Goal: Task Accomplishment & Management: Use online tool/utility

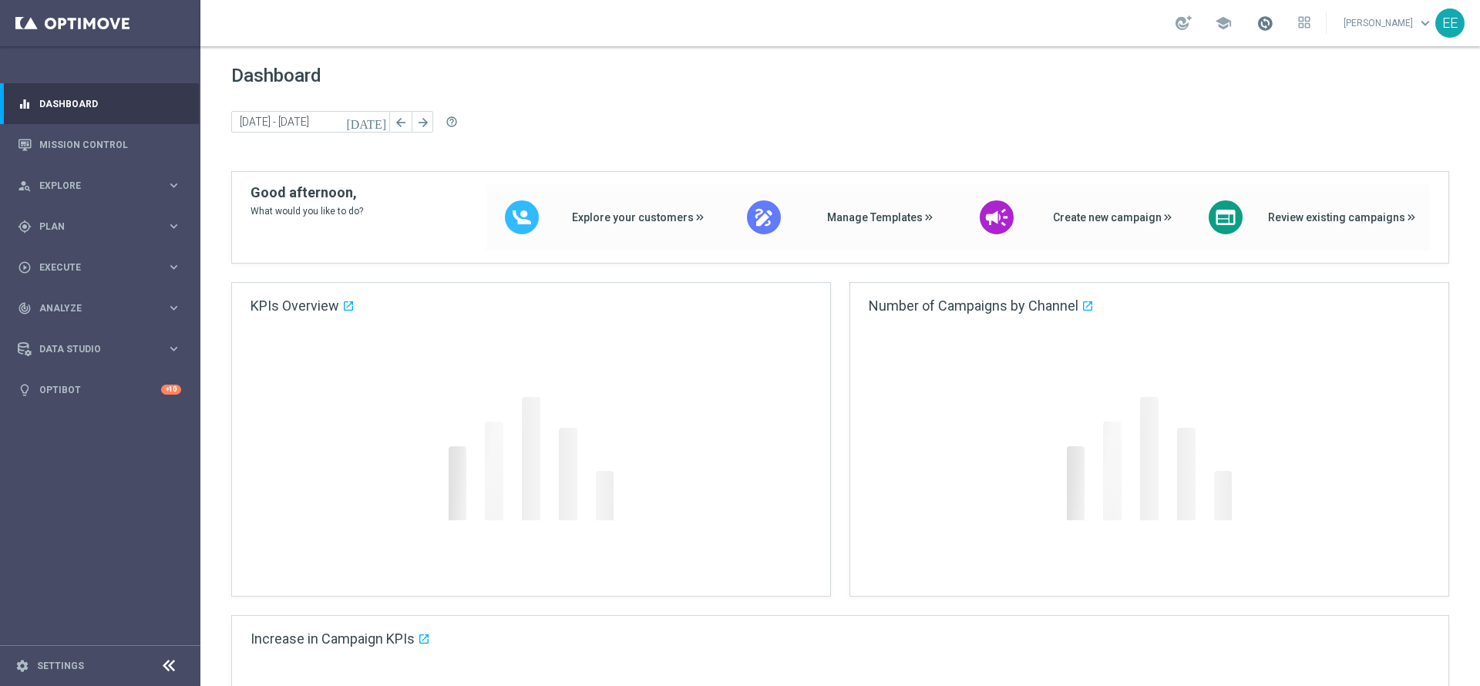
click at [1274, 23] on span at bounding box center [1265, 23] width 17 height 17
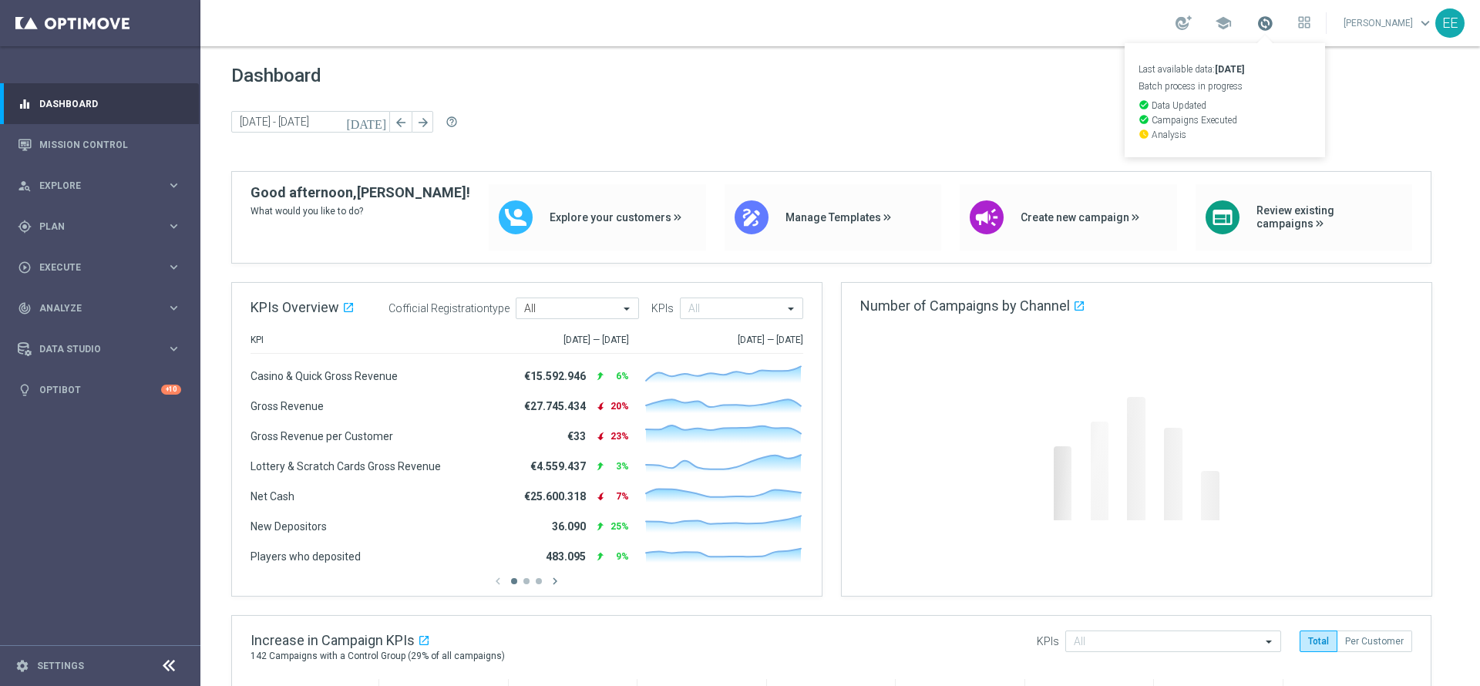
click at [1274, 23] on span at bounding box center [1265, 23] width 17 height 17
click at [107, 143] on link "Mission Control" at bounding box center [110, 144] width 142 height 41
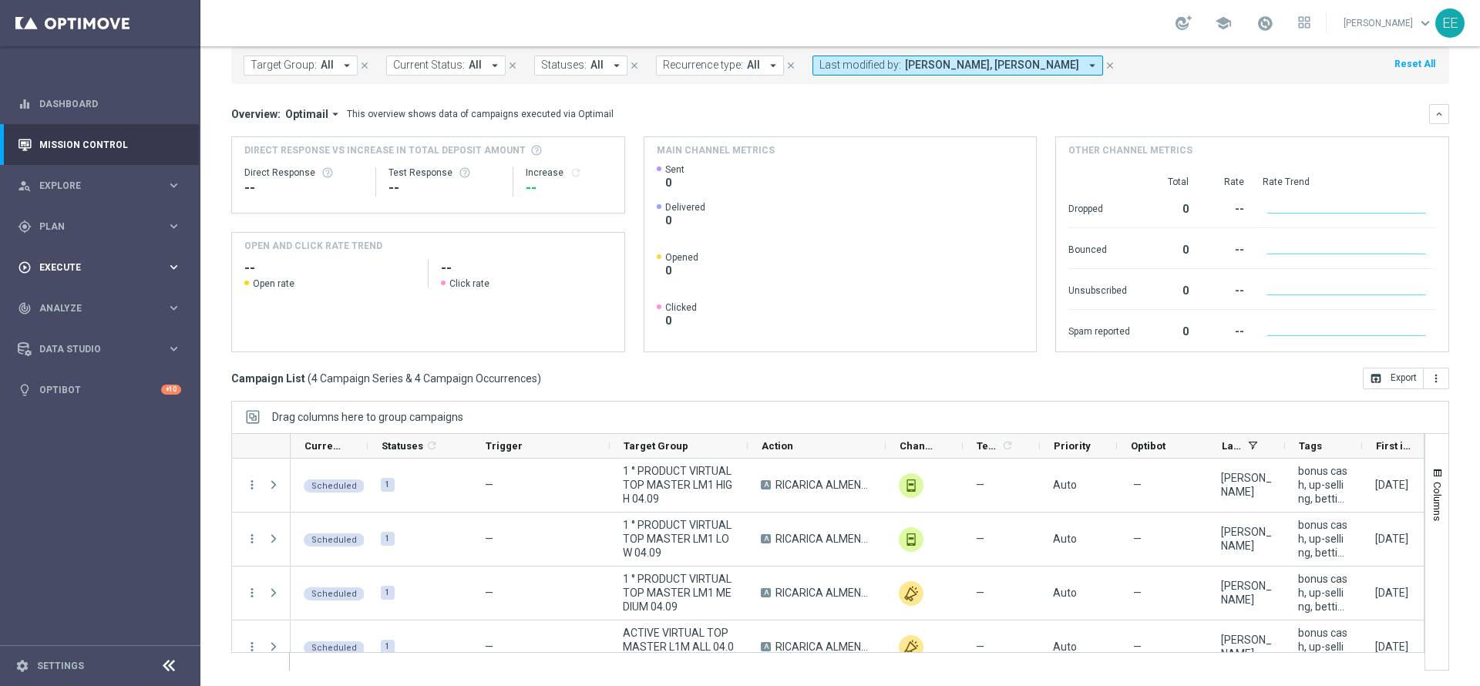
click at [75, 280] on div "play_circle_outline Execute keyboard_arrow_right" at bounding box center [99, 267] width 199 height 41
click at [86, 227] on span "Plan" at bounding box center [102, 226] width 127 height 9
click at [82, 257] on link "Target Groups" at bounding box center [100, 258] width 120 height 12
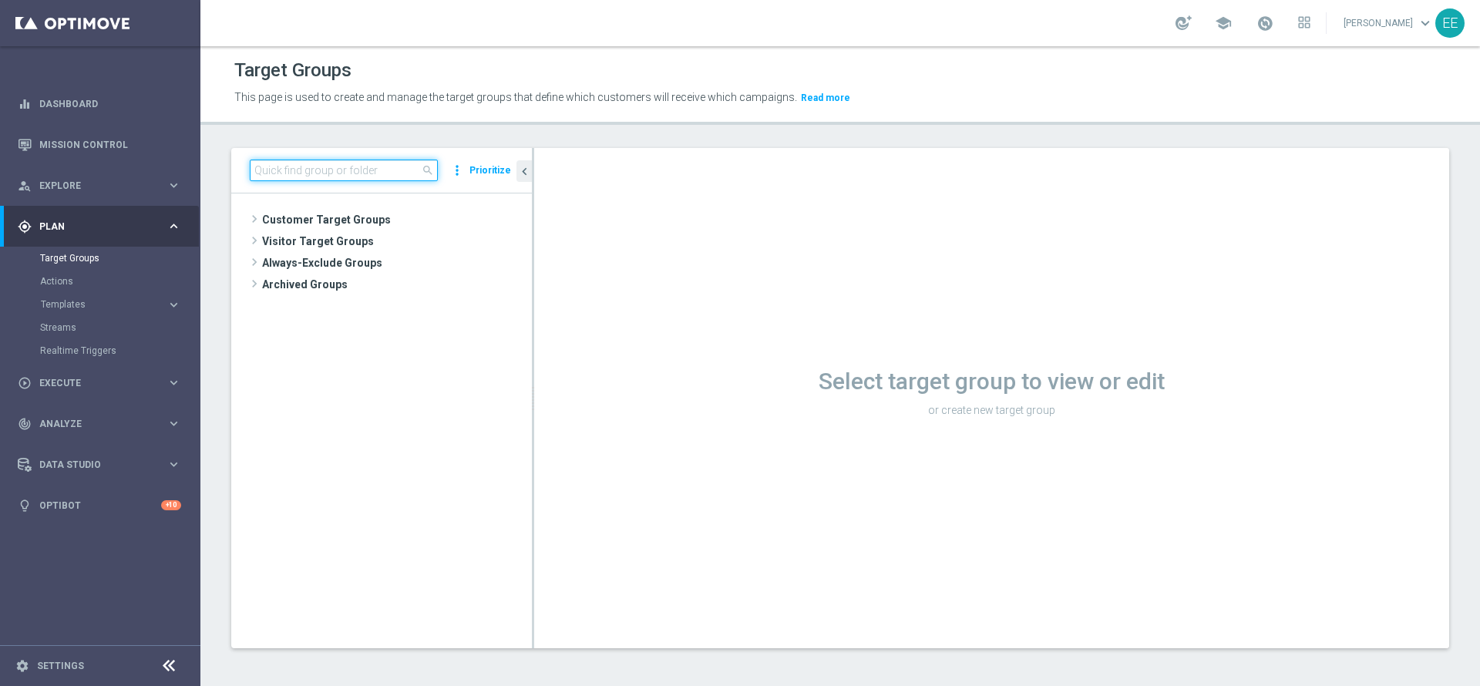
click at [318, 177] on input at bounding box center [344, 171] width 188 height 22
type input "0"
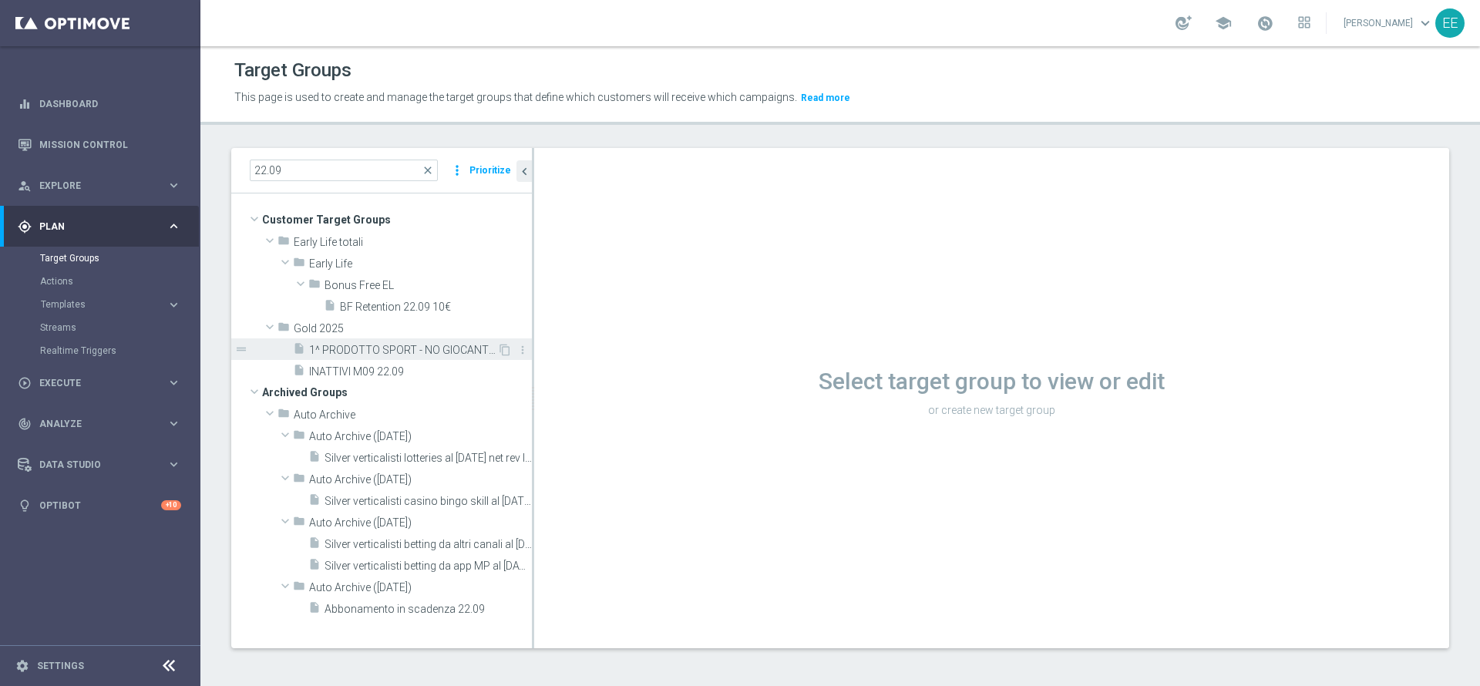
click at [426, 348] on span "1^ PRODOTTO SPORT - NO GIOCANTI VIRTUAL M09 - GGR VIRTUAL YTD > 10 euro 22.09" at bounding box center [403, 350] width 188 height 13
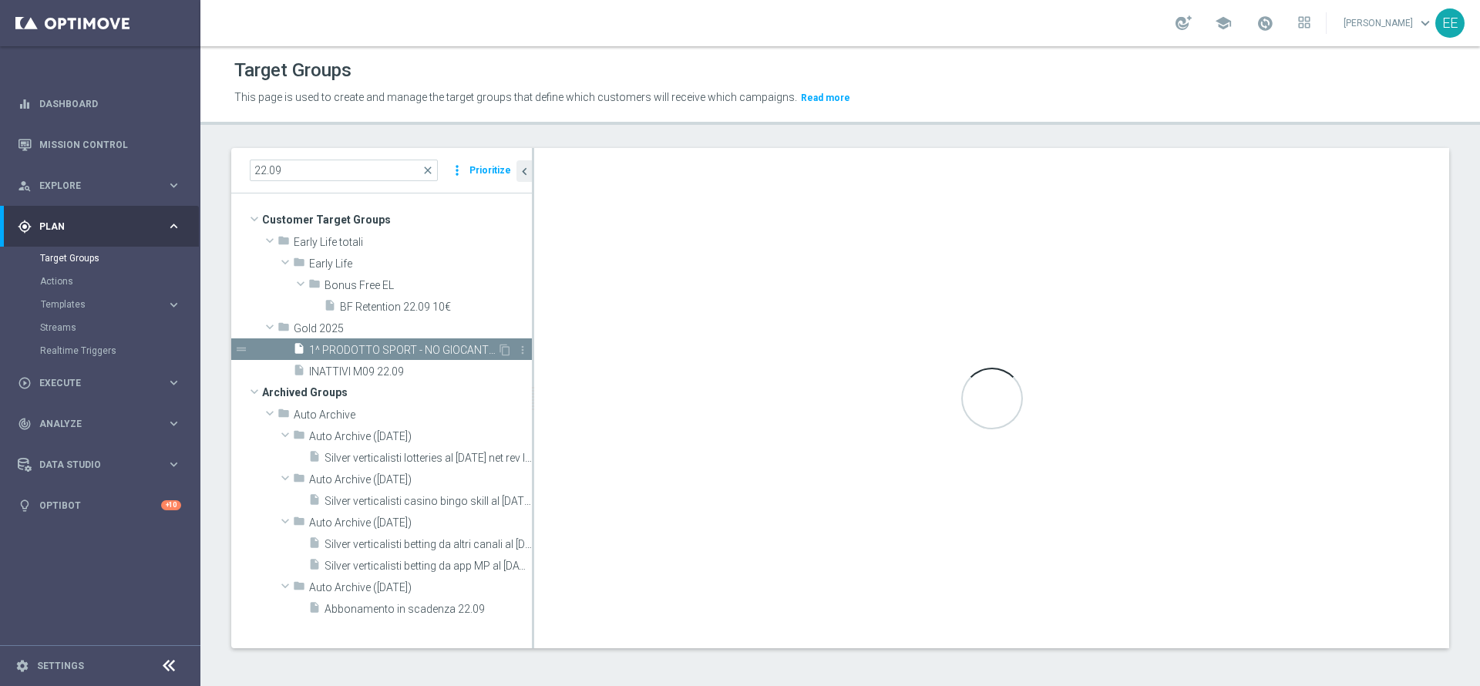
click at [426, 348] on span "1^ PRODOTTO SPORT - NO GIOCANTI VIRTUAL M09 - GGR VIRTUAL YTD > 10 euro 22.09" at bounding box center [403, 350] width 188 height 13
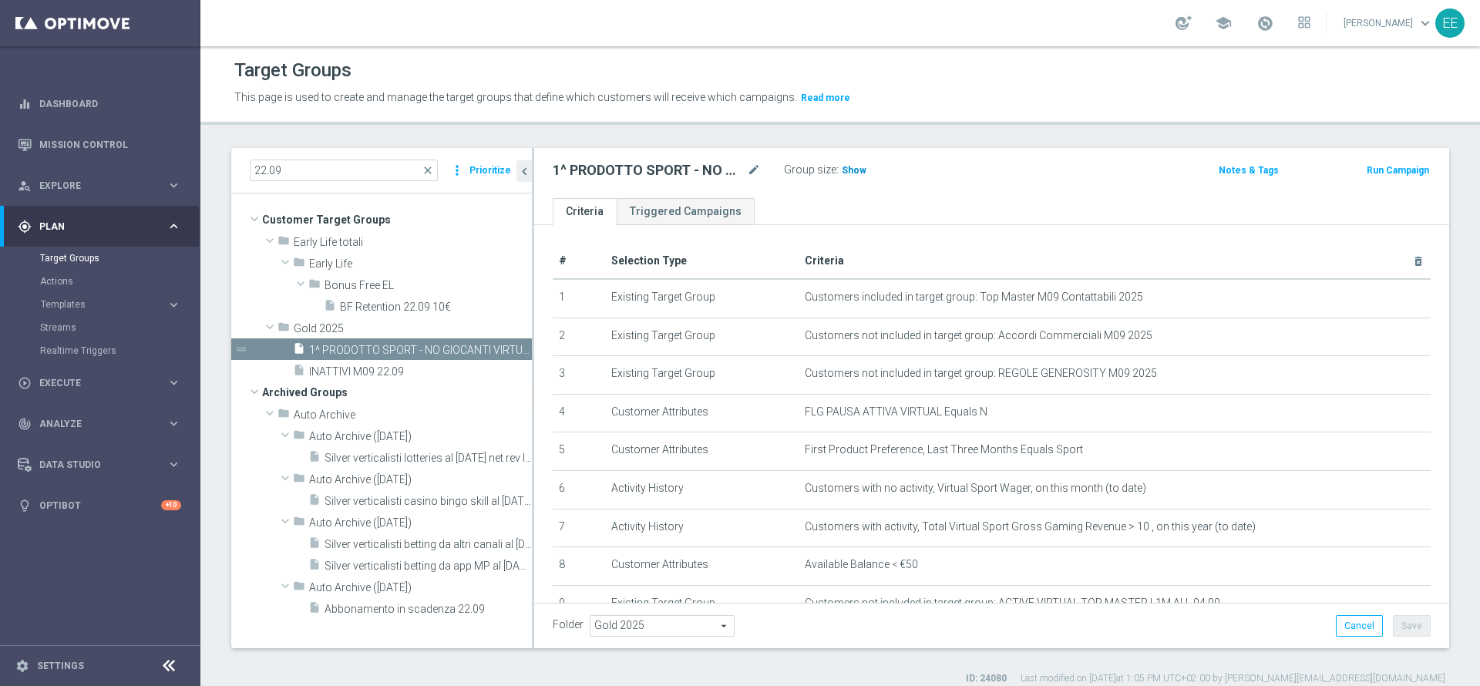
click at [856, 171] on span "Show" at bounding box center [854, 170] width 25 height 11
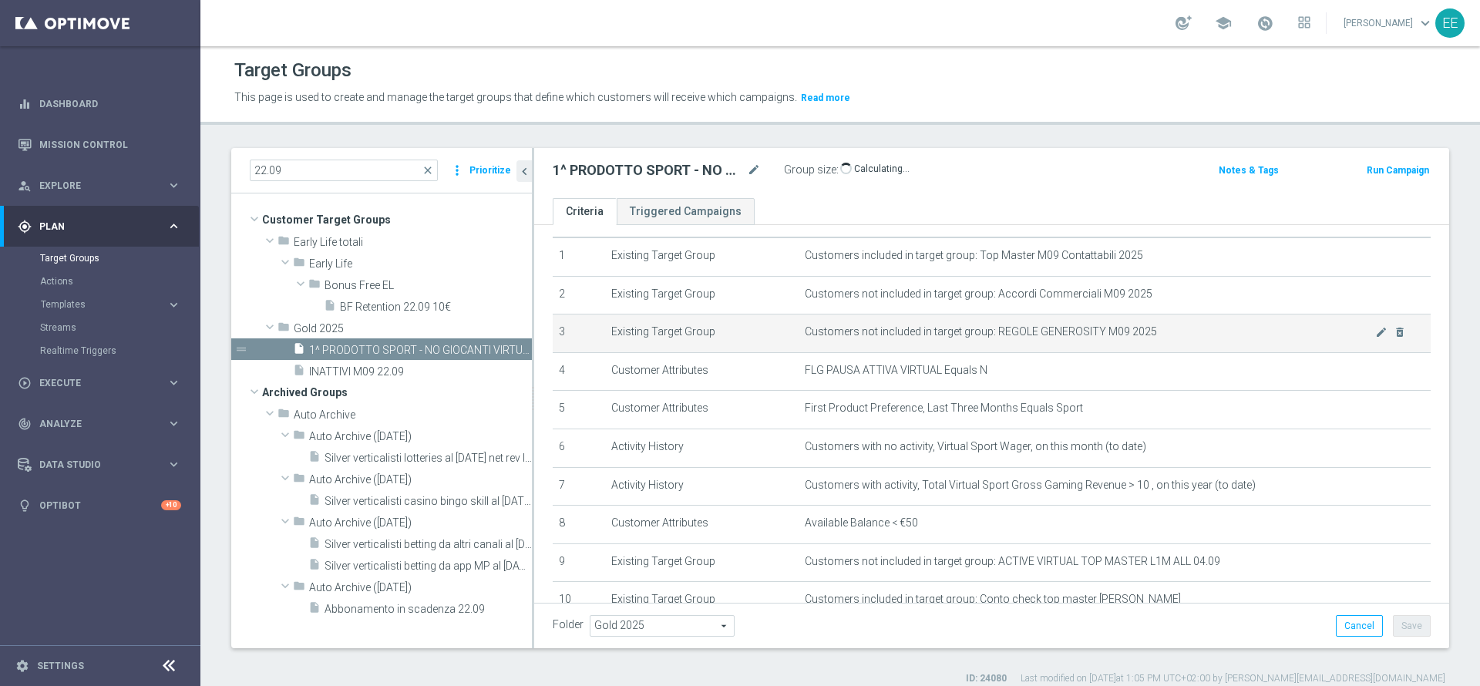
scroll to position [37, 0]
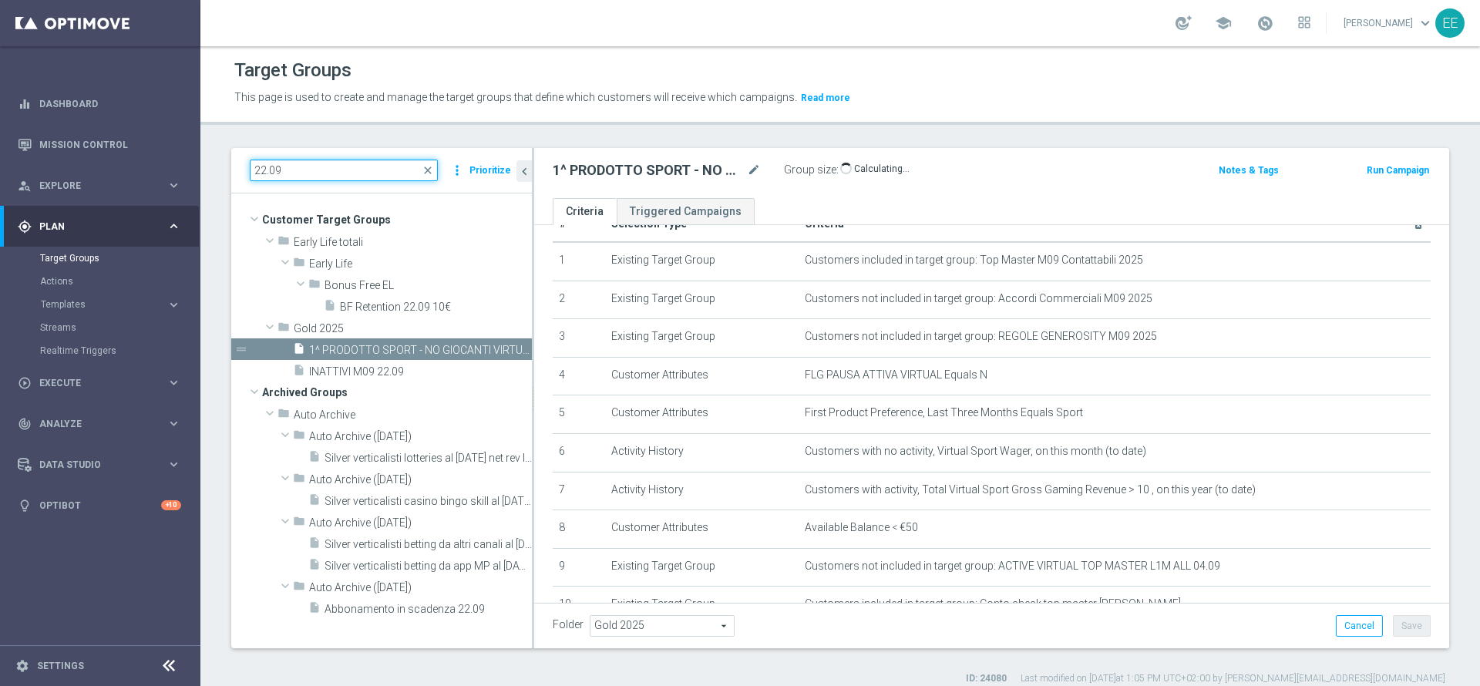
click at [282, 168] on input "22.09" at bounding box center [344, 171] width 188 height 22
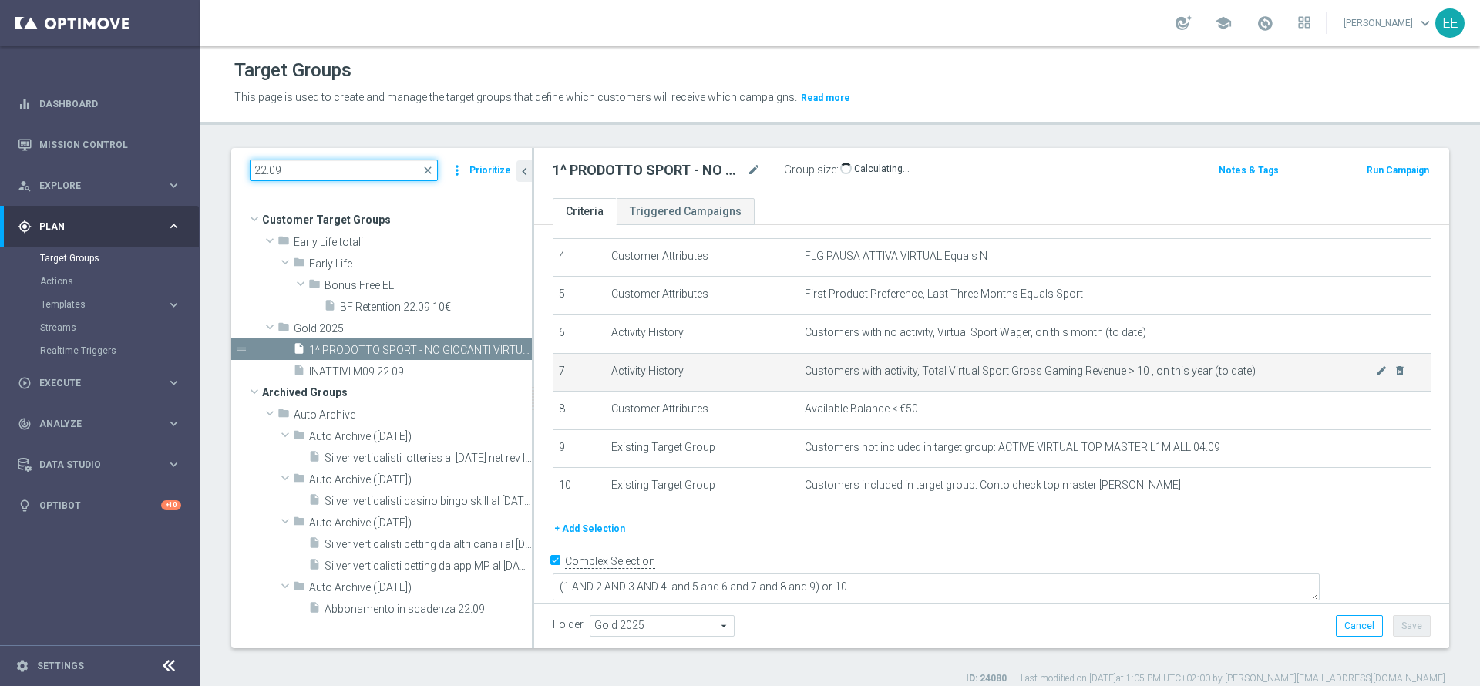
scroll to position [153, 0]
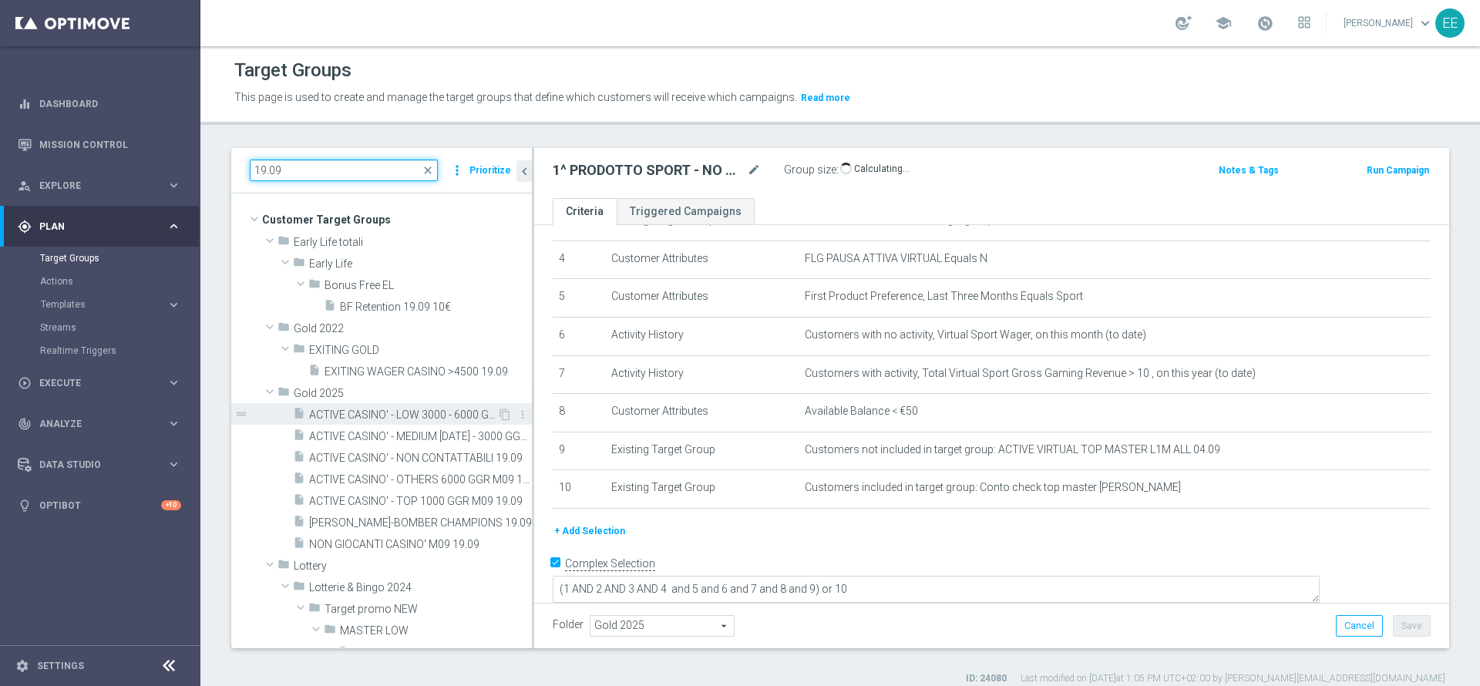
type input "19.09"
click at [395, 412] on span "ACTIVE CASINO' - LOW 3000 - 6000 GGR M09 19.09" at bounding box center [403, 415] width 188 height 13
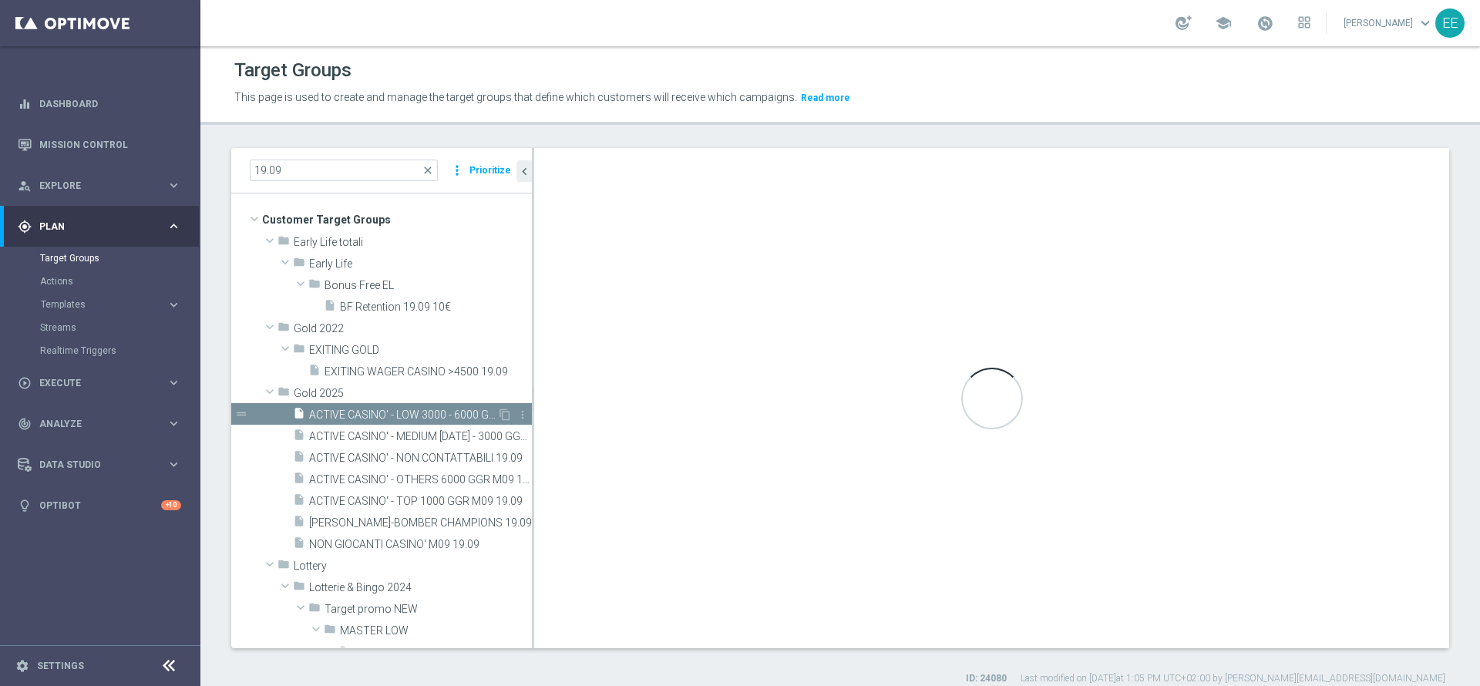
type textarea "(1 AND 2 AND 3 AND 5 and 6 and 7 and 8 and 9) or 4"
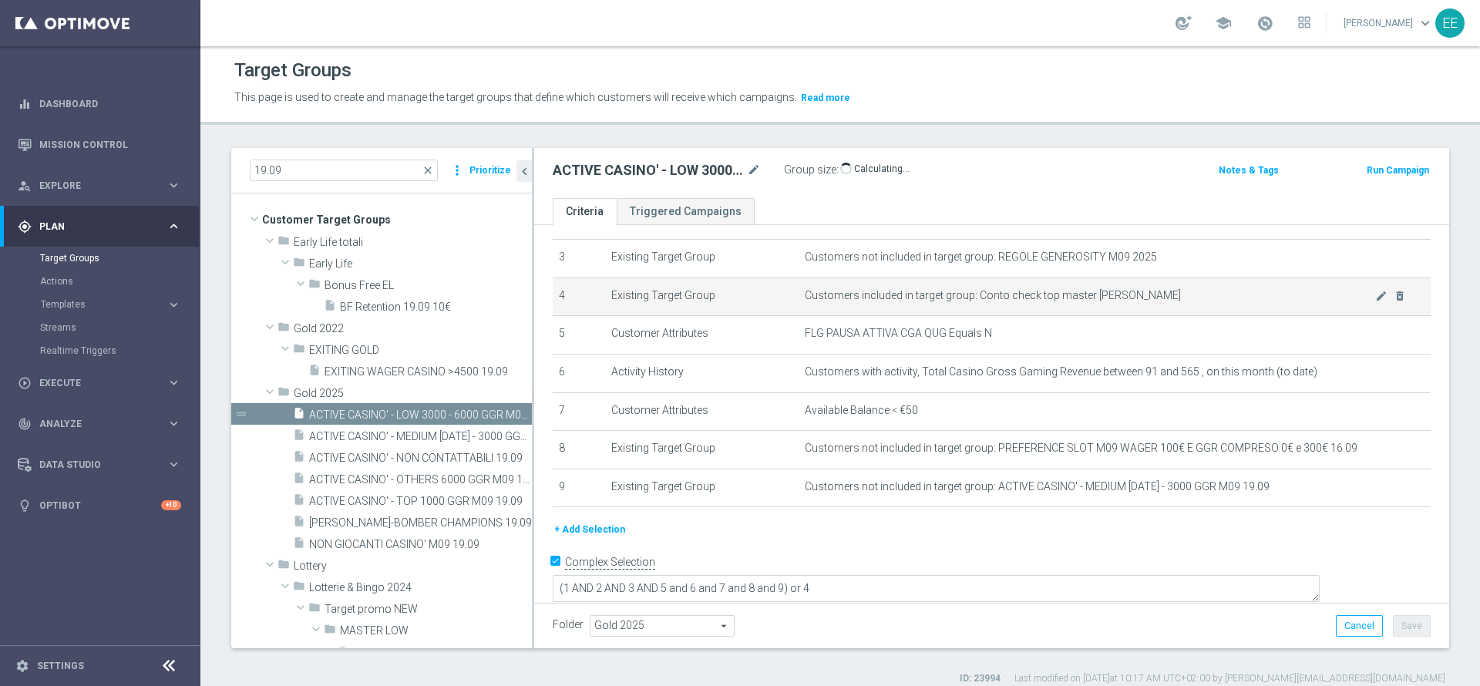
scroll to position [116, 0]
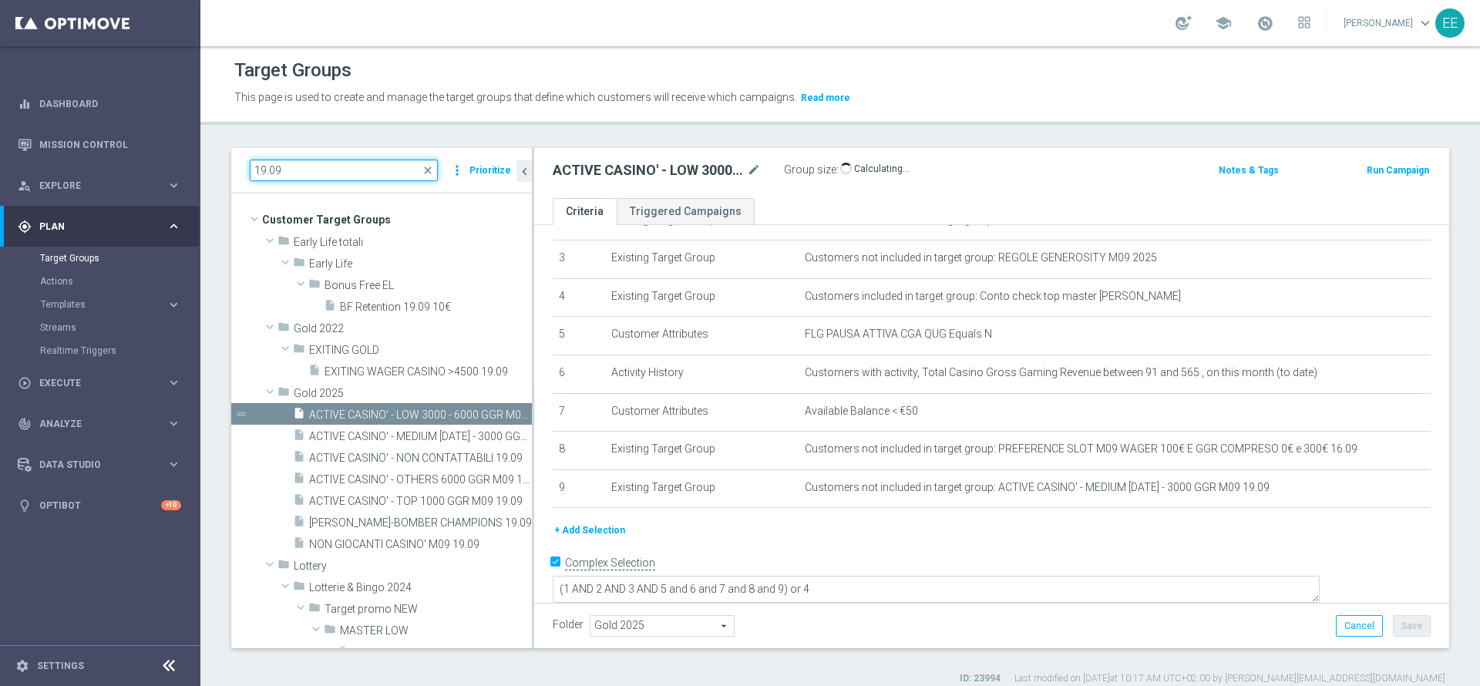
click at [347, 160] on input "19.09" at bounding box center [344, 171] width 188 height 22
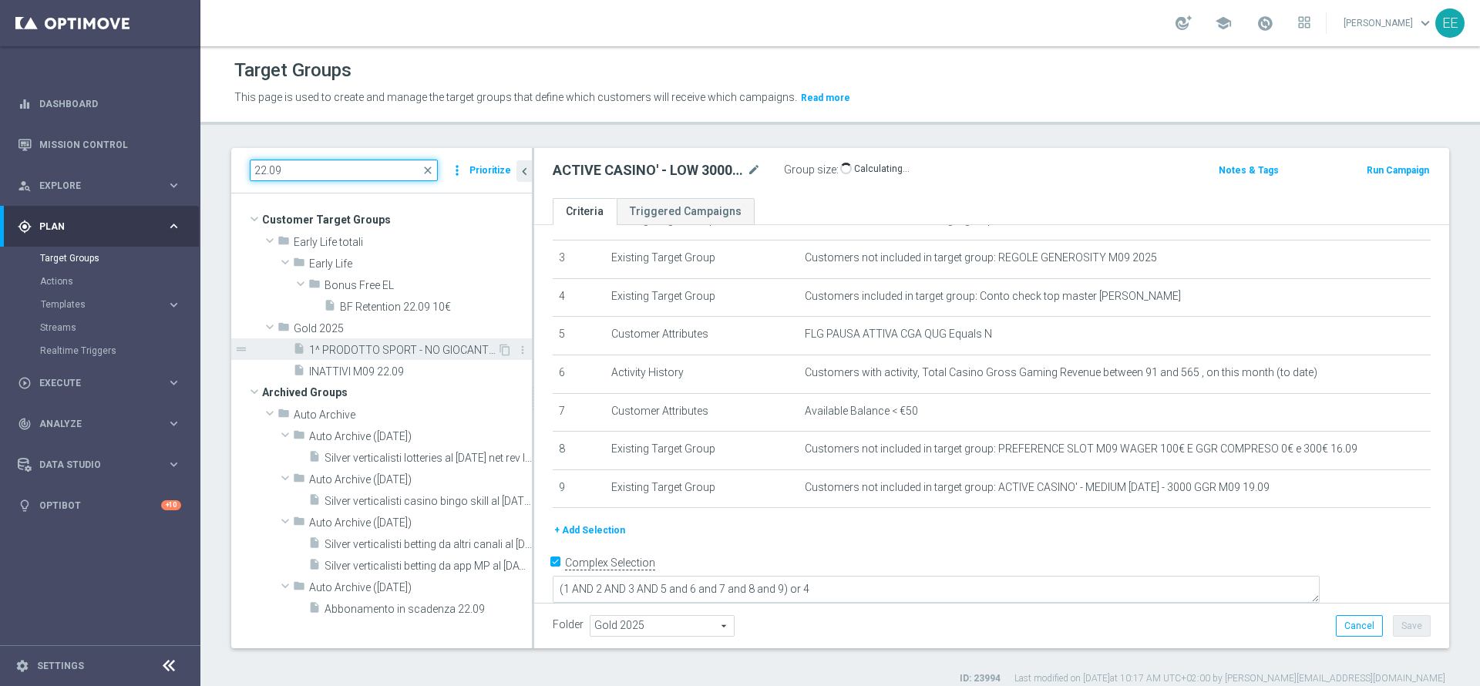
type input "22.09"
click at [419, 351] on span "1^ PRODOTTO SPORT - NO GIOCANTI VIRTUAL M09 - GGR VIRTUAL YTD > 10 euro 22.09" at bounding box center [403, 350] width 188 height 13
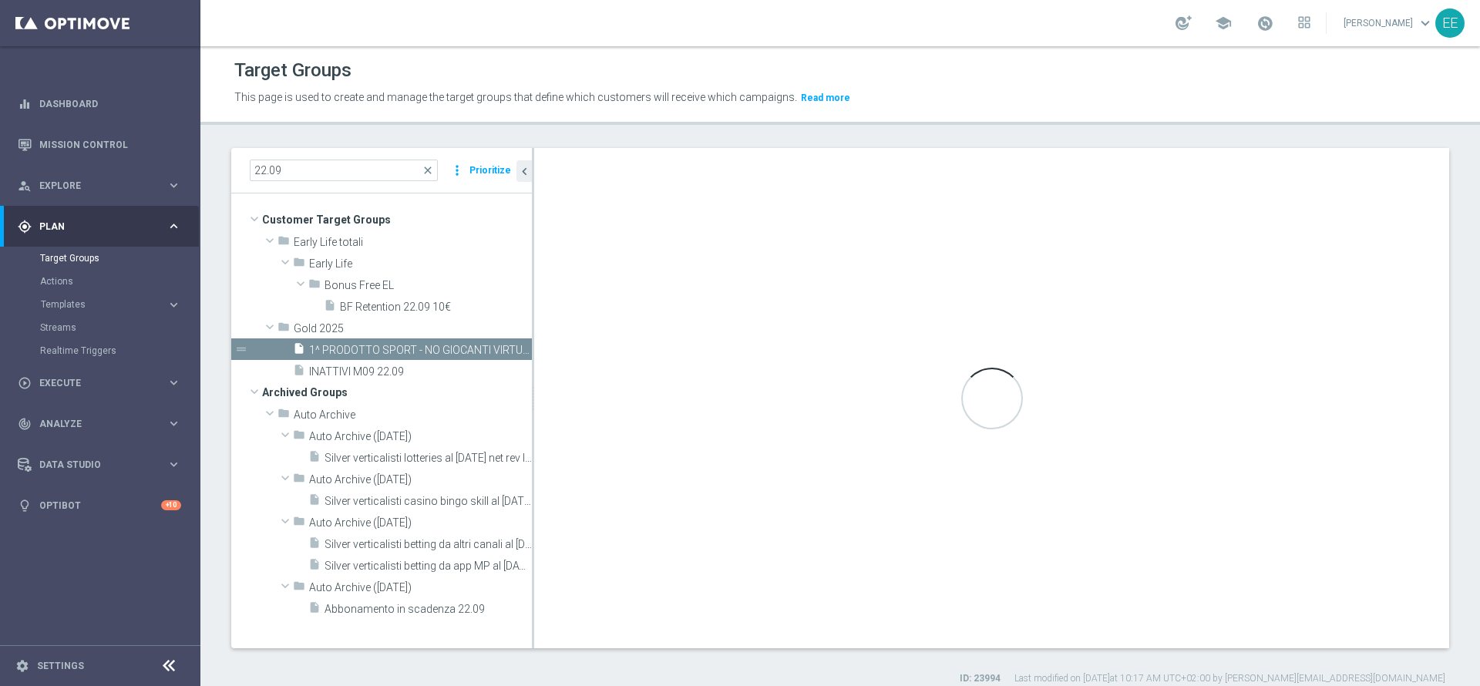
type textarea "(1 AND 2 AND 3 AND 4 and 5 and 6 and 7 and 8 and 9) or 10"
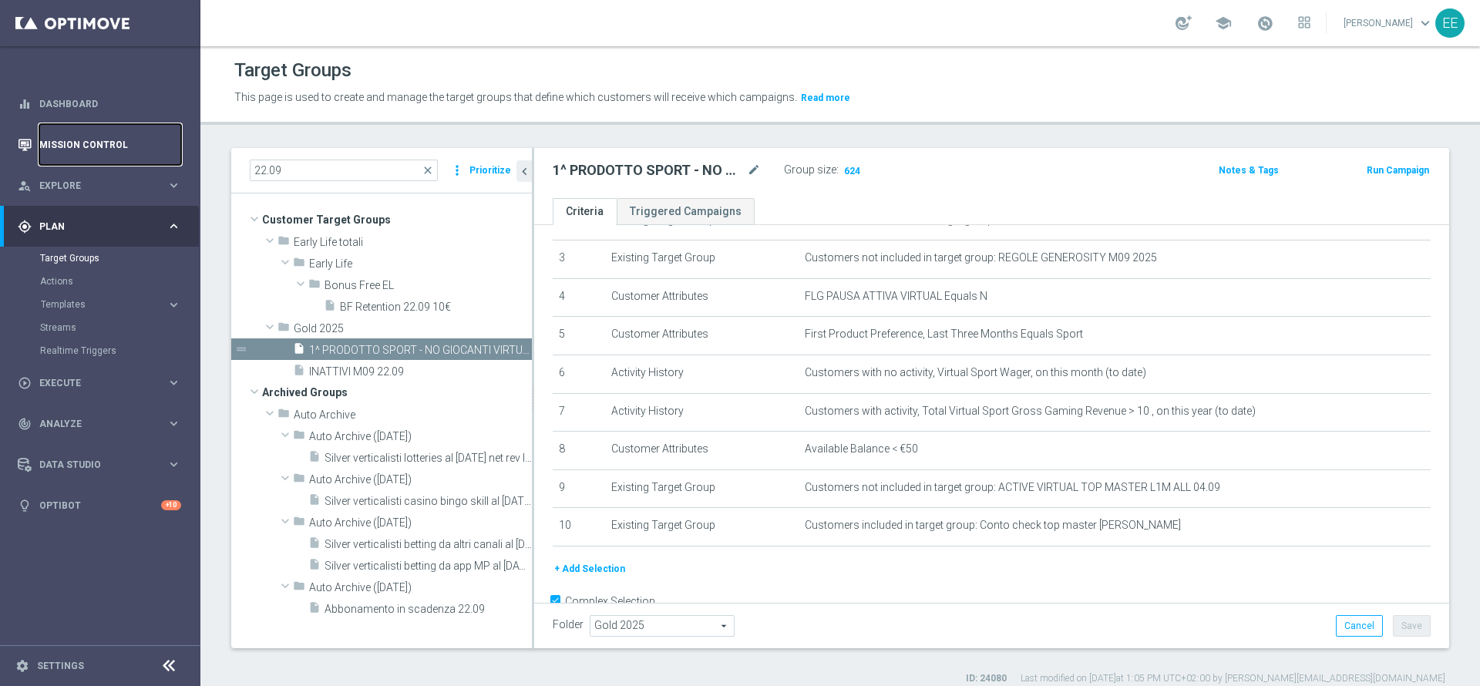
click at [113, 137] on link "Mission Control" at bounding box center [110, 144] width 142 height 41
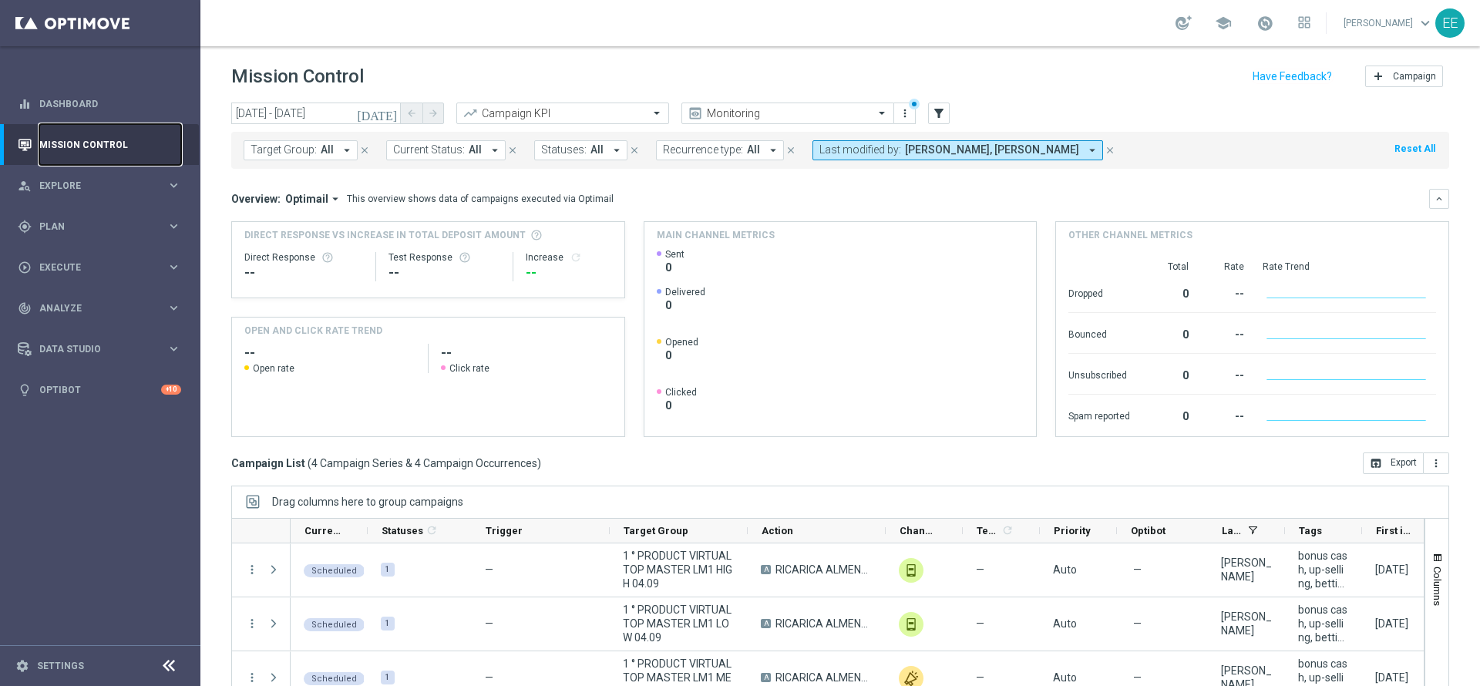
scroll to position [85, 0]
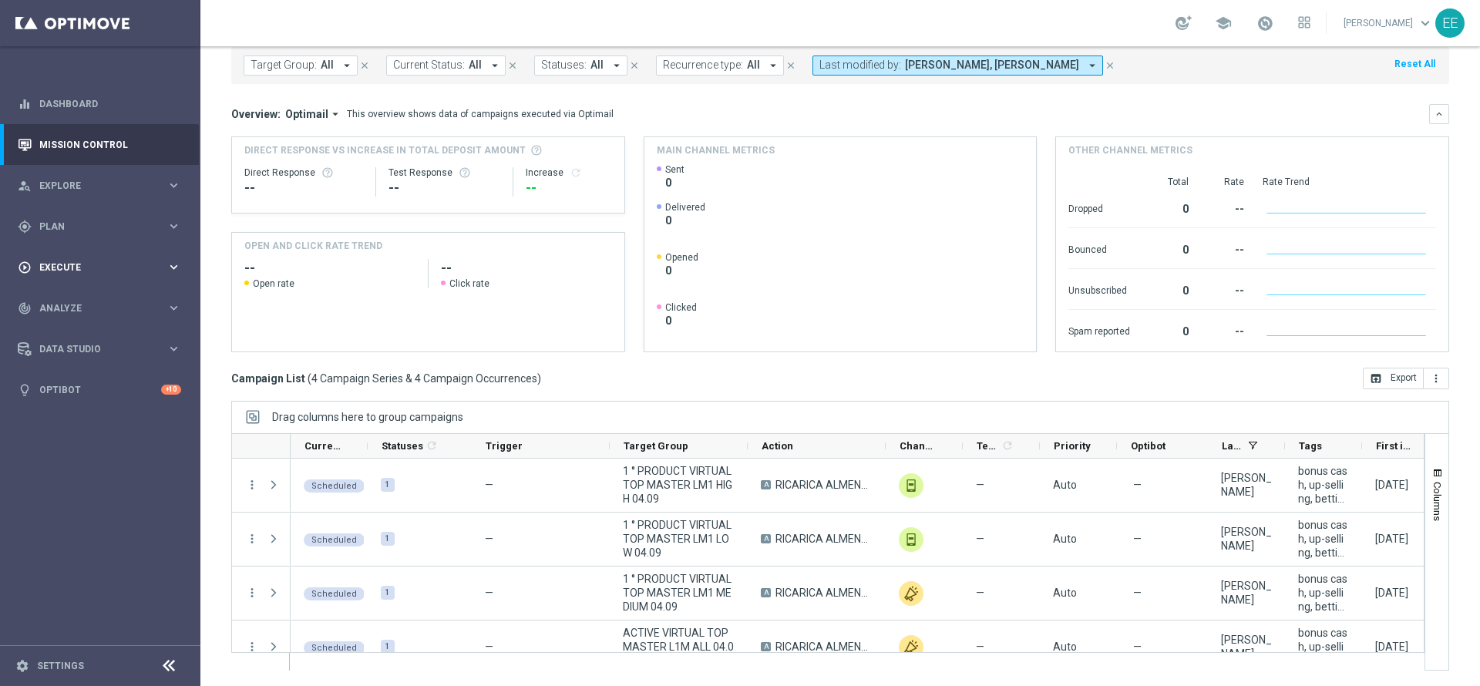
click at [51, 267] on span "Execute" at bounding box center [102, 267] width 127 height 9
click at [89, 302] on link "Campaign Builder" at bounding box center [100, 299] width 120 height 12
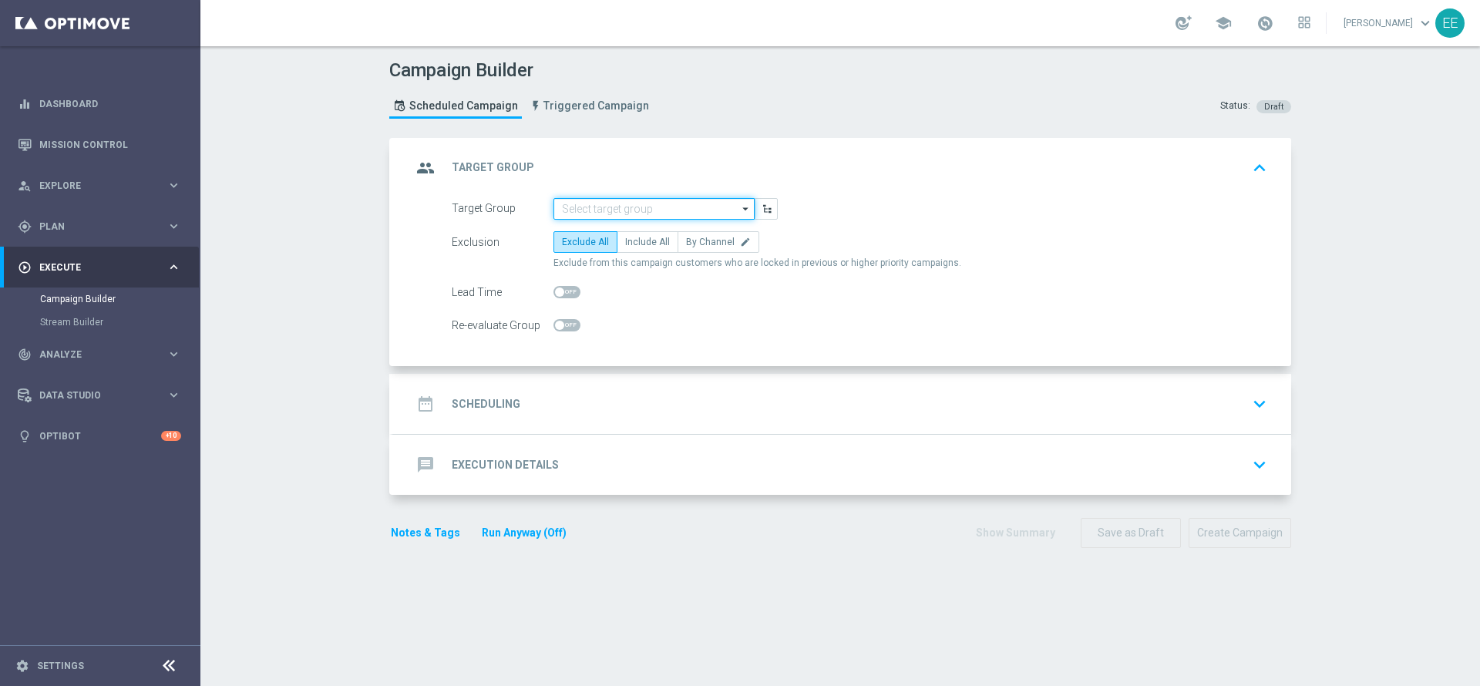
click at [564, 206] on input at bounding box center [653, 209] width 201 height 22
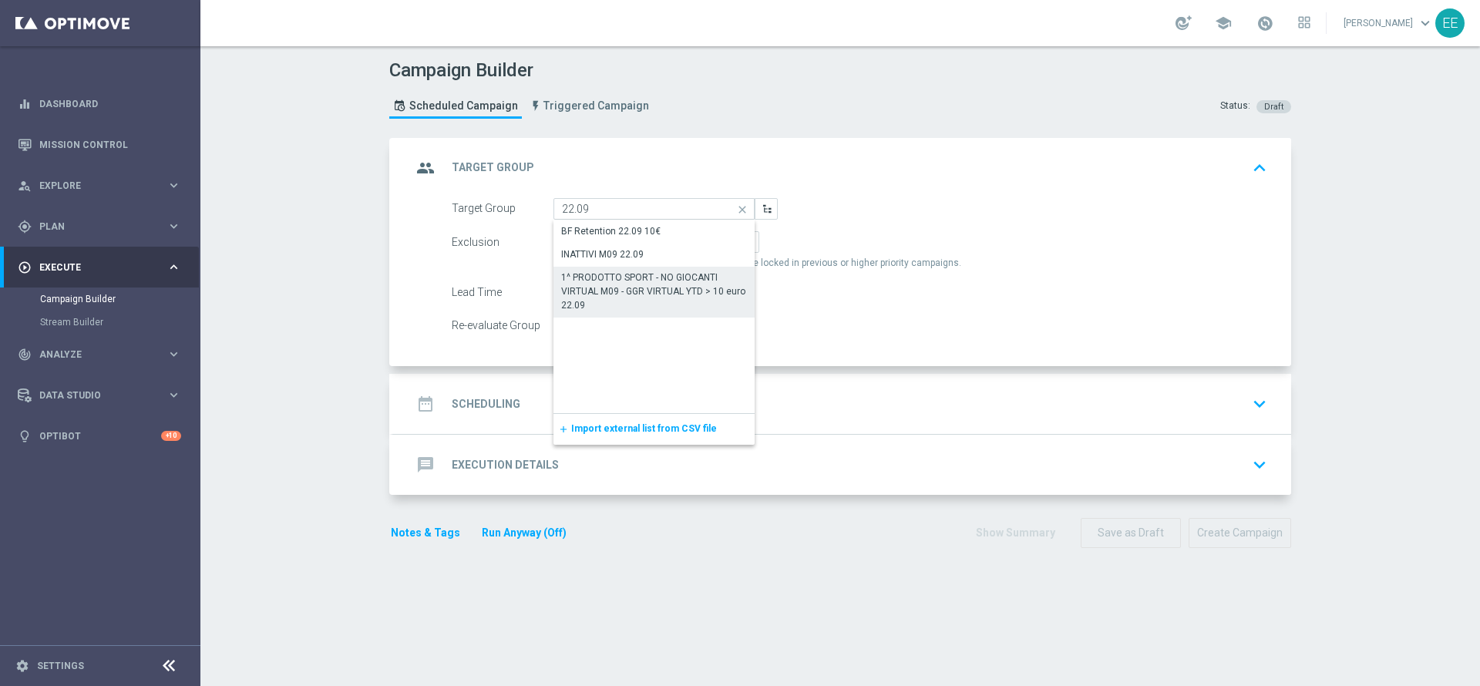
click at [626, 291] on div "1^ PRODOTTO SPORT - NO GIOCANTI VIRTUAL M09 - GGR VIRTUAL YTD > 10 euro 22.09" at bounding box center [654, 292] width 186 height 42
type input "1^ PRODOTTO SPORT - NO GIOCANTI VIRTUAL M09 - GGR VIRTUAL YTD > 10 euro 22.09"
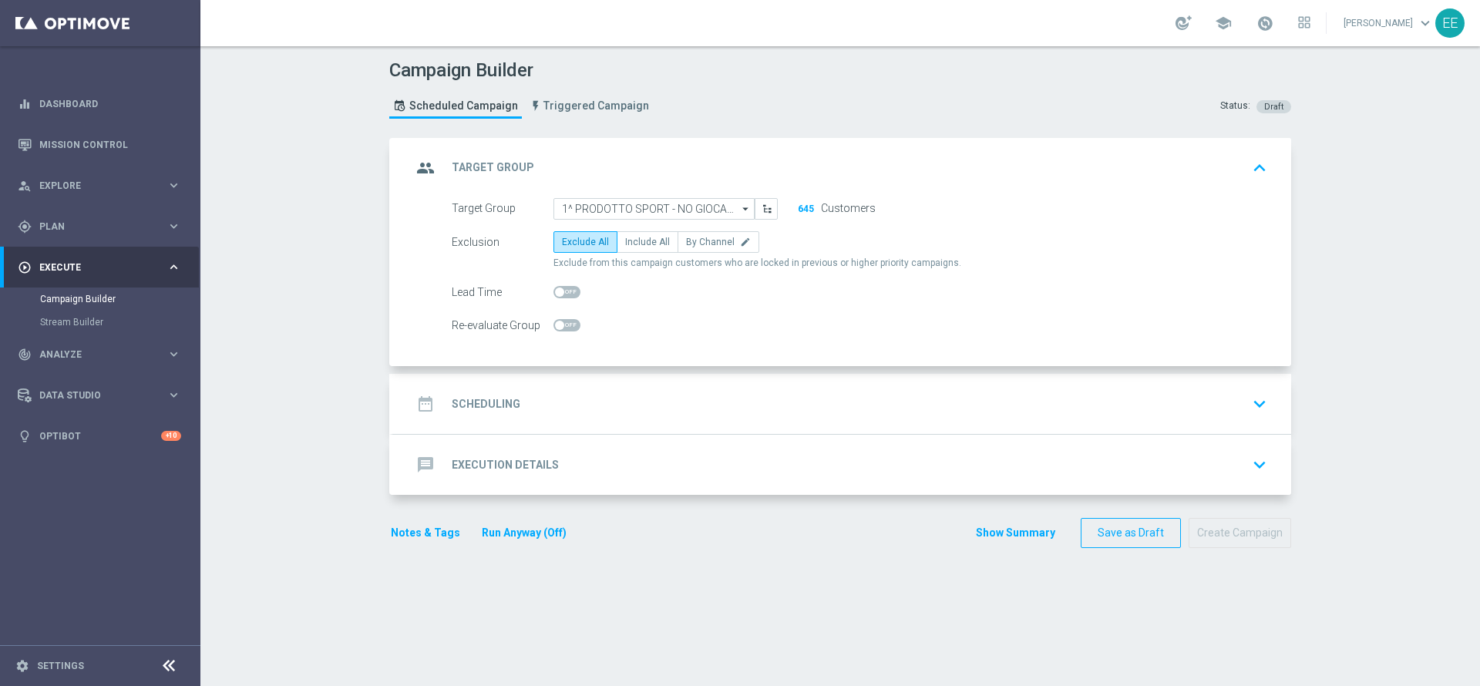
click at [1274, 26] on span at bounding box center [1265, 23] width 17 height 17
click at [621, 394] on div "date_range Scheduling keyboard_arrow_down" at bounding box center [842, 403] width 861 height 29
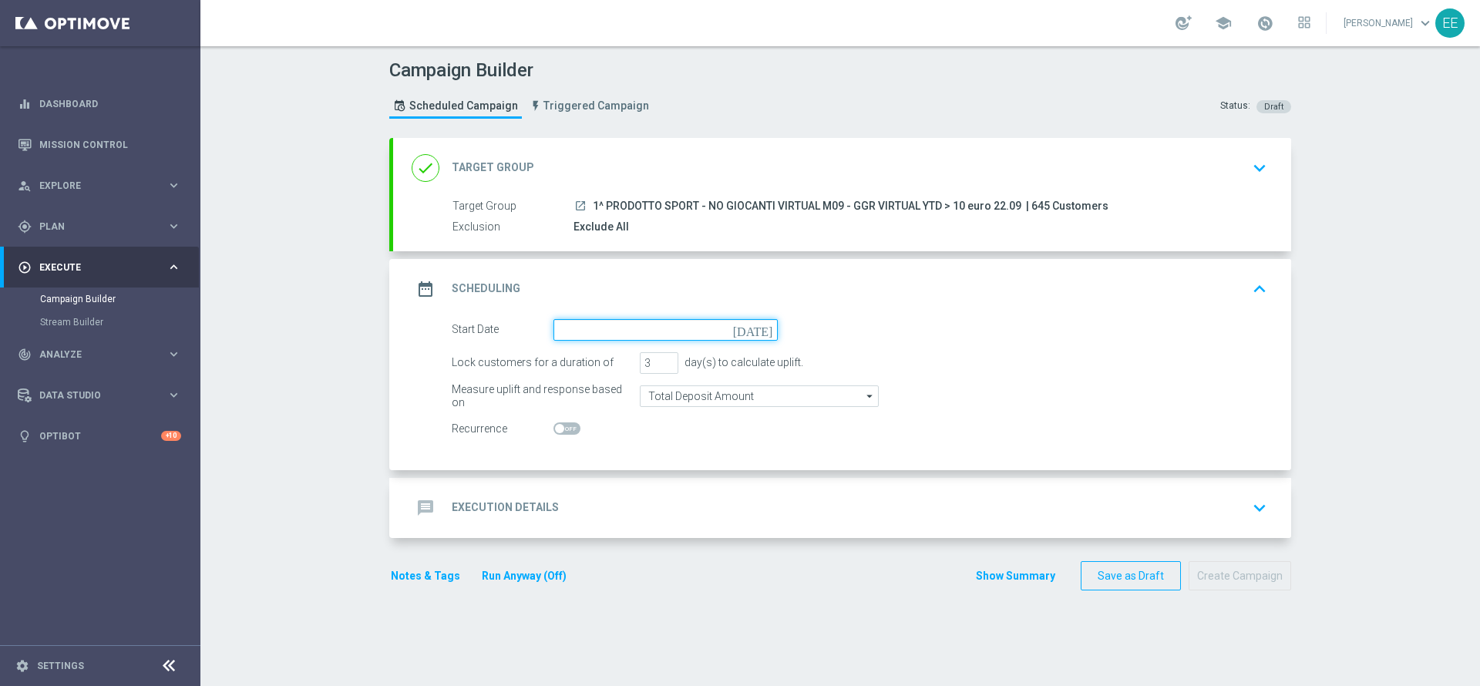
click at [617, 333] on input at bounding box center [665, 330] width 224 height 22
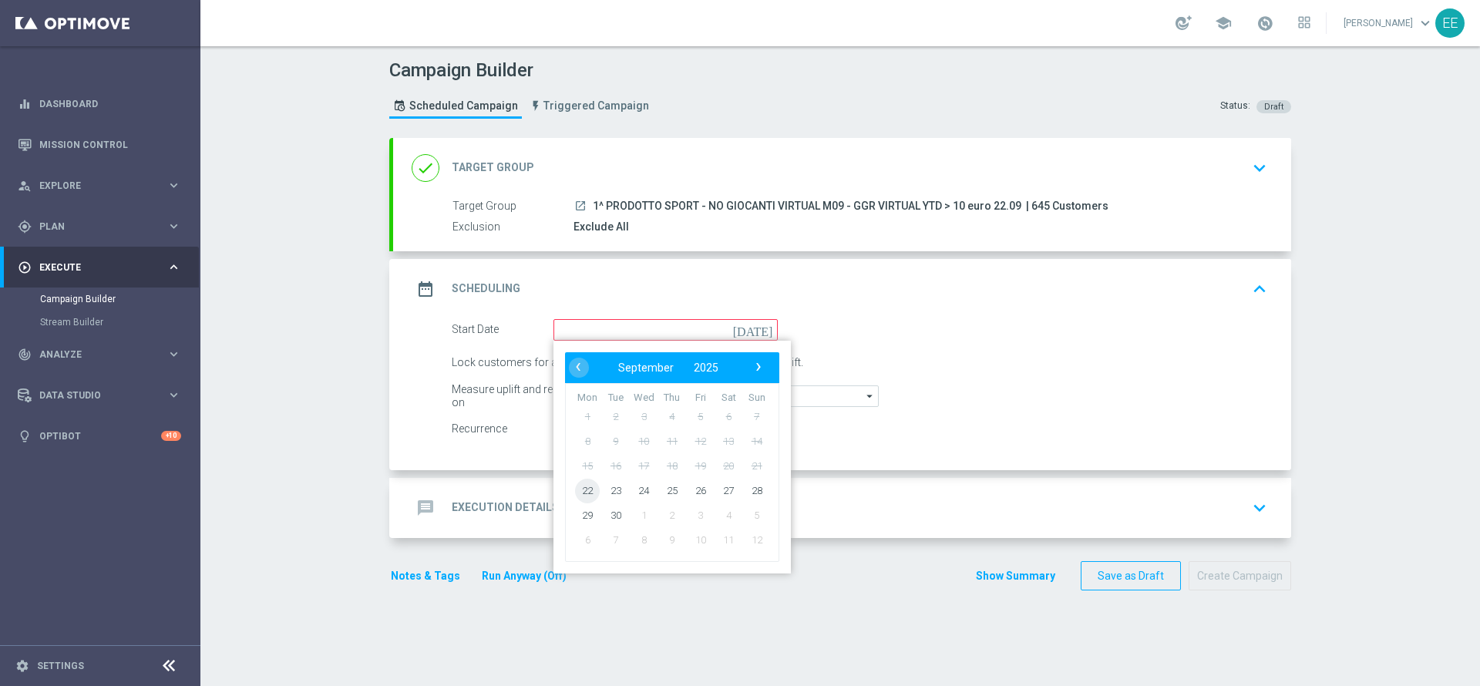
click at [576, 490] on span "22" at bounding box center [587, 490] width 25 height 25
type input "[DATE]"
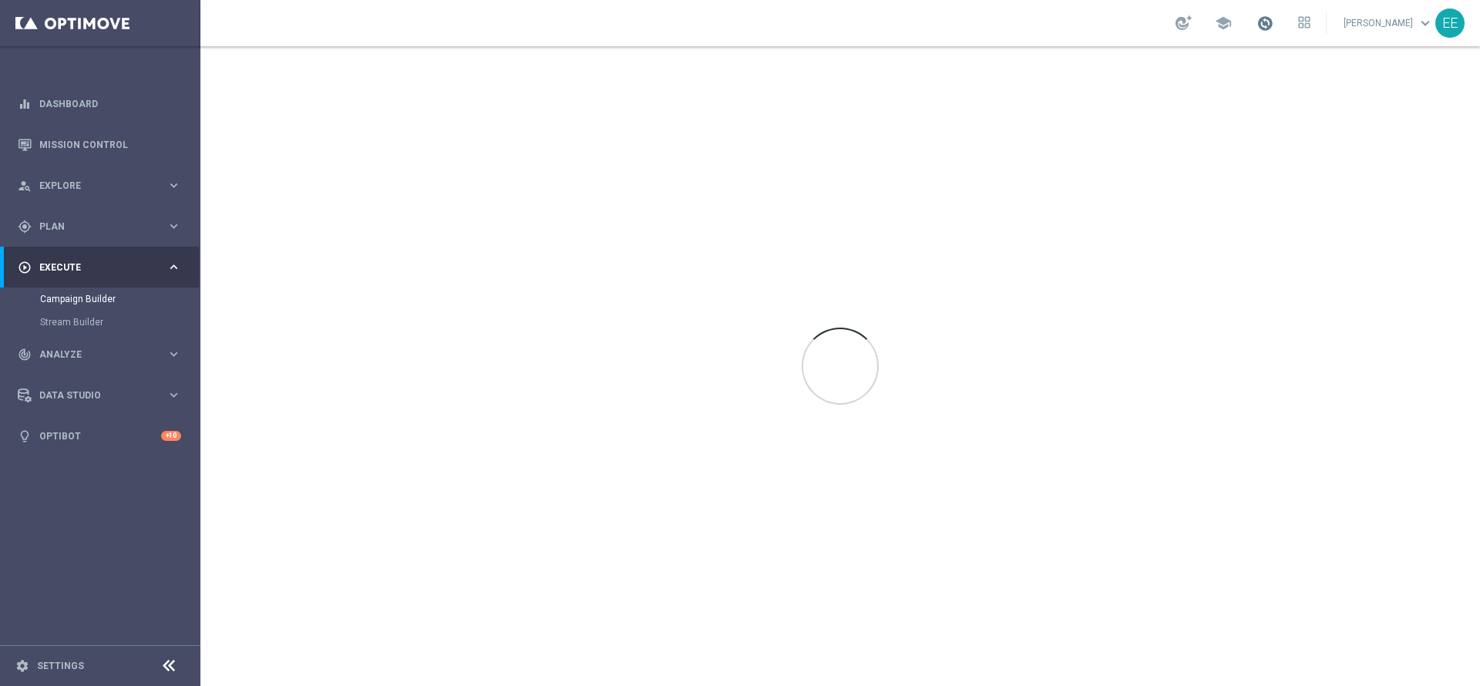
click at [1272, 23] on span at bounding box center [1265, 23] width 17 height 17
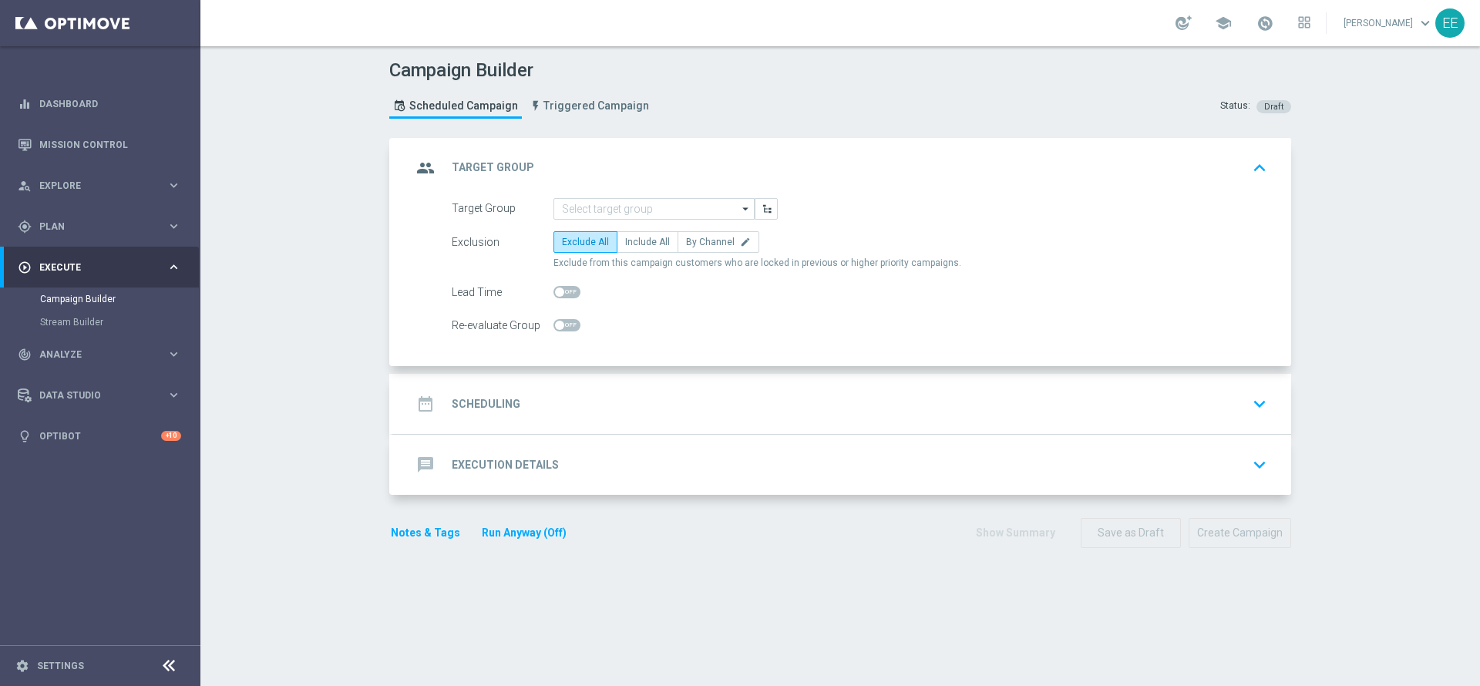
click at [665, 220] on form "Target Group arrow_drop_down Show Selected 0 of NaN RND = 1st day reg" at bounding box center [860, 267] width 816 height 139
click at [665, 210] on input at bounding box center [653, 209] width 201 height 22
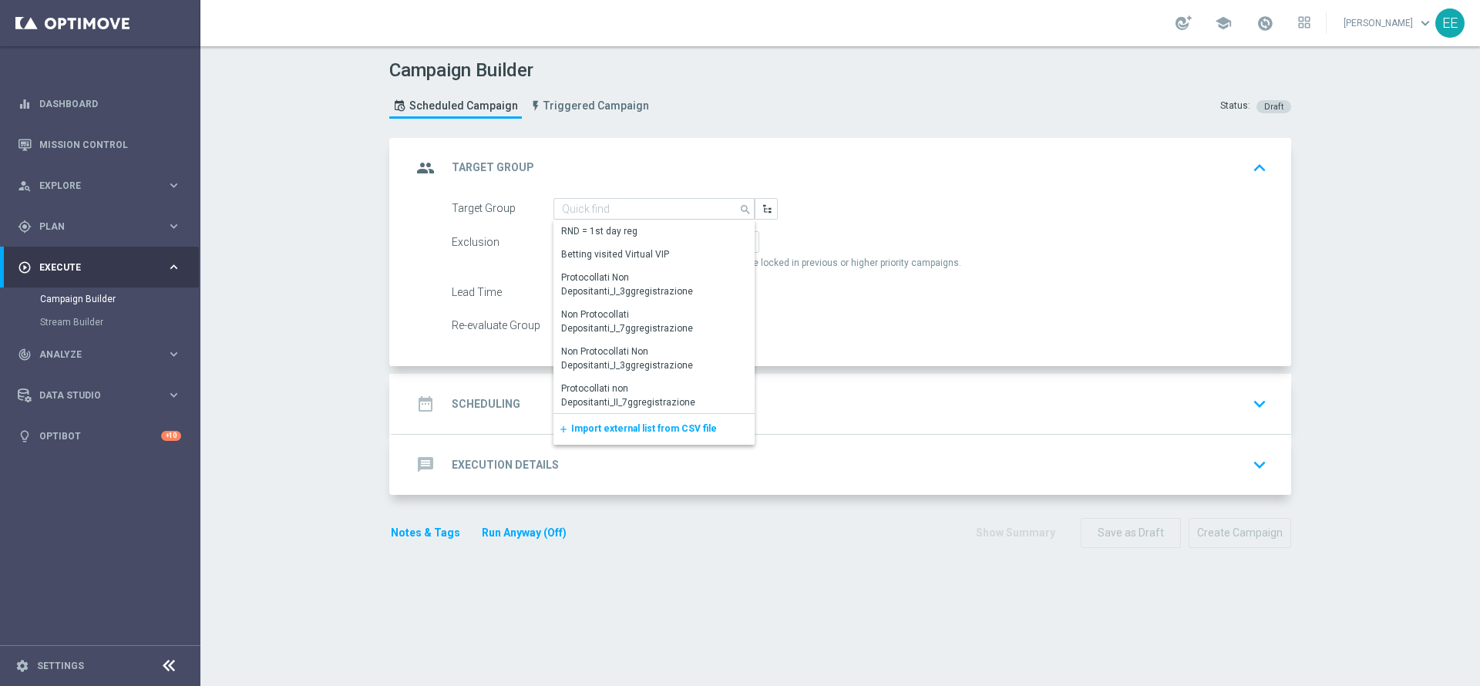
click at [597, 682] on div "Campaign Builder Scheduled Campaign Triggered Campaign Status: Draft group Targ…" at bounding box center [840, 366] width 1280 height 640
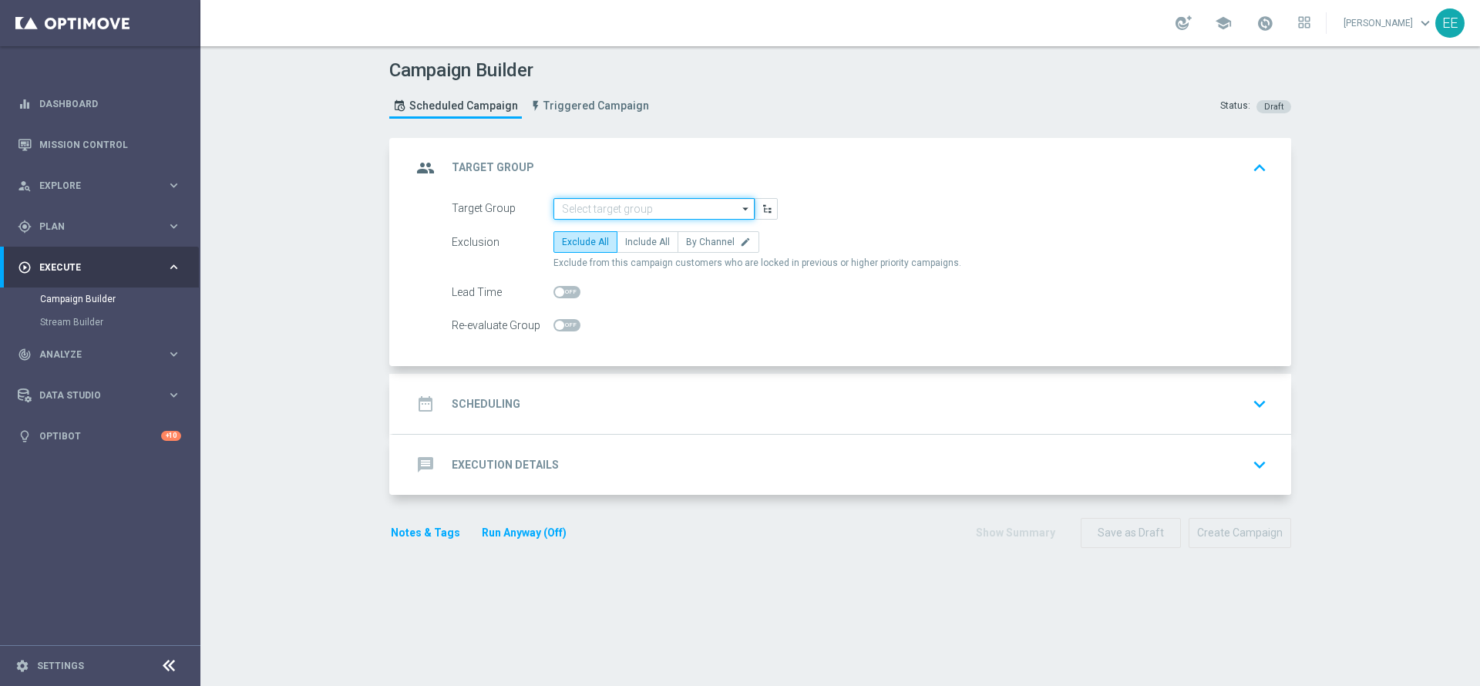
click at [651, 211] on input at bounding box center [653, 209] width 201 height 22
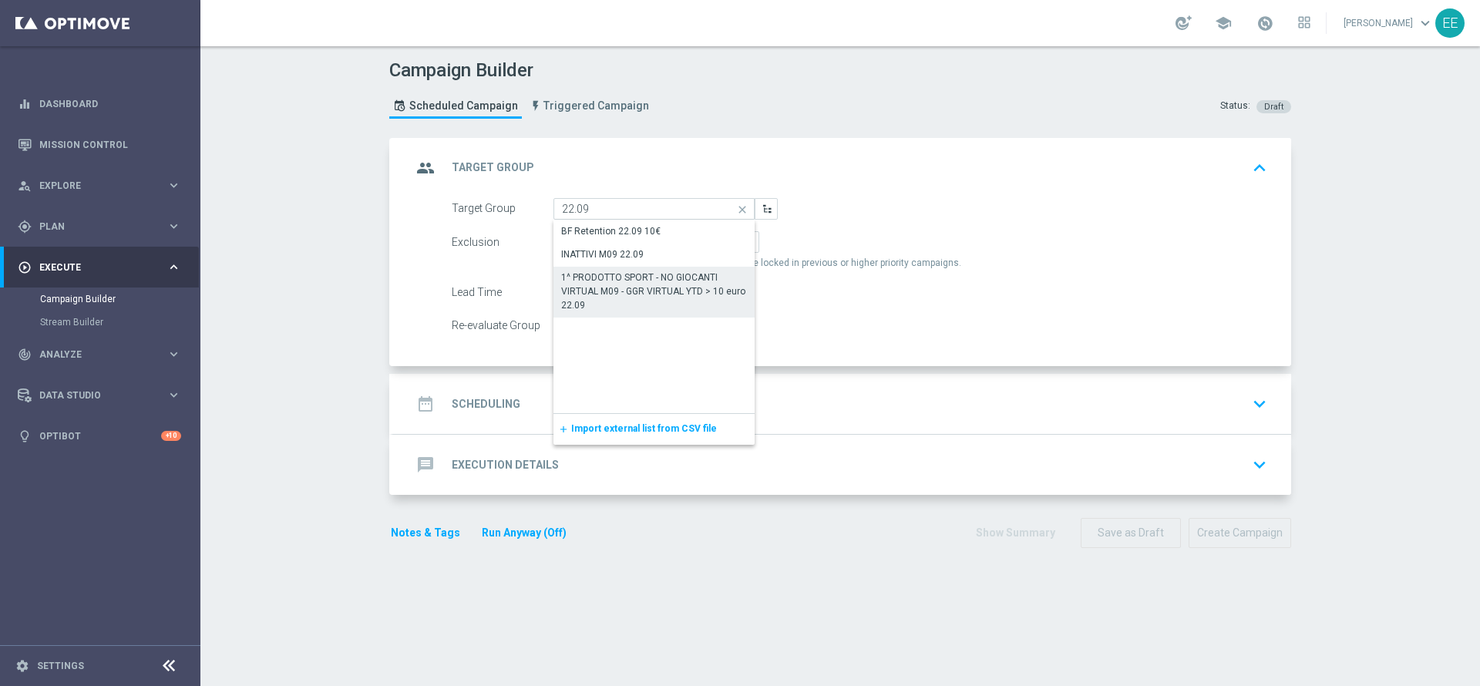
click at [644, 297] on div "1^ PRODOTTO SPORT - NO GIOCANTI VIRTUAL M09 - GGR VIRTUAL YTD > 10 euro 22.09" at bounding box center [654, 292] width 186 height 42
type input "1^ PRODOTTO SPORT - NO GIOCANTI VIRTUAL M09 - GGR VIRTUAL YTD > 10 euro 22.09"
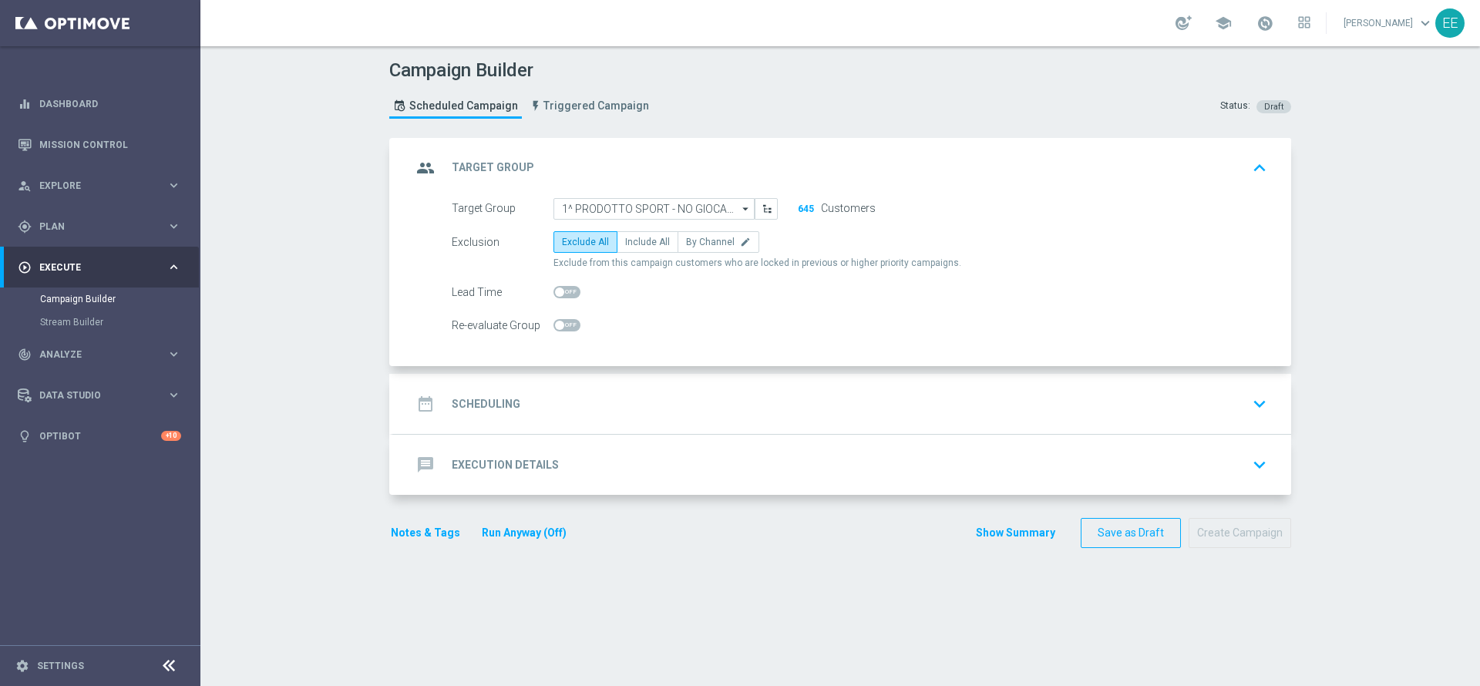
click at [624, 393] on div "date_range Scheduling keyboard_arrow_down" at bounding box center [842, 403] width 861 height 29
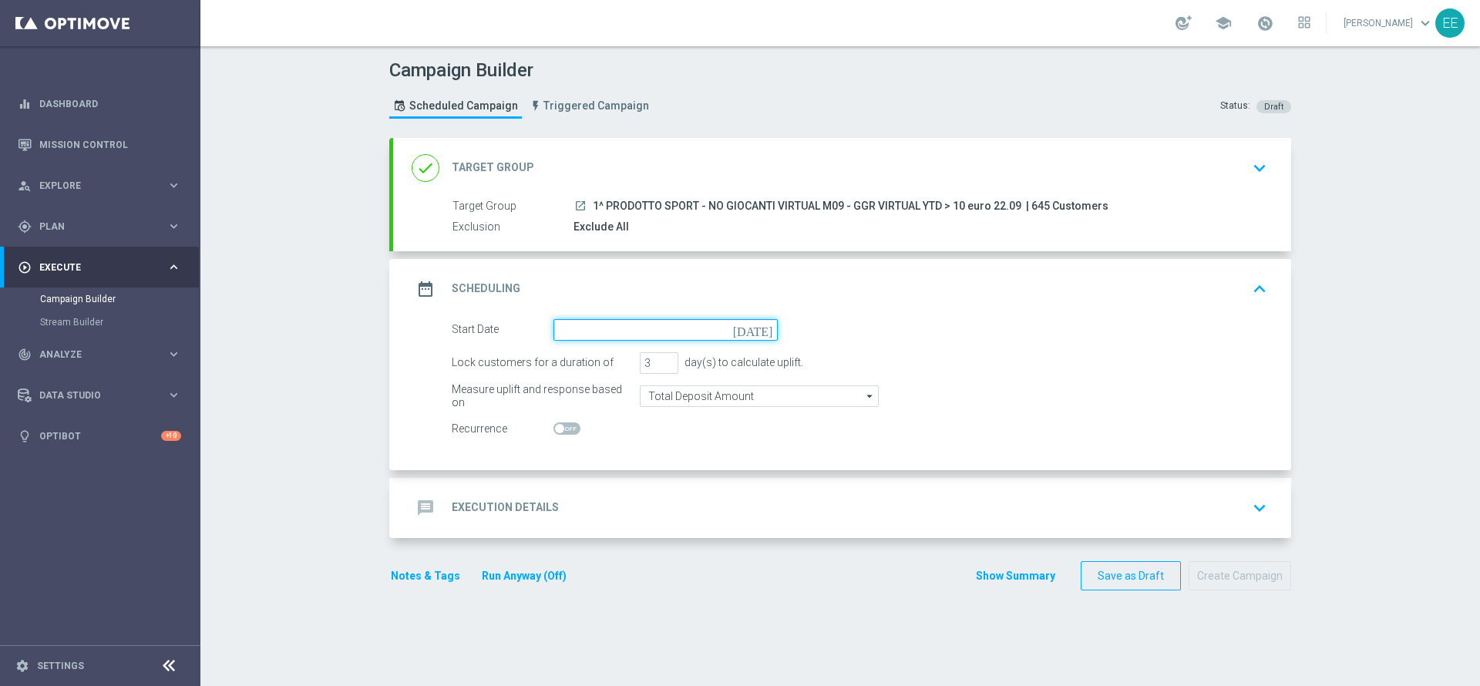
click at [619, 325] on input at bounding box center [665, 330] width 224 height 22
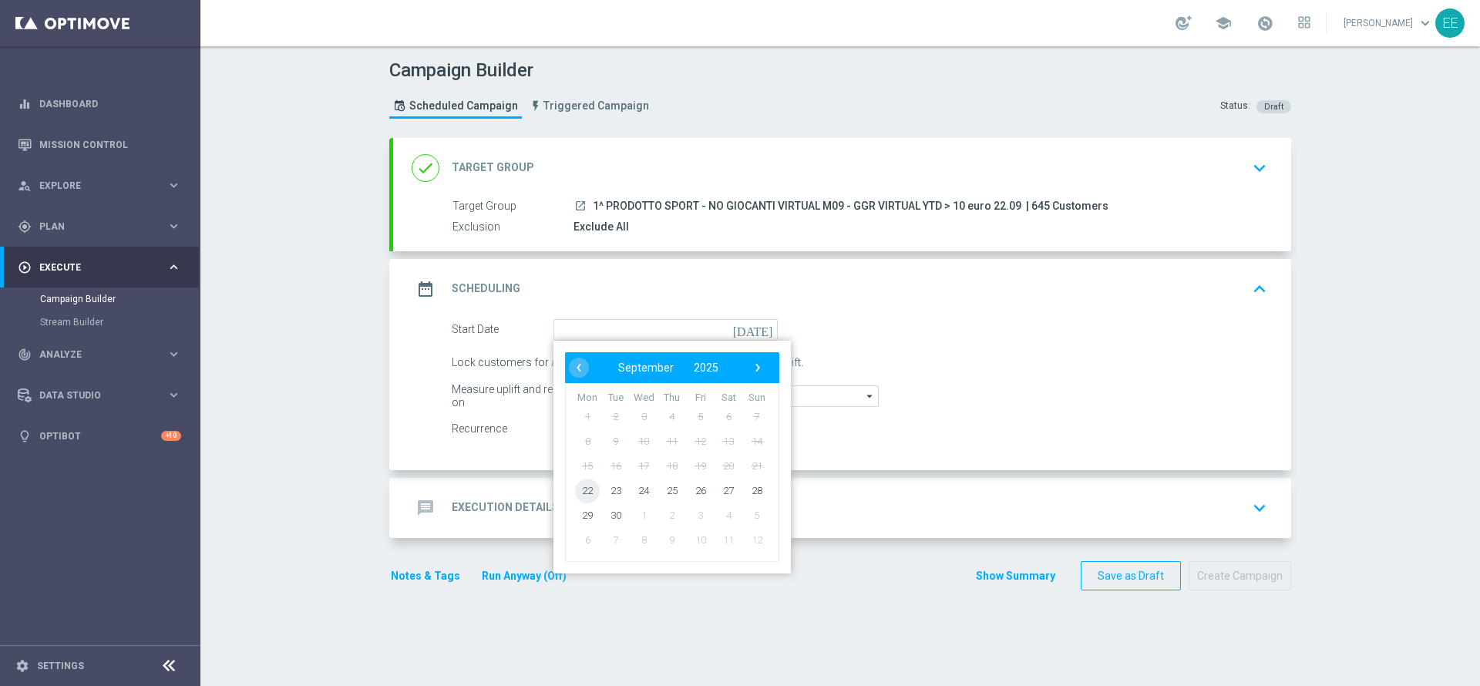
click at [575, 490] on span "22" at bounding box center [587, 490] width 25 height 25
type input "[DATE]"
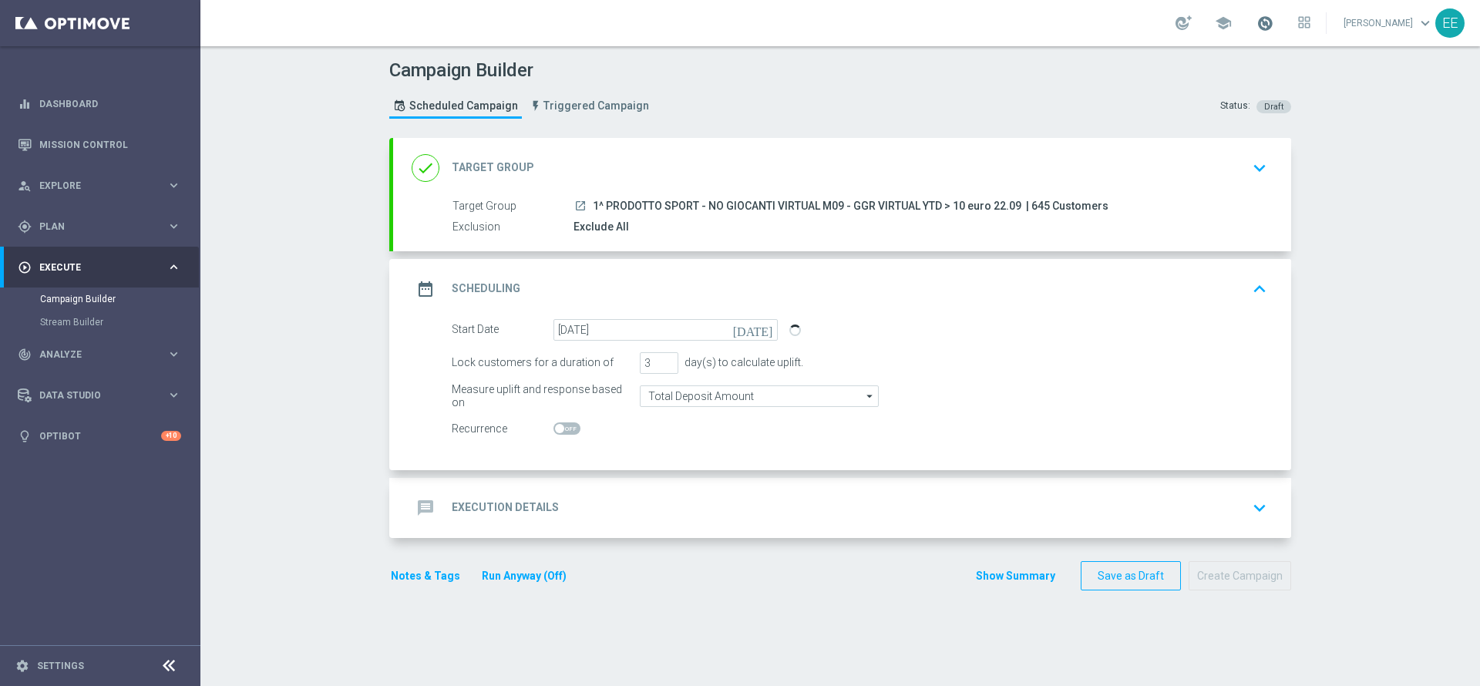
click at [1264, 22] on span at bounding box center [1265, 23] width 17 height 17
click at [648, 153] on div "done Target Group keyboard_arrow_down" at bounding box center [842, 167] width 861 height 29
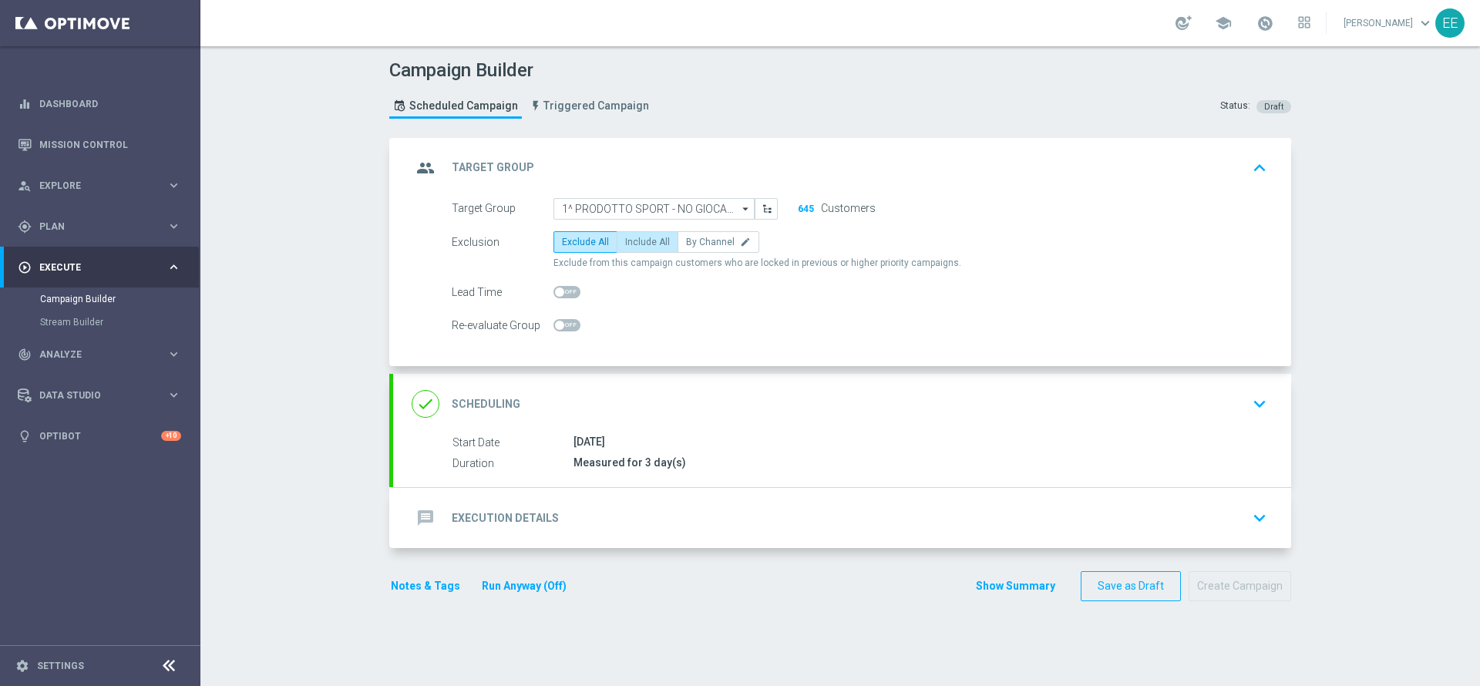
click at [625, 237] on span "Include All" at bounding box center [647, 242] width 45 height 11
click at [625, 240] on input "Include All" at bounding box center [630, 245] width 10 height 10
radio input "true"
click at [674, 375] on div "done Scheduling keyboard_arrow_down" at bounding box center [842, 404] width 898 height 60
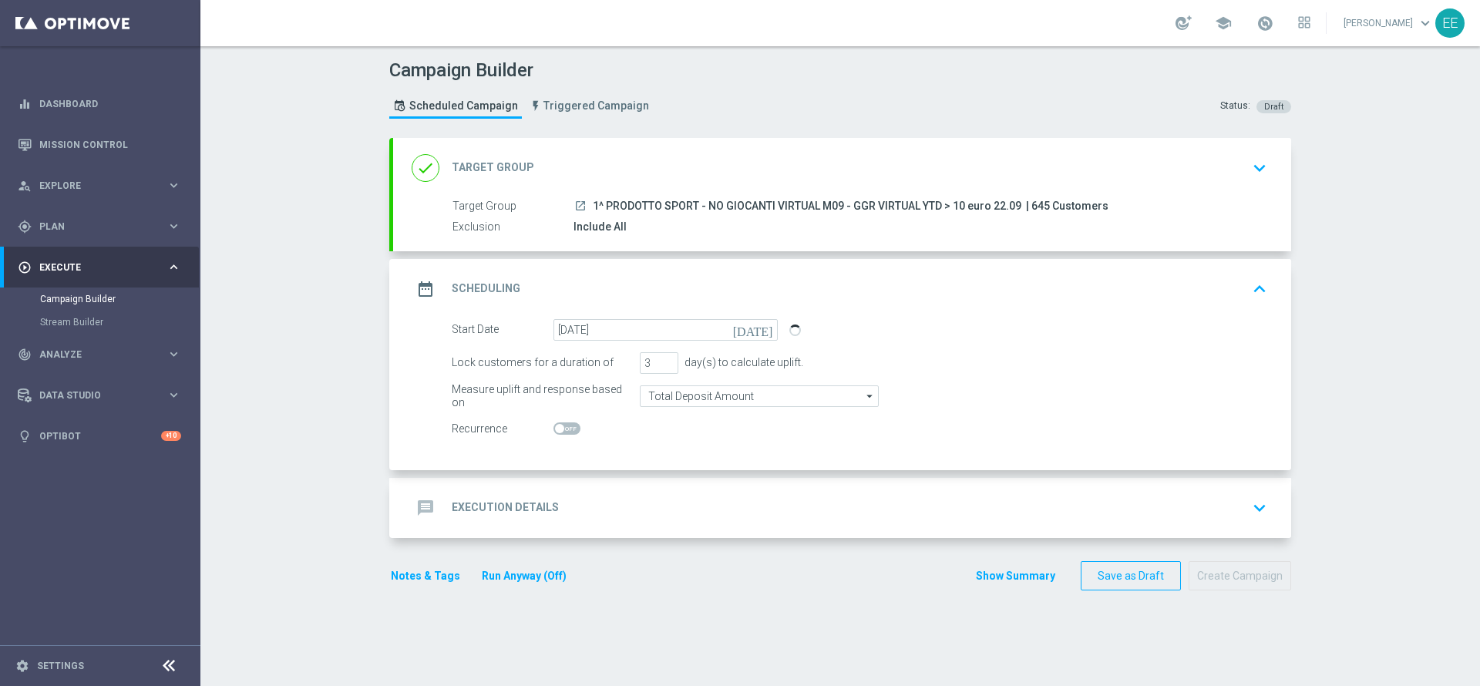
click at [566, 509] on div "message Execution Details keyboard_arrow_down" at bounding box center [842, 507] width 861 height 29
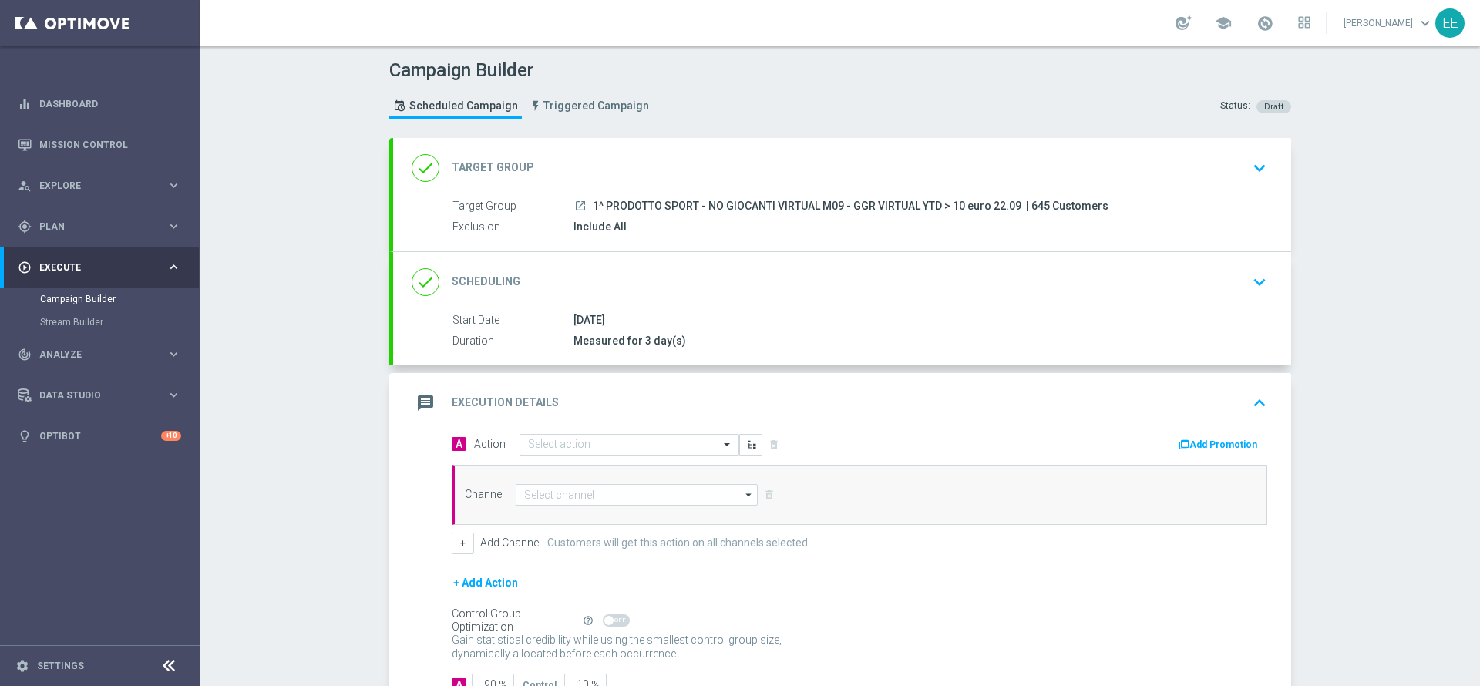
click at [604, 439] on input "text" at bounding box center [614, 445] width 172 height 13
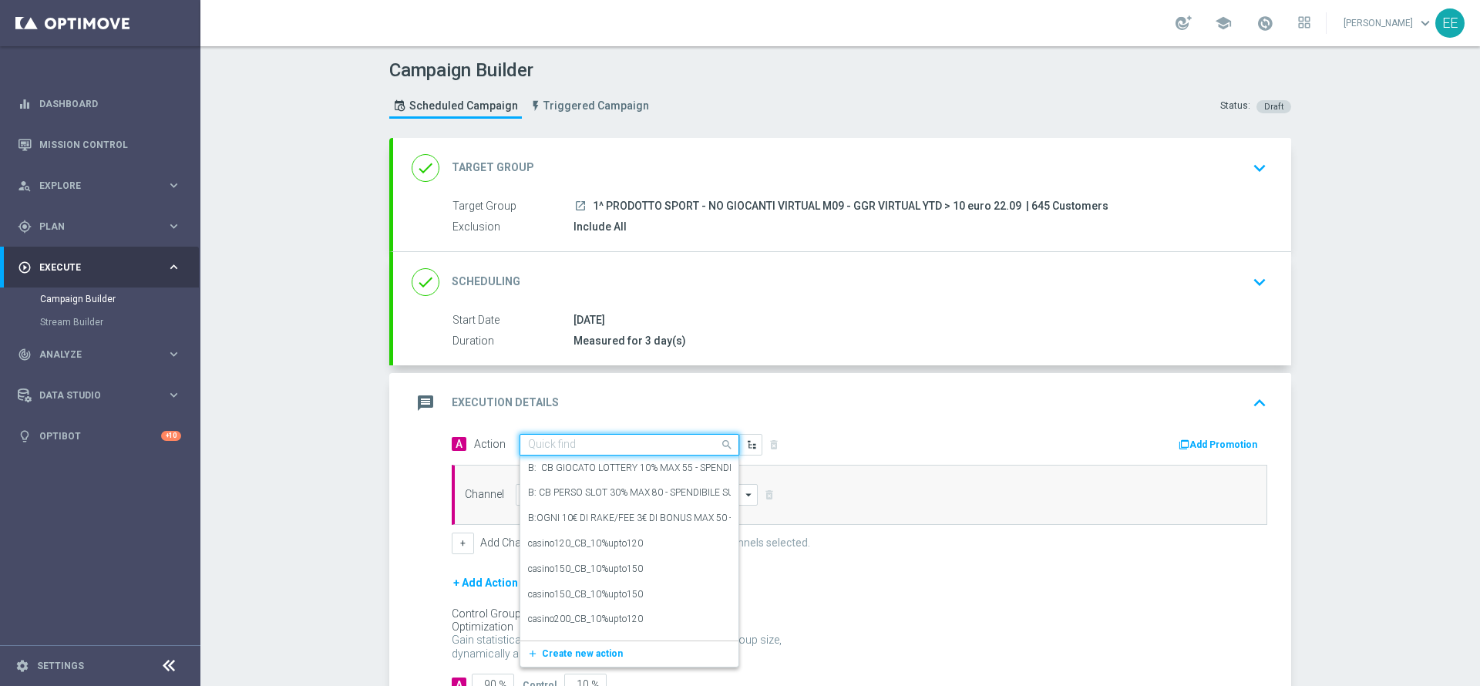
paste input "PROMO RICARICA 50% MAX 20€ - SPENDIBILE VIRTUAL"
type input "PROMO RICARICA 50% MAX 20€ - SPENDIBILE VIRTUAL"
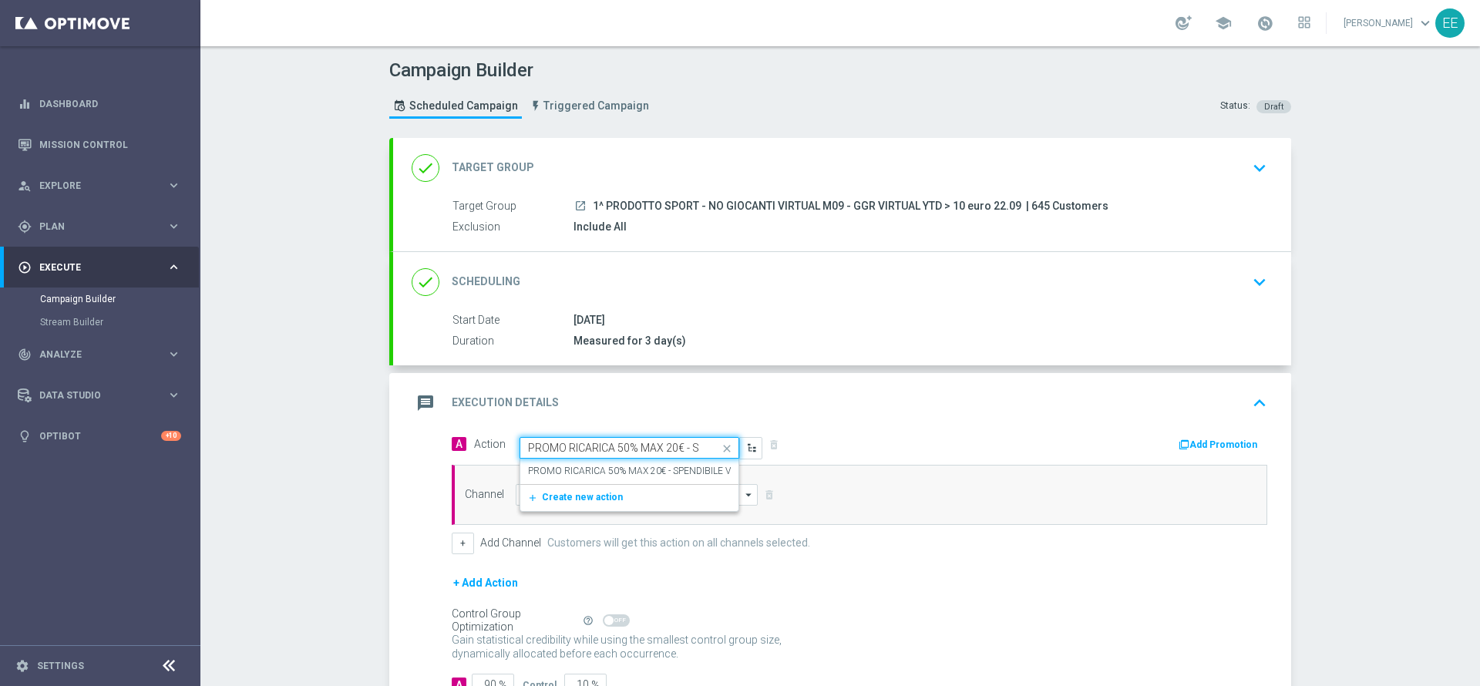
scroll to position [0, 95]
click at [640, 468] on label "PROMO RICARICA 50% MAX 20€ - SPENDIBILE VIRTUAL" at bounding box center [645, 471] width 234 height 13
click at [1201, 438] on button "Add Promotion" at bounding box center [1220, 444] width 86 height 17
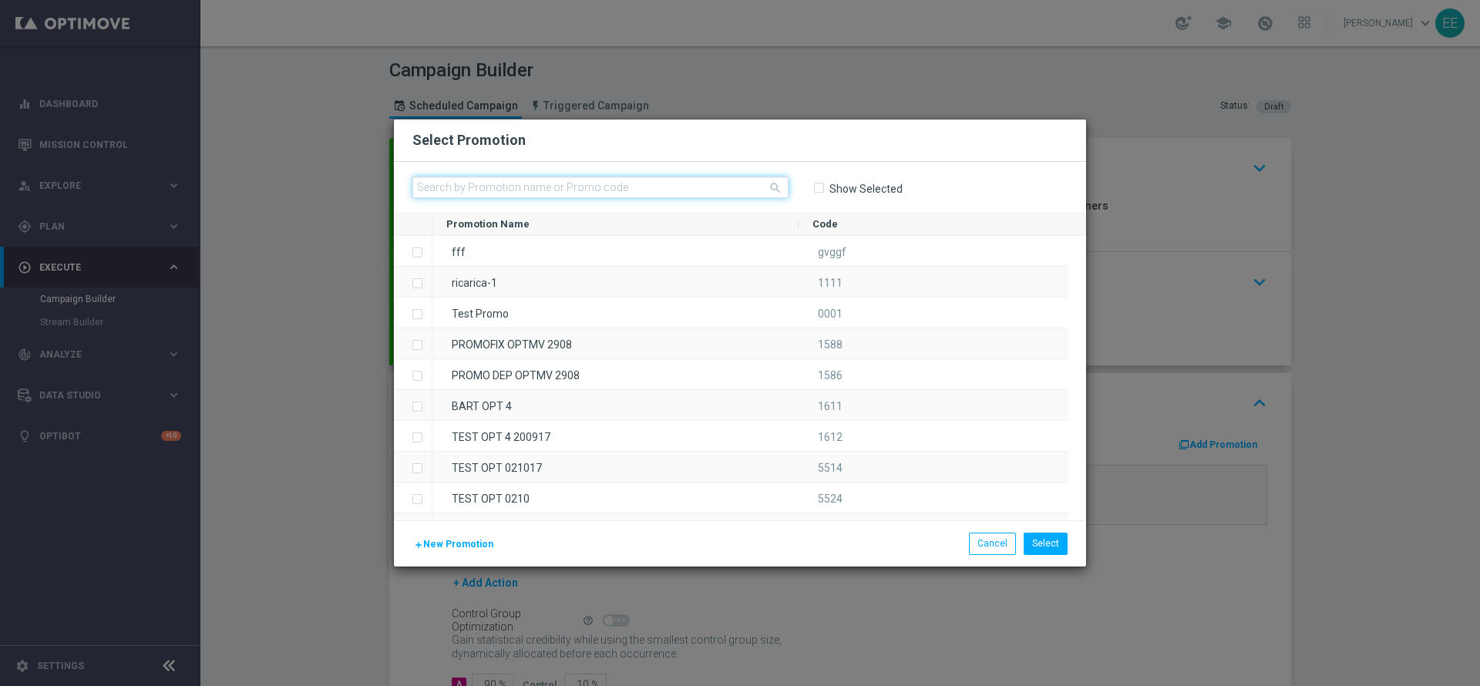
click at [542, 184] on input "text" at bounding box center [600, 188] width 376 height 22
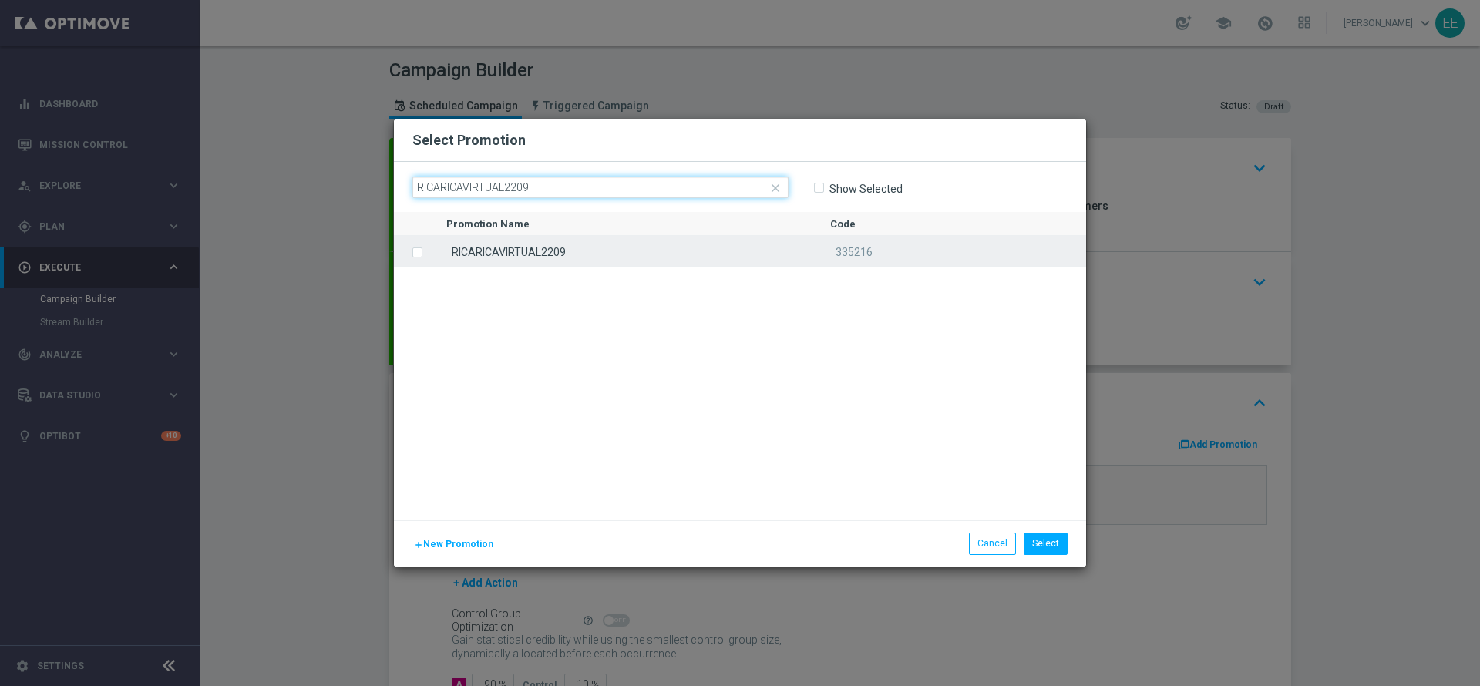
type input "RICARICAVIRTUAL2209"
click at [611, 254] on div "RICARICAVIRTUAL2209" at bounding box center [624, 251] width 384 height 30
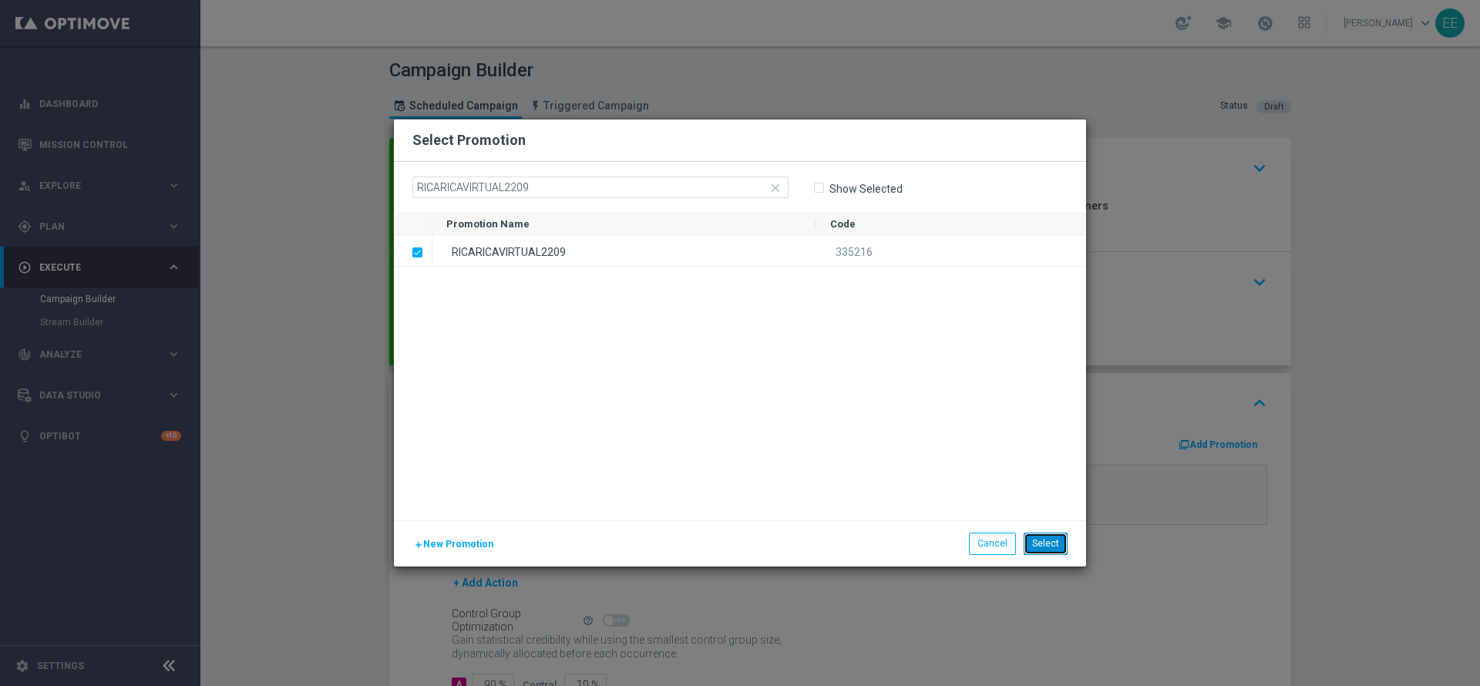
click at [1041, 535] on button "Select" at bounding box center [1046, 544] width 44 height 22
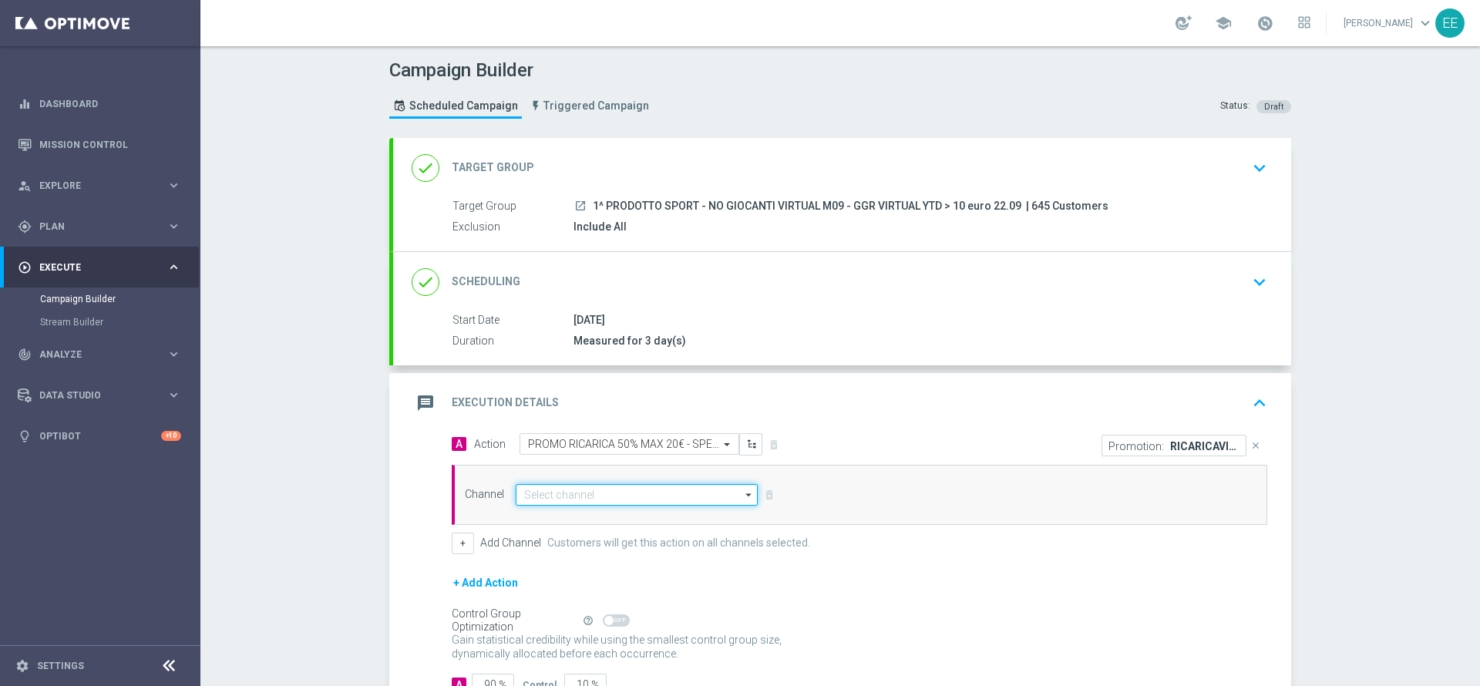
click at [587, 503] on input at bounding box center [637, 495] width 242 height 22
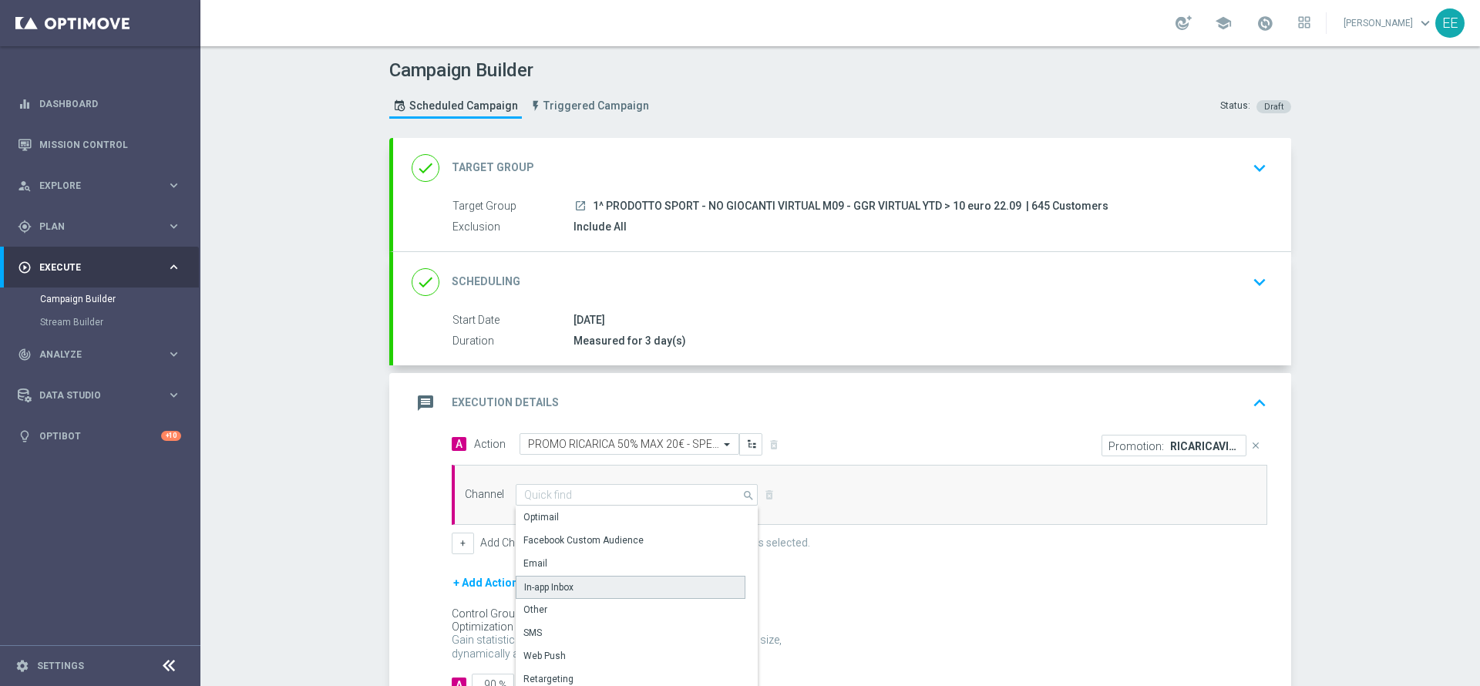
click at [536, 587] on div "In-app Inbox" at bounding box center [548, 587] width 49 height 14
type input "In-app Inbox"
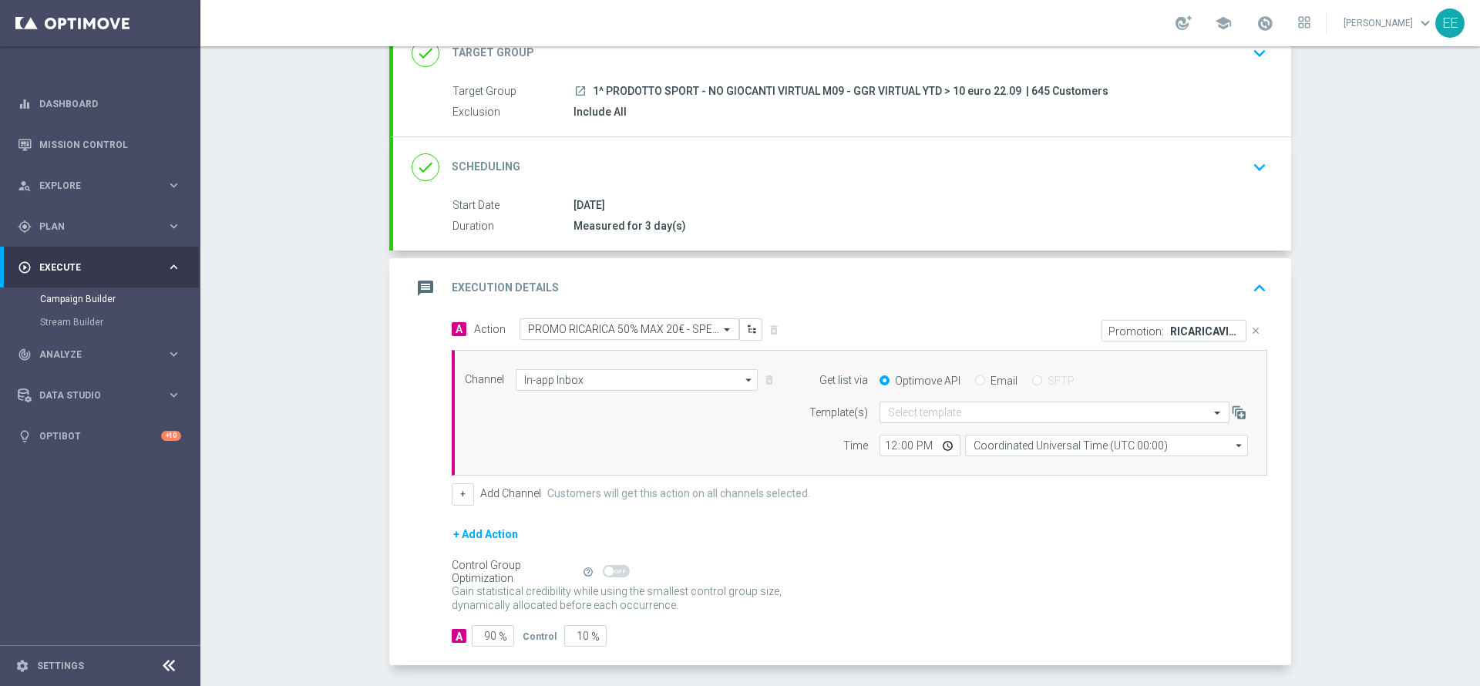
scroll to position [116, 0]
click at [975, 382] on input "Email" at bounding box center [980, 381] width 10 height 10
radio input "true"
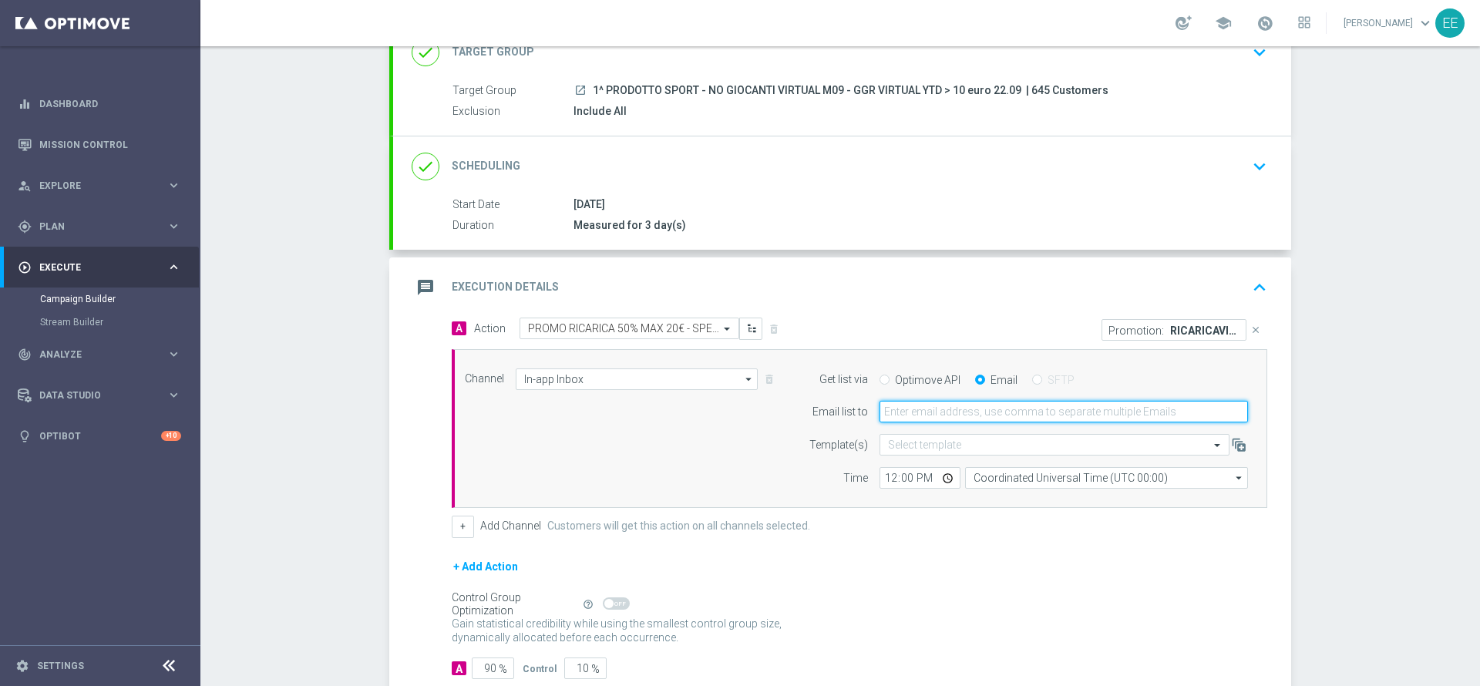
click at [967, 416] on input "email" at bounding box center [1064, 412] width 368 height 22
type input "edoardo.ellena@sisal.it"
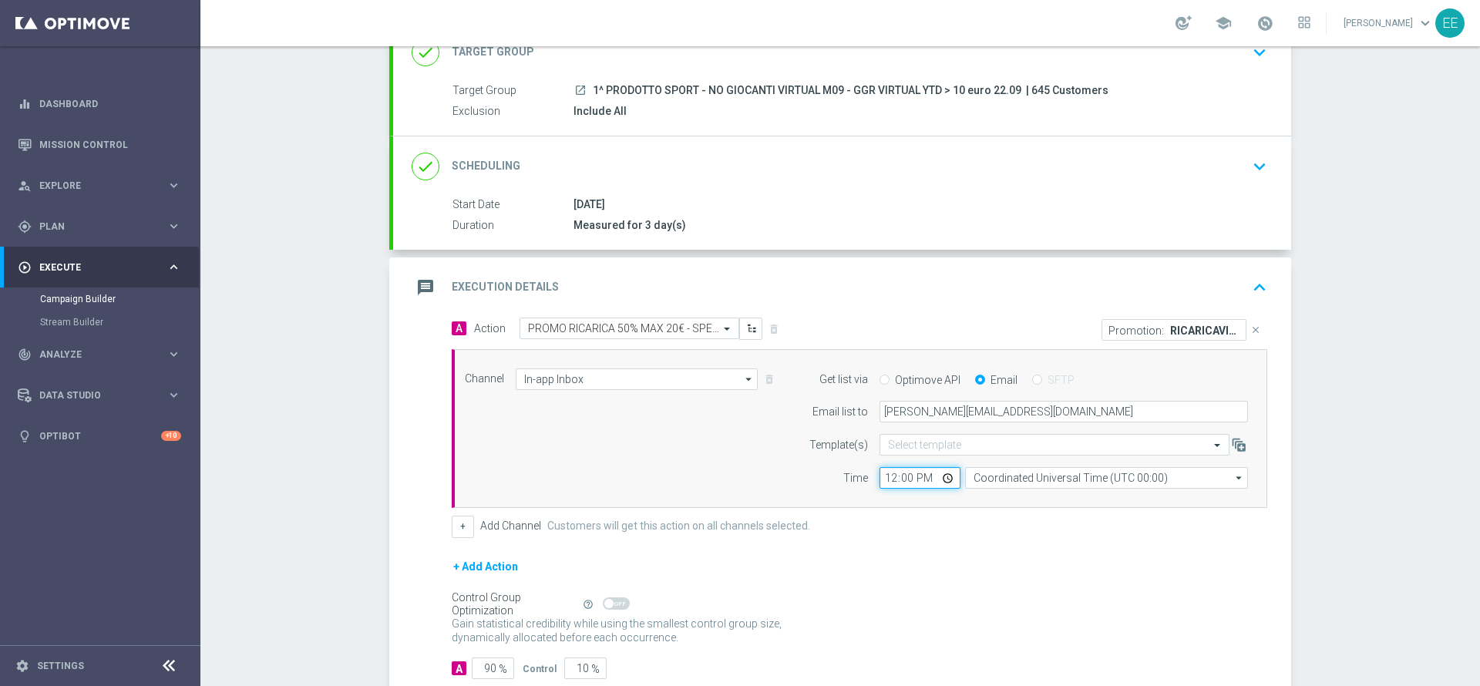
click at [883, 487] on input "12:00" at bounding box center [920, 478] width 81 height 22
type input "16:00"
click at [614, 441] on div "Channel In-app Inbox In-app Inbox arrow_drop_down Show Selected 1 of 20 Optimail" at bounding box center [856, 428] width 806 height 121
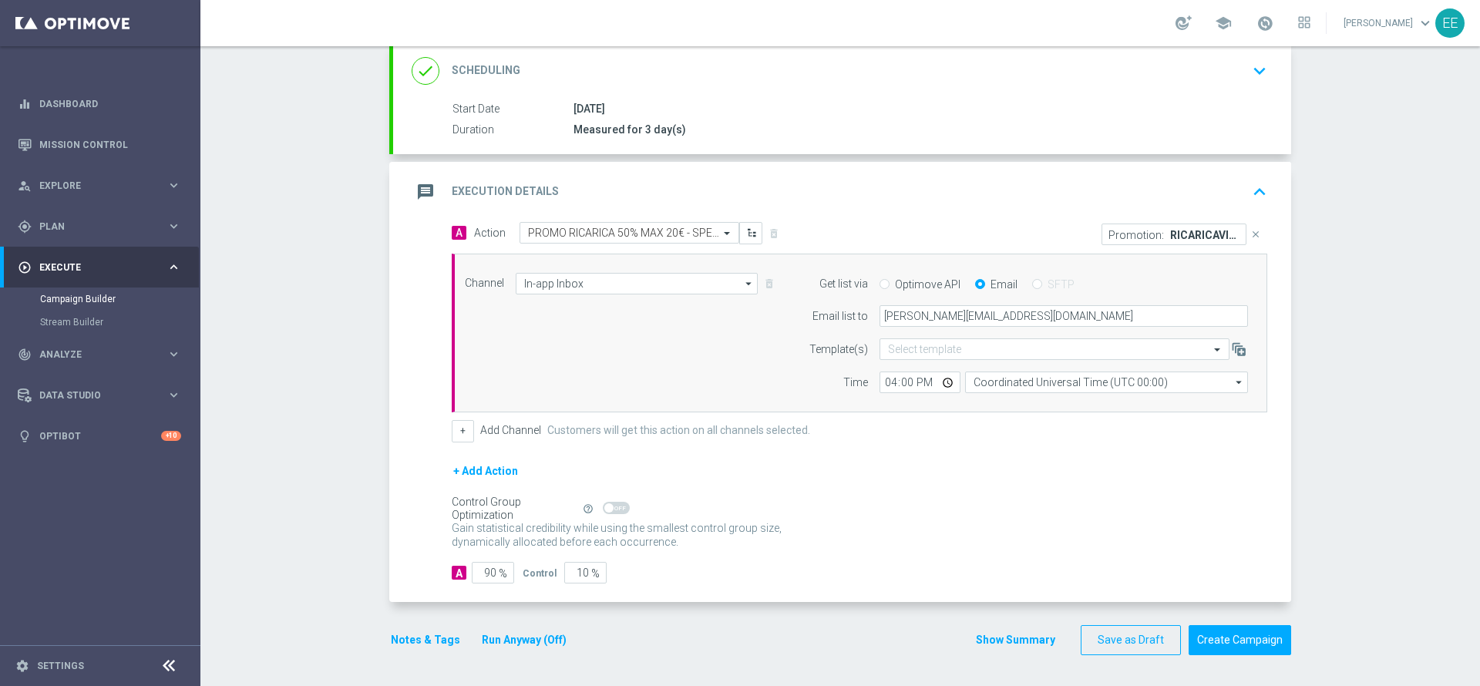
click at [429, 633] on button "Notes & Tags" at bounding box center [425, 640] width 72 height 19
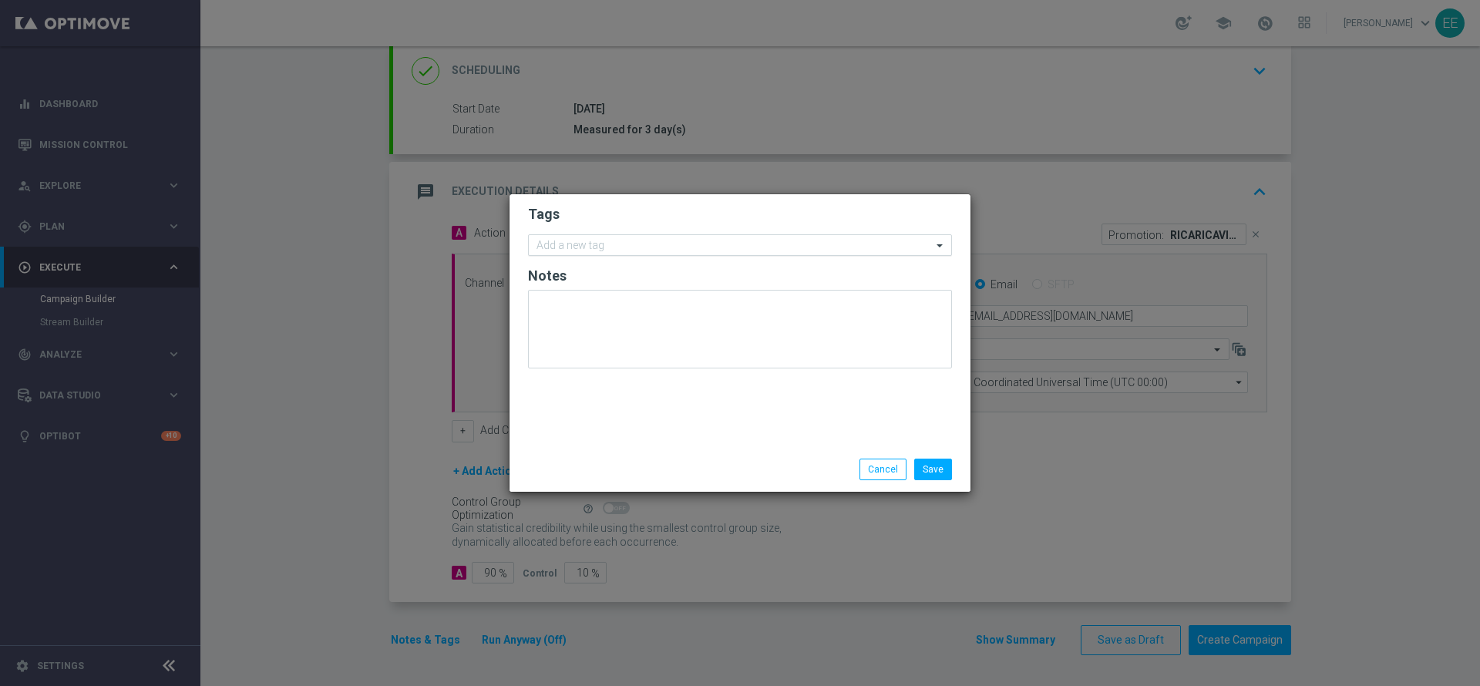
click at [640, 246] on input "text" at bounding box center [734, 246] width 395 height 13
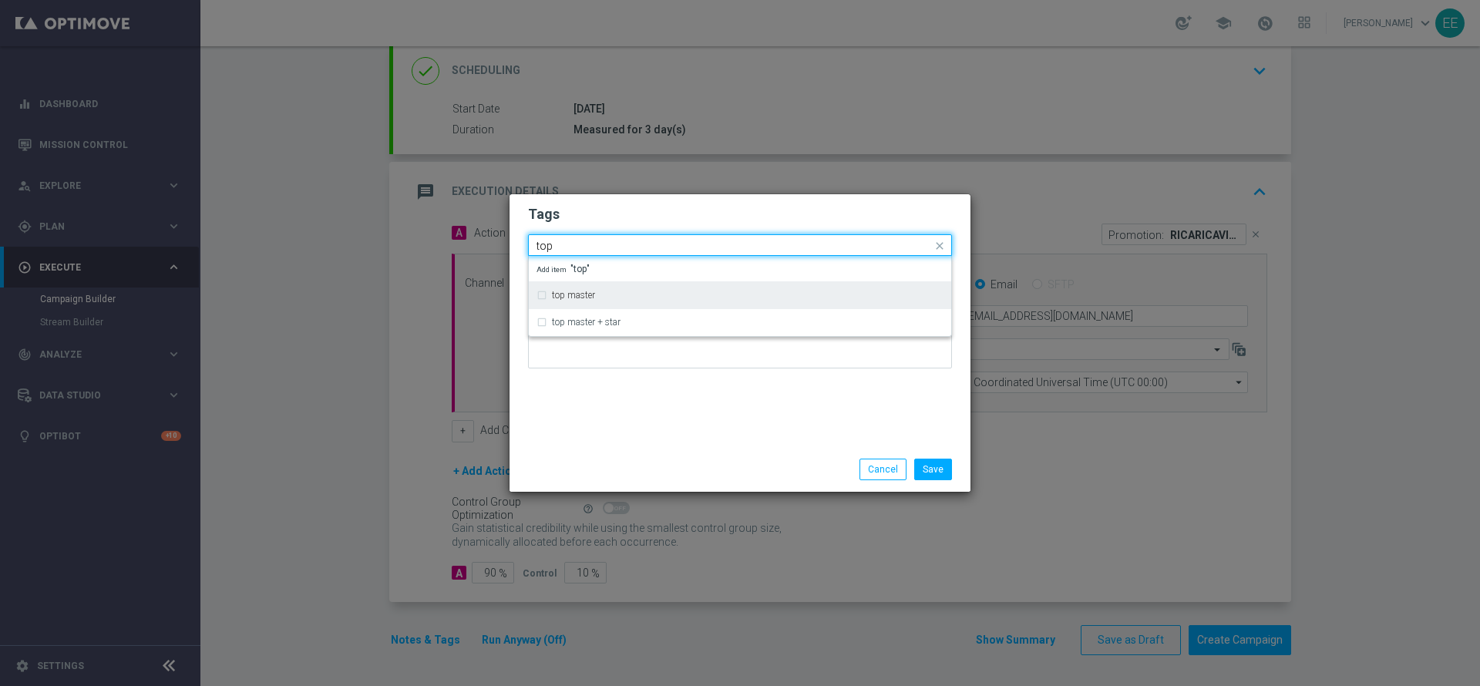
type input "top"
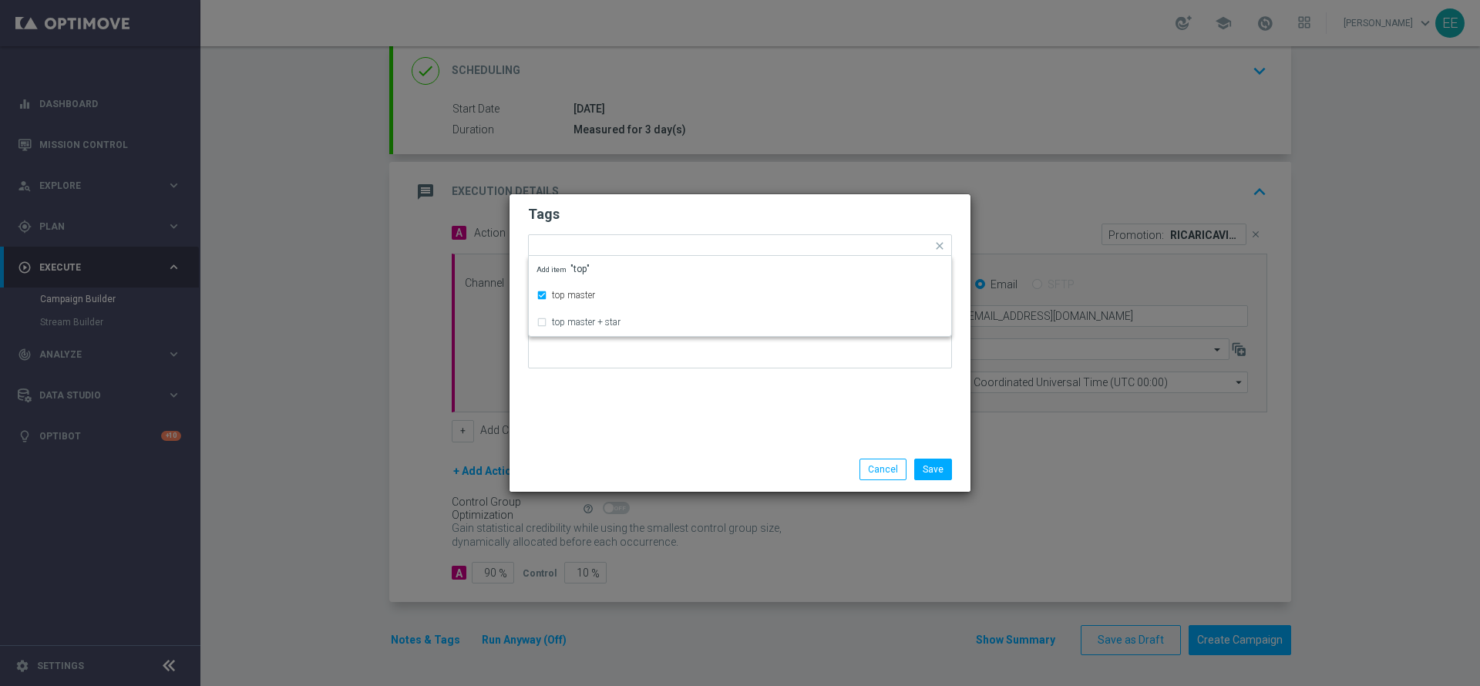
click at [598, 201] on form "Tags Quick find × top master top master top master + star Add item "top" Notes" at bounding box center [740, 290] width 424 height 179
click at [651, 251] on input "text" at bounding box center [773, 247] width 317 height 13
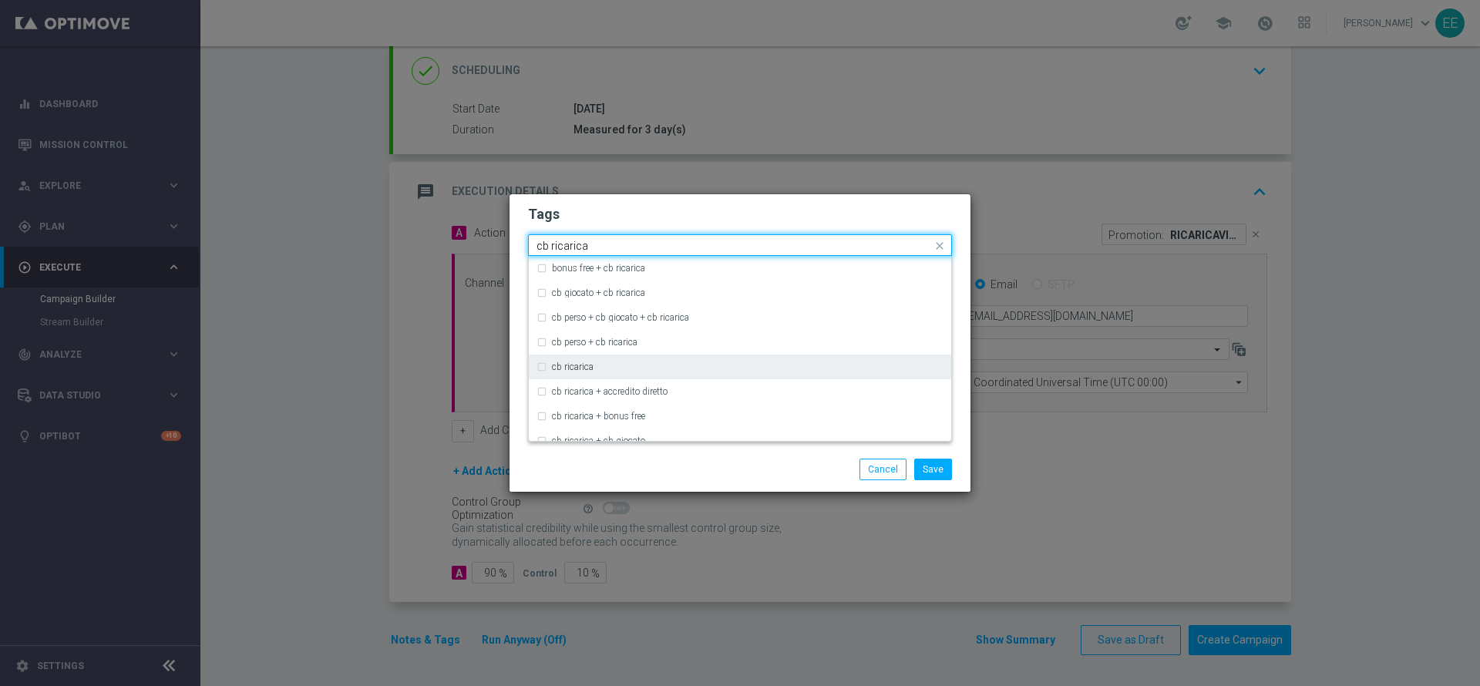
click at [594, 360] on div "cb ricarica" at bounding box center [740, 367] width 407 height 25
type input "cb ricarica"
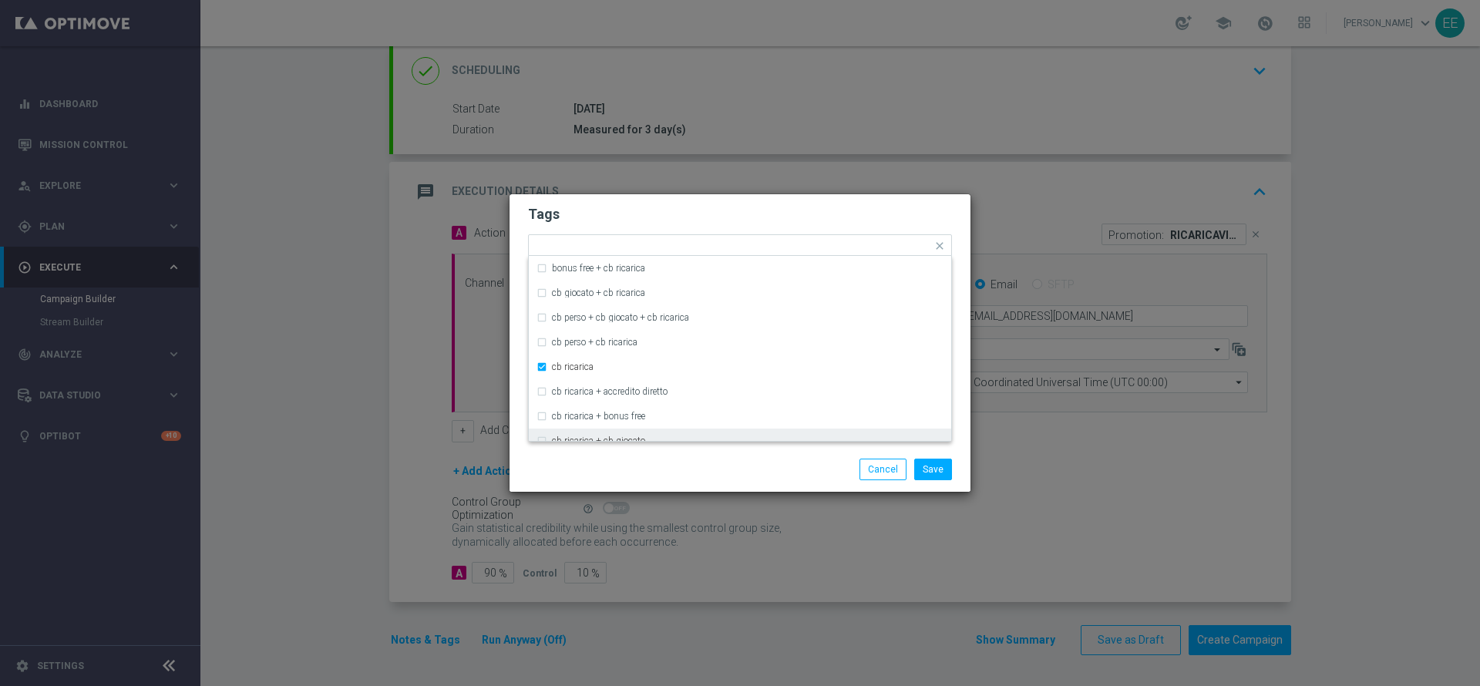
click at [611, 465] on div "Save Cancel" at bounding box center [739, 470] width 447 height 22
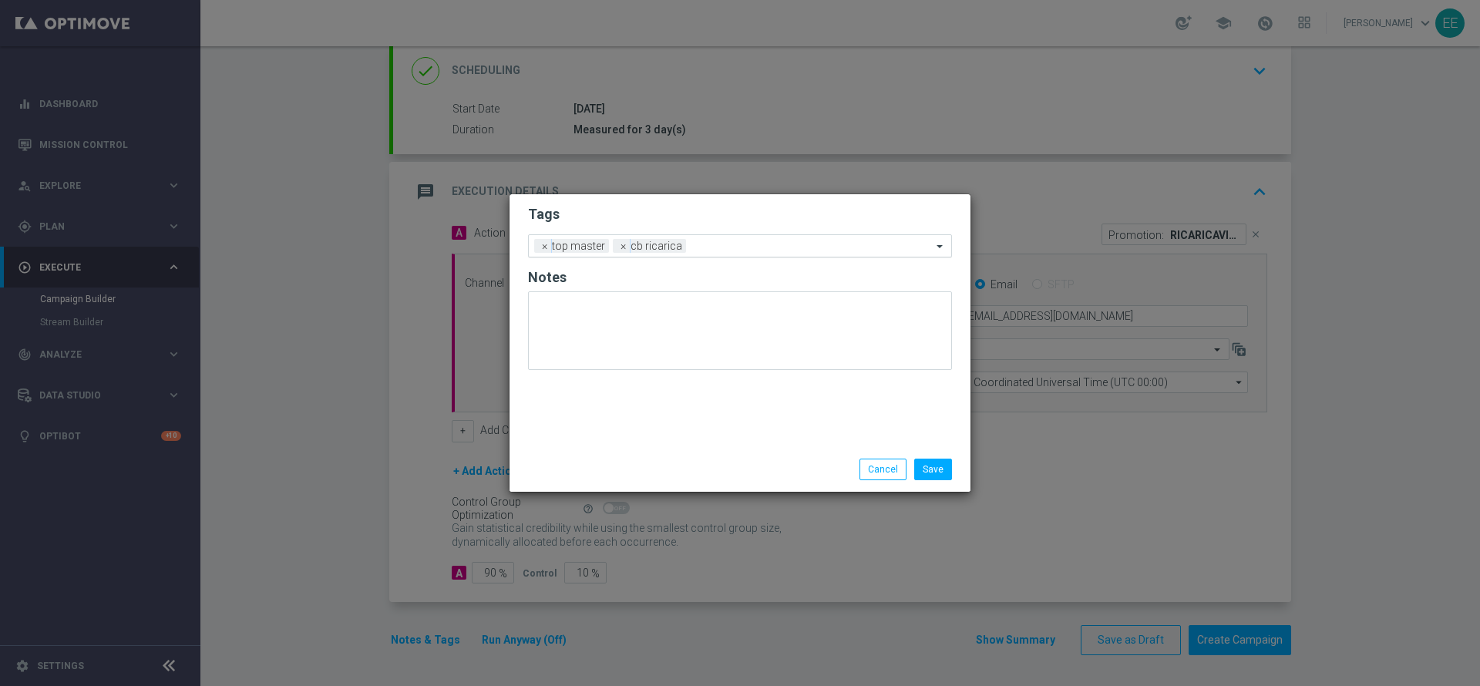
click at [717, 252] on div at bounding box center [811, 248] width 242 height 15
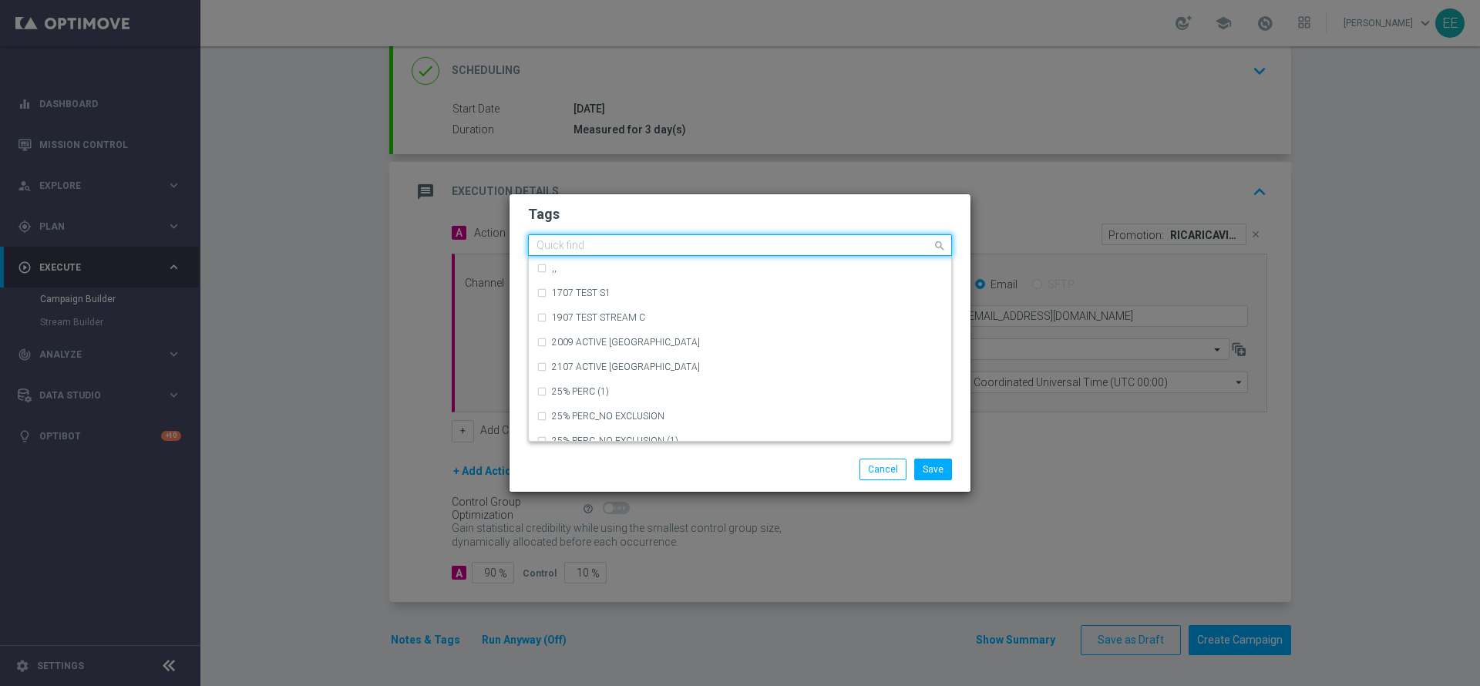
click at [676, 243] on input "text" at bounding box center [734, 246] width 395 height 13
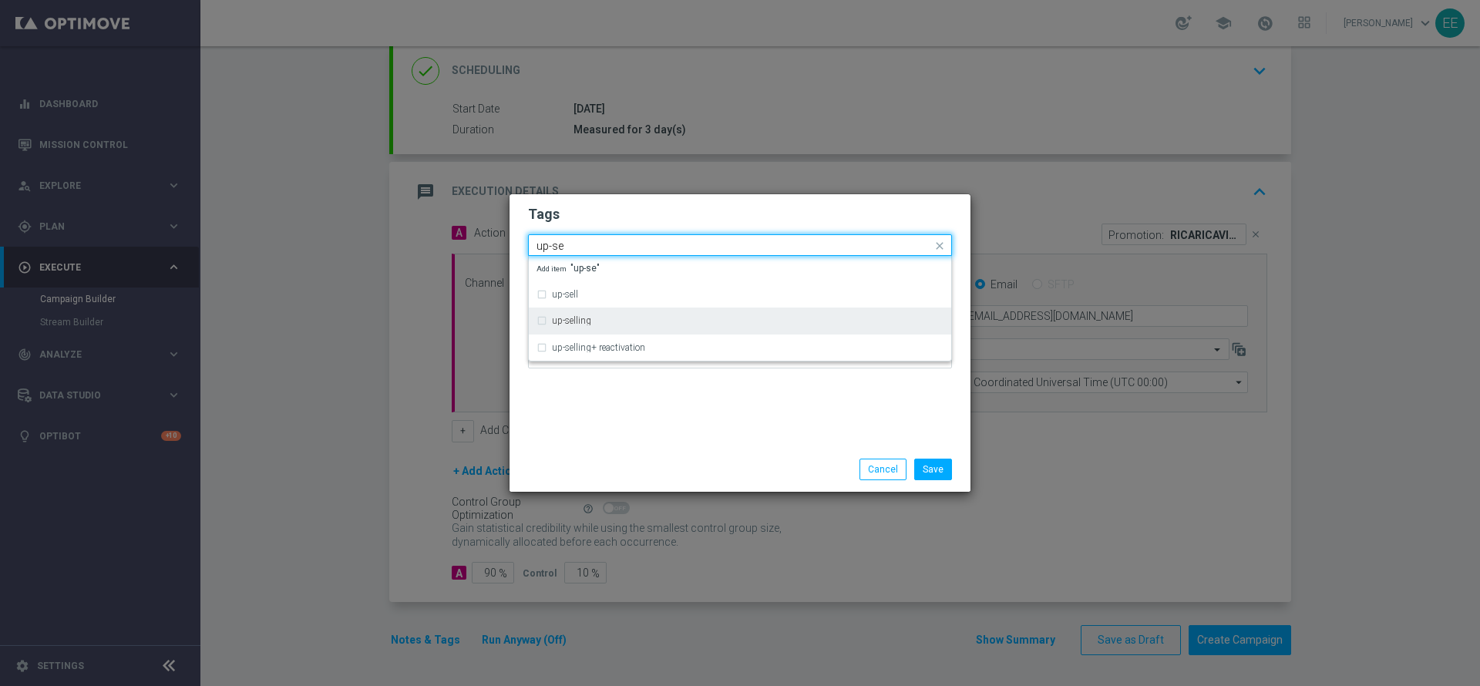
click at [620, 314] on div "up-selling" at bounding box center [740, 320] width 407 height 25
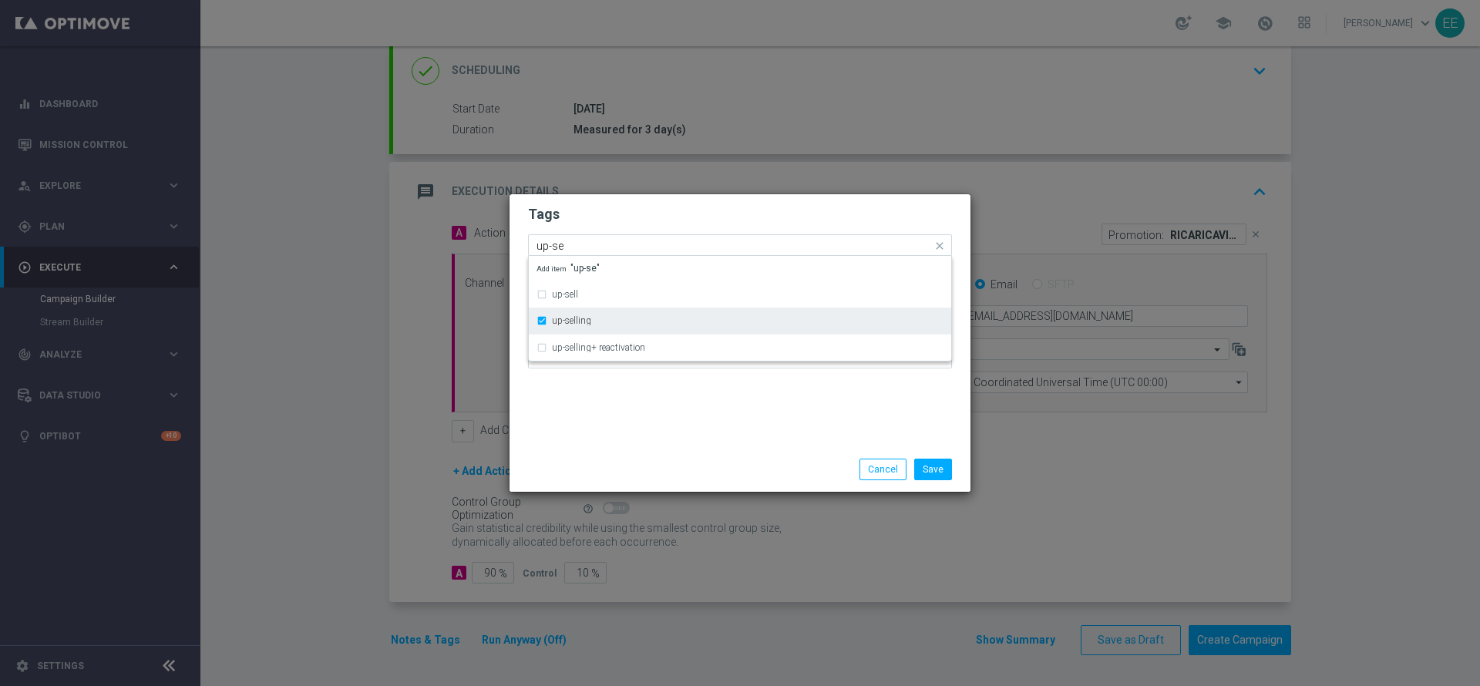
click at [547, 318] on div "up-selling" at bounding box center [740, 320] width 407 height 25
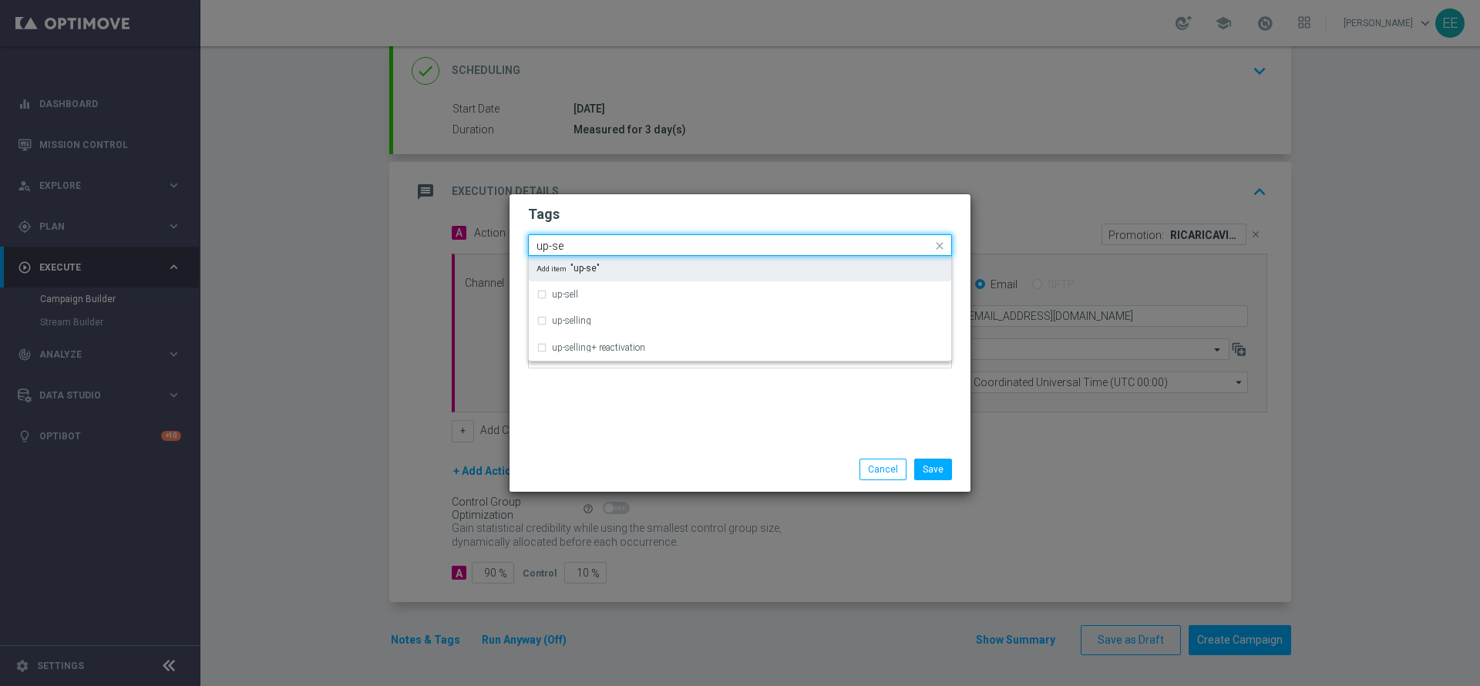
click at [607, 252] on div "up-se" at bounding box center [733, 247] width 398 height 15
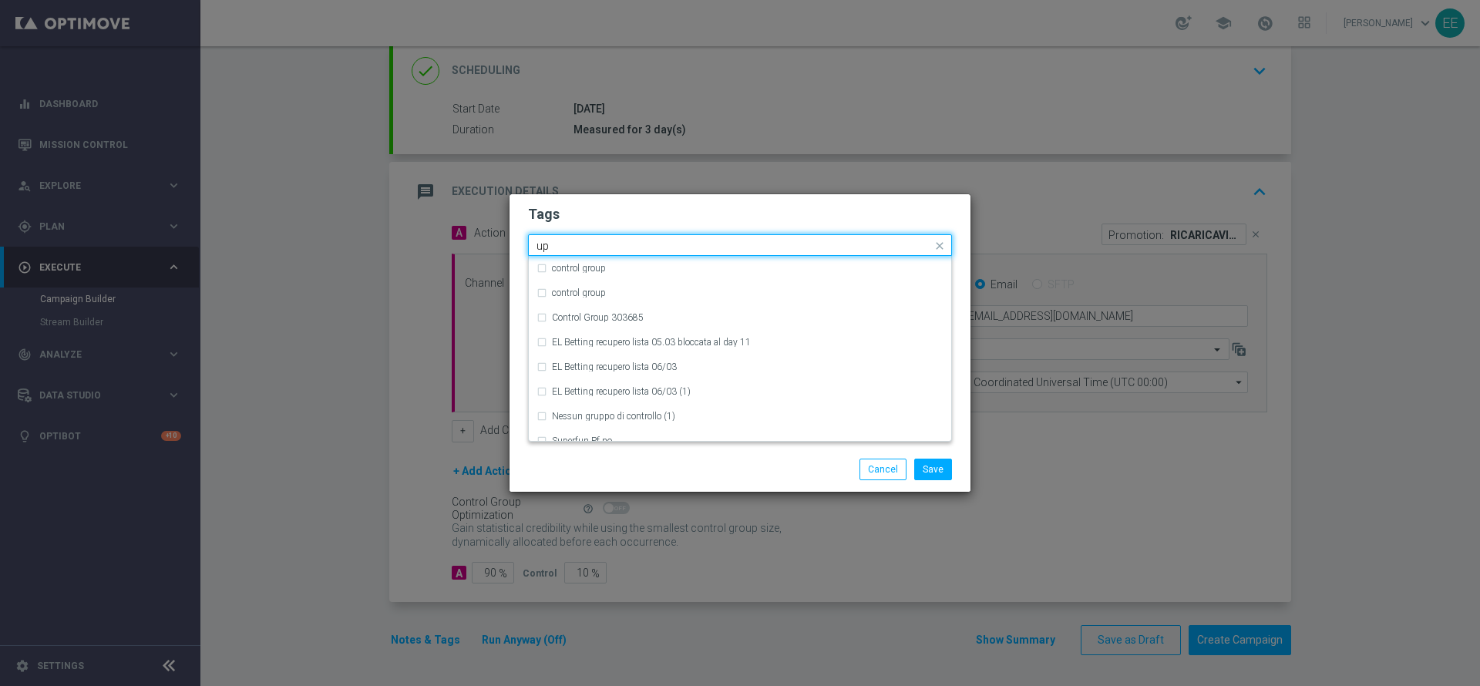
type input "u"
click at [621, 338] on div "cross-selling" at bounding box center [748, 342] width 392 height 9
type input "cross"
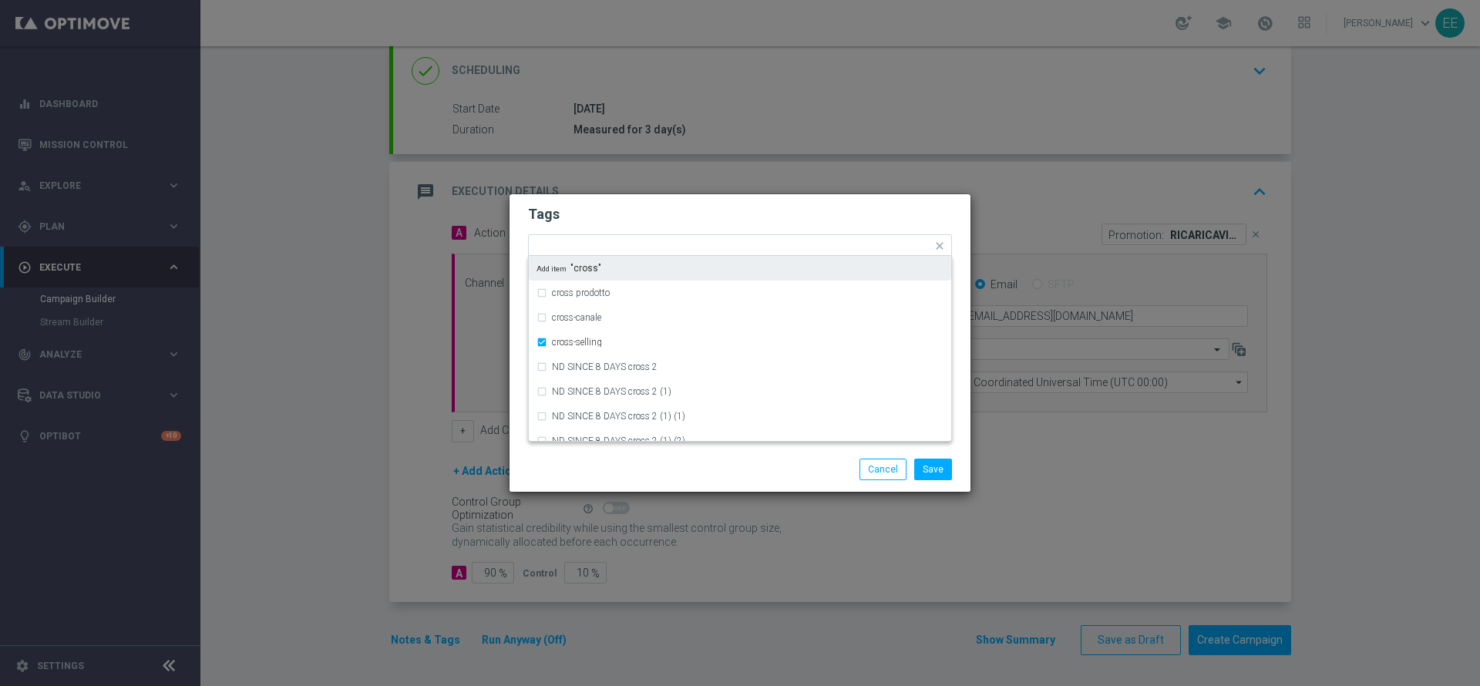
click at [752, 225] on form "Tags Quick find × top master × cb ricarica × cross-selling cross prodotto cross…" at bounding box center [740, 290] width 424 height 179
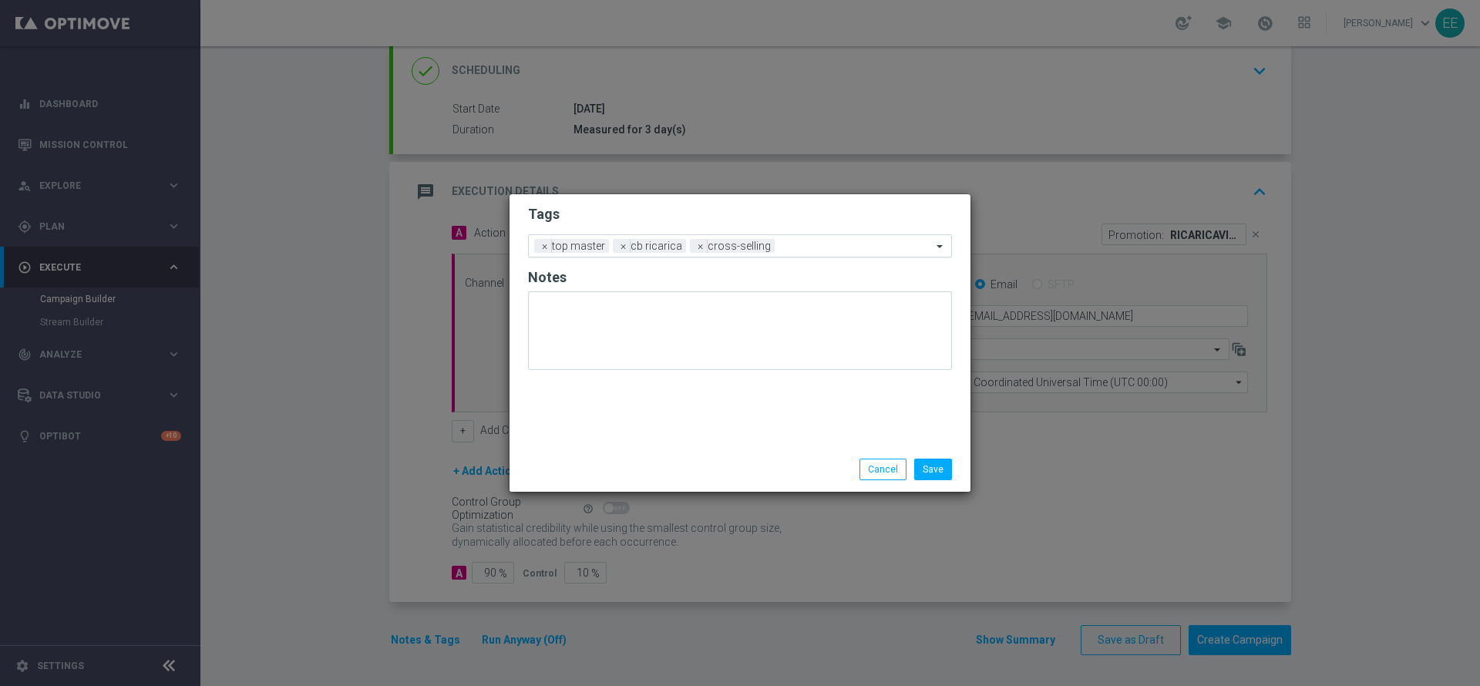
click at [802, 247] on input "text" at bounding box center [856, 247] width 151 height 13
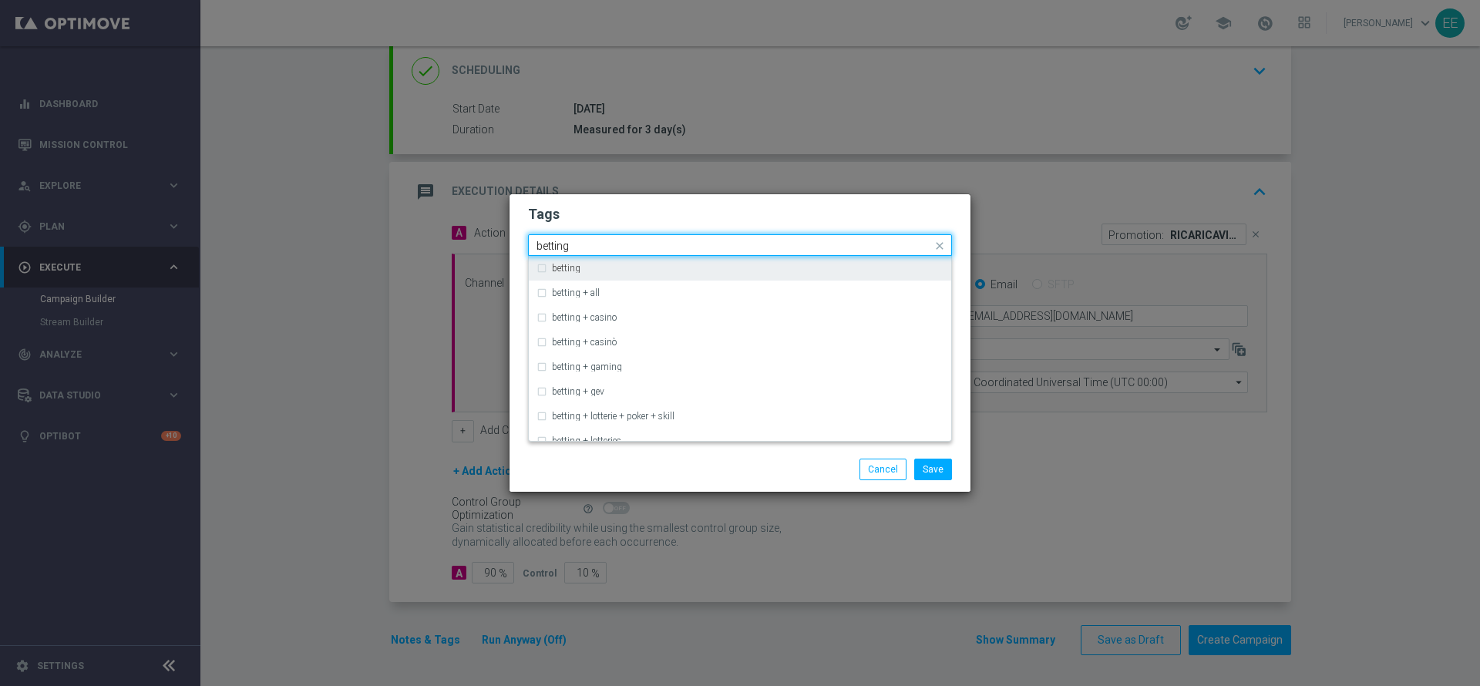
click at [725, 256] on div "betting" at bounding box center [740, 268] width 407 height 25
type input "betting"
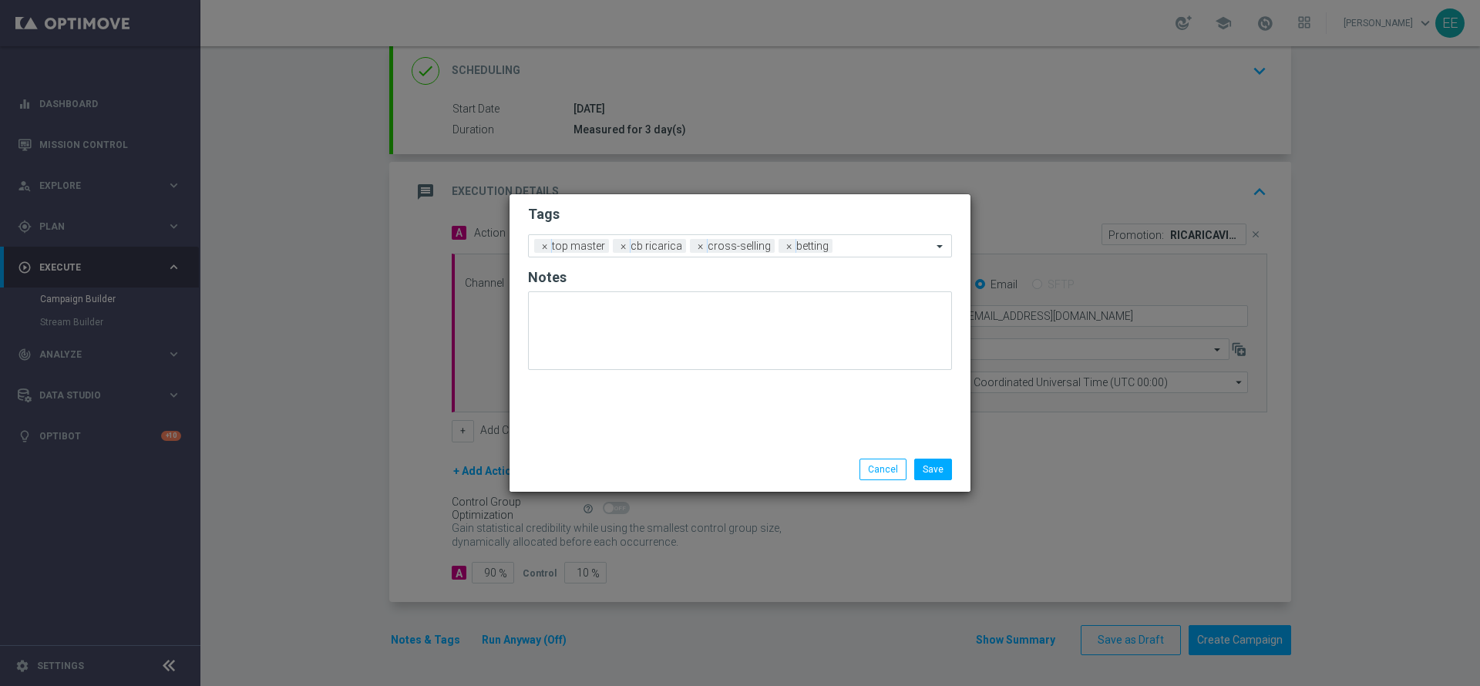
click at [787, 220] on h2 "Tags" at bounding box center [740, 214] width 424 height 19
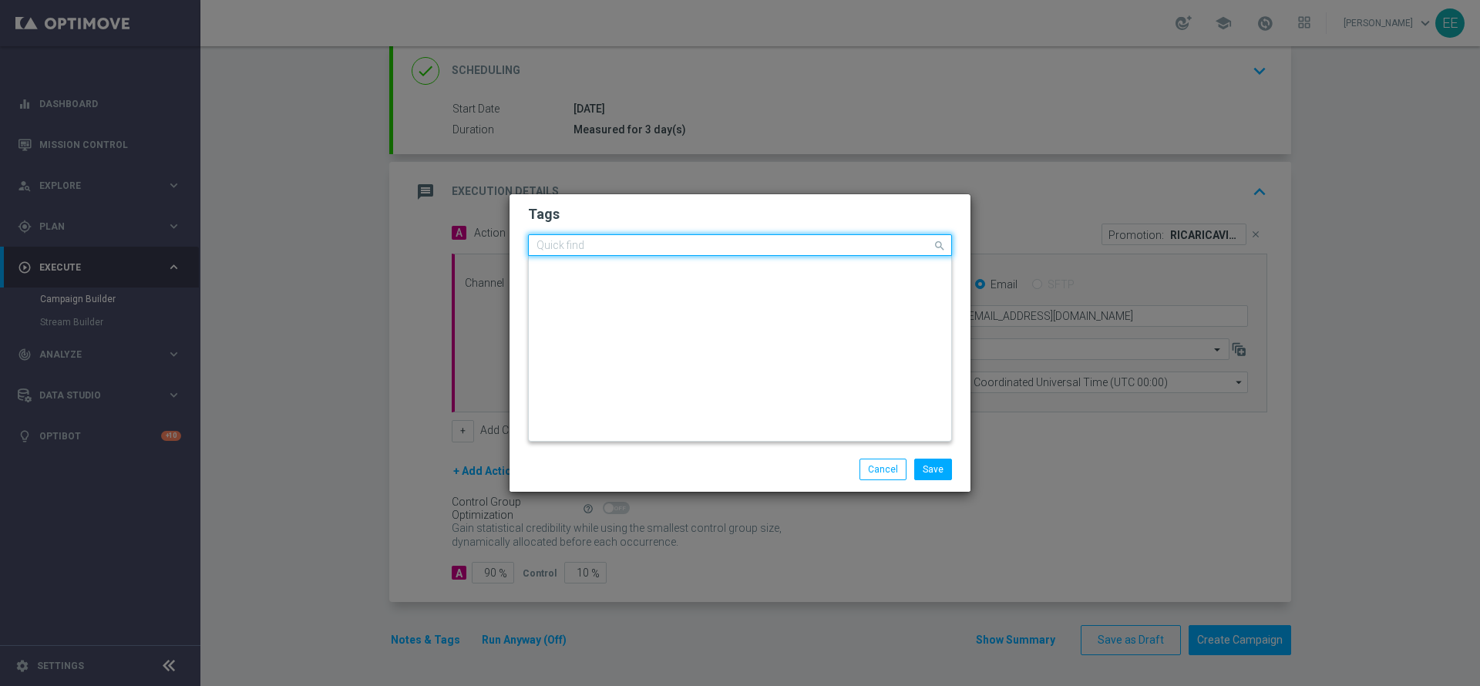
click at [856, 244] on input "text" at bounding box center [734, 246] width 395 height 13
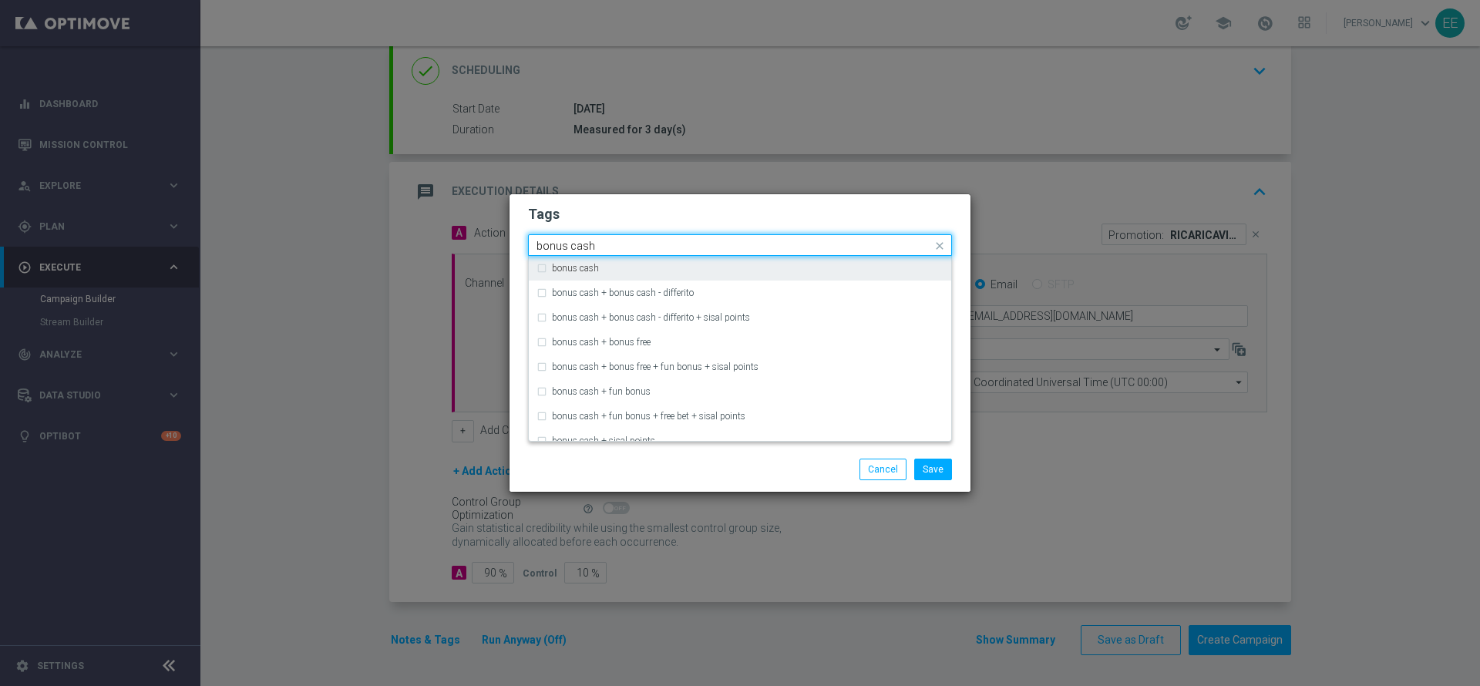
click at [778, 266] on div "bonus cash" at bounding box center [748, 268] width 392 height 9
type input "bonus cash"
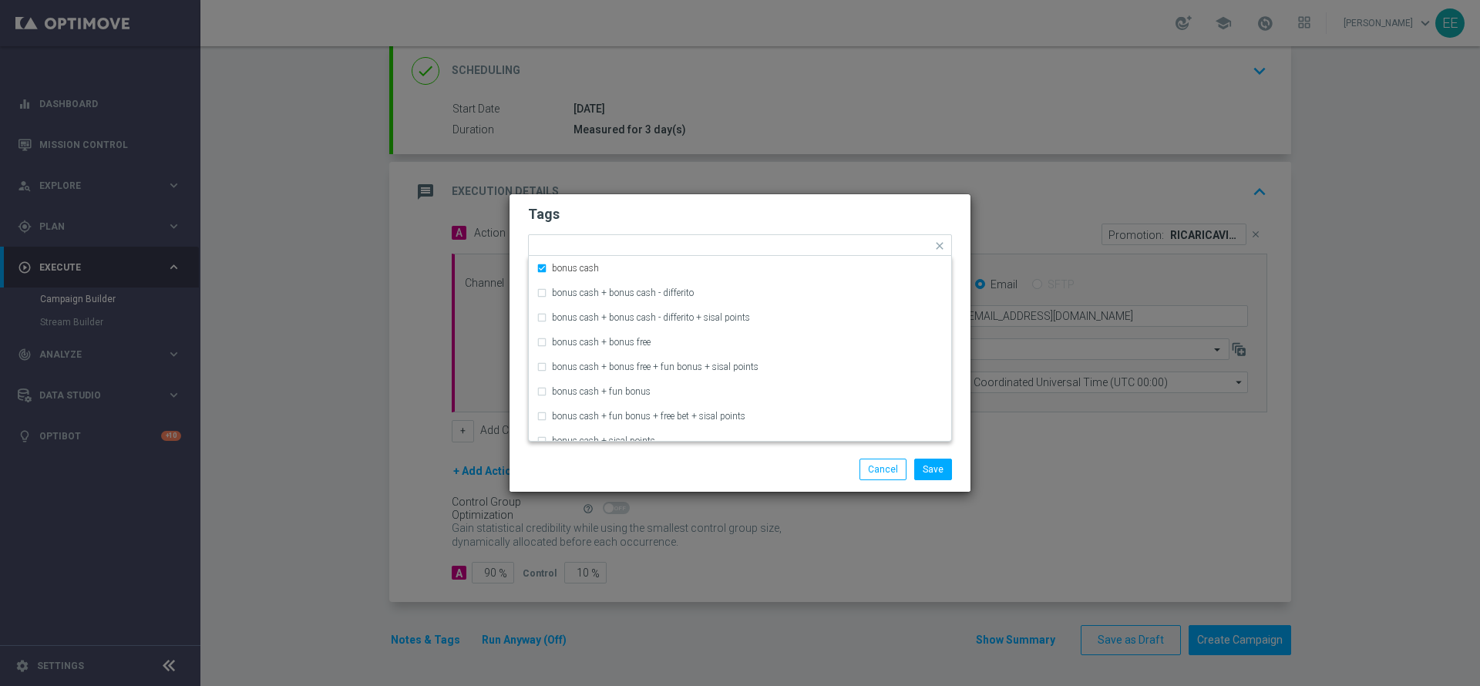
click at [826, 225] on form "Tags Quick find × top master × cb ricarica × cross-selling × betting × bonus ca…" at bounding box center [740, 290] width 424 height 179
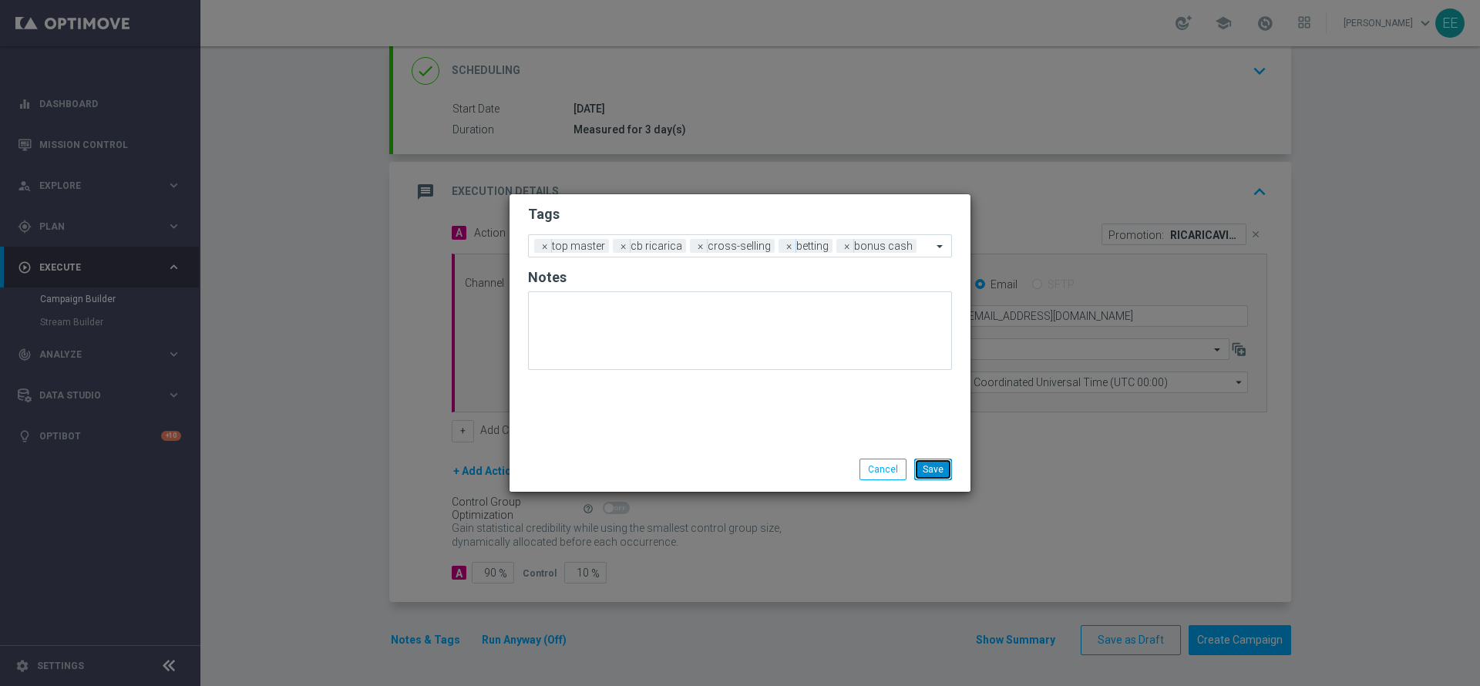
click at [942, 468] on button "Save" at bounding box center [933, 470] width 38 height 22
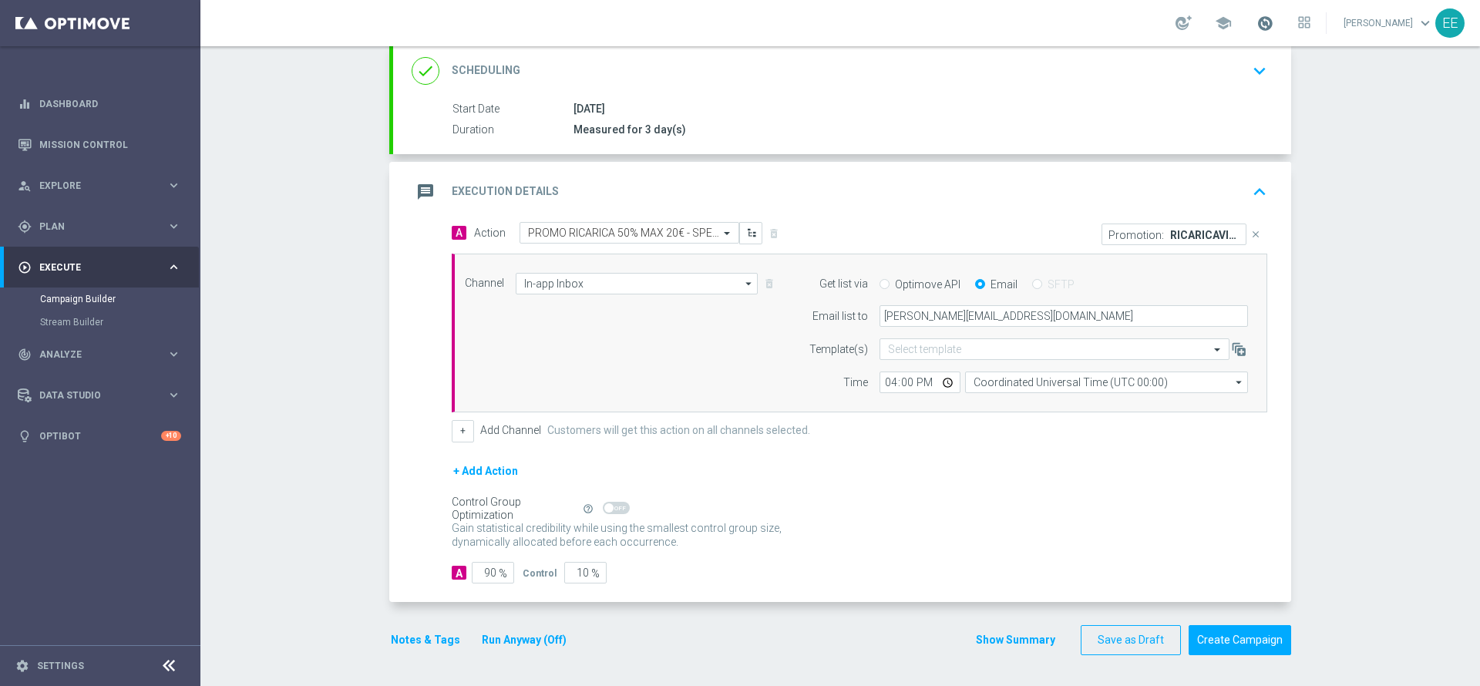
click at [1274, 19] on span at bounding box center [1265, 23] width 17 height 17
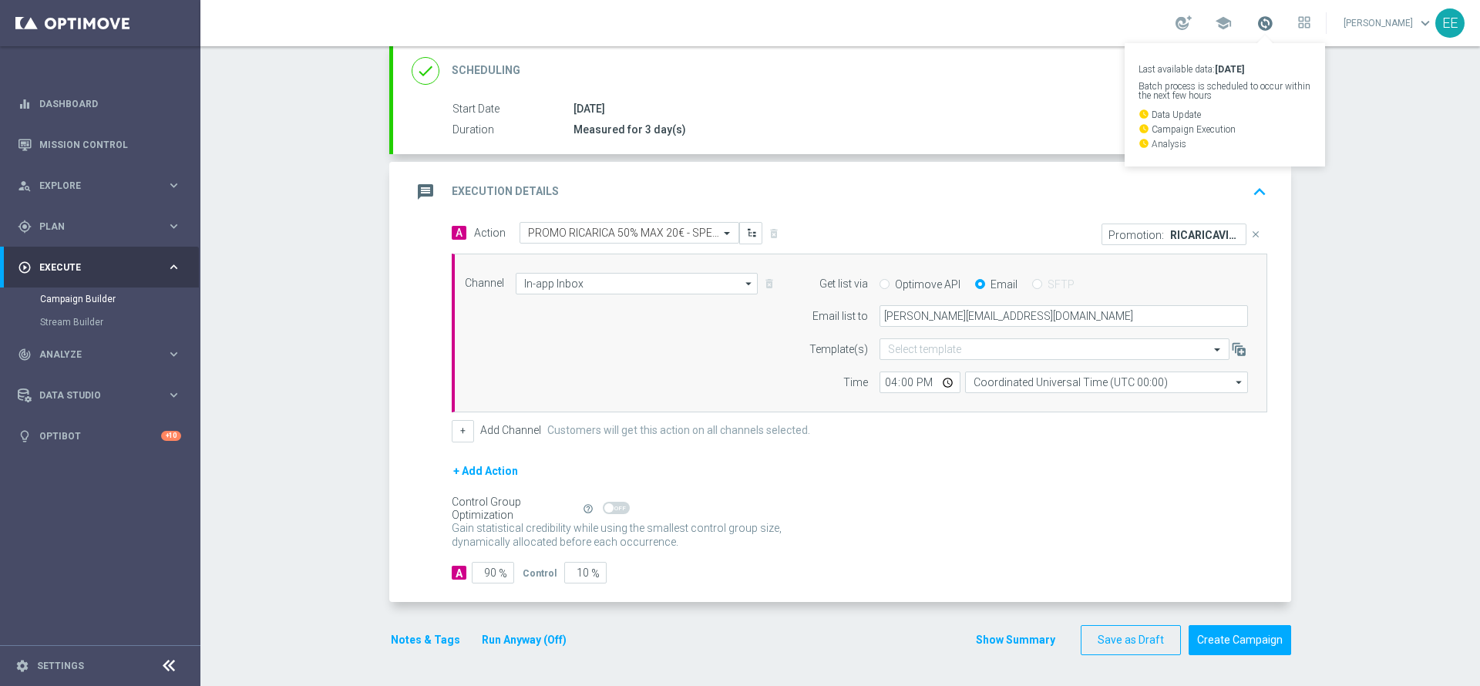
click at [1274, 19] on span at bounding box center [1265, 23] width 17 height 17
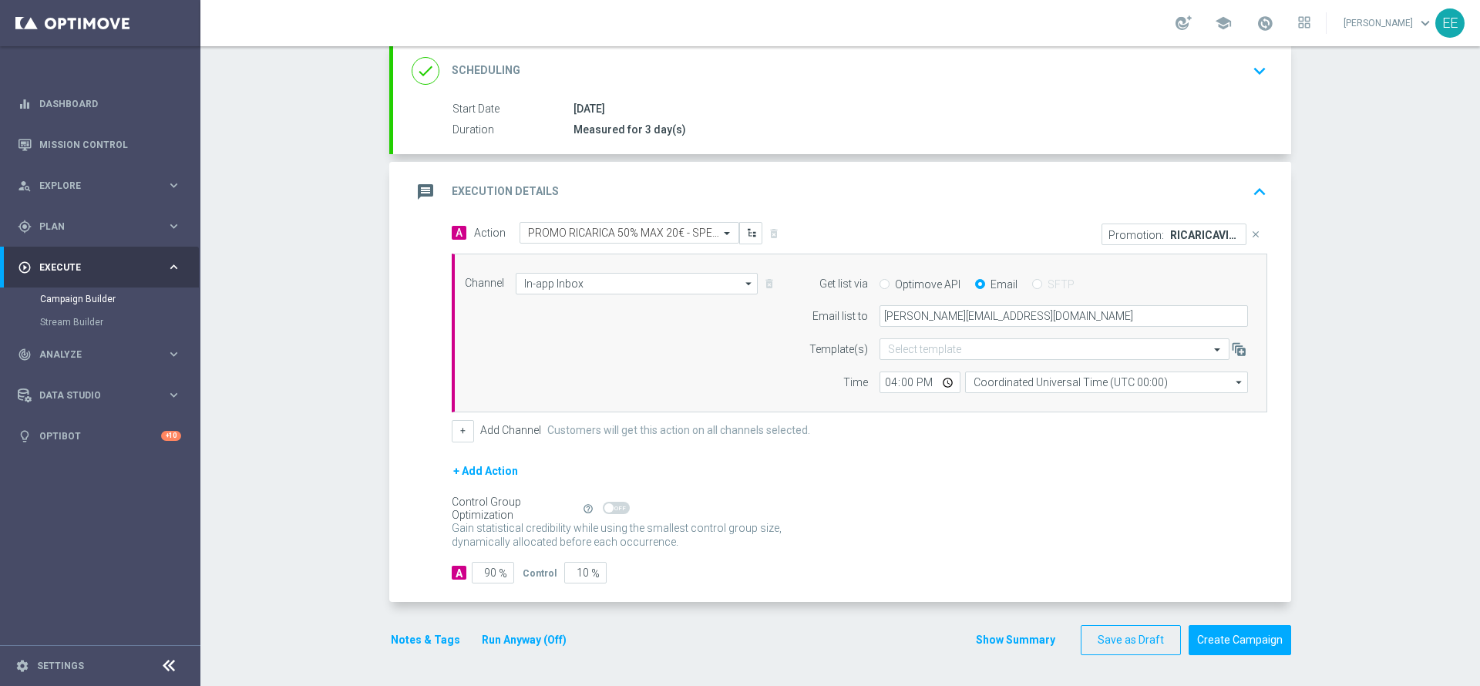
click at [548, 634] on button "Run Anyway (Off)" at bounding box center [524, 640] width 88 height 19
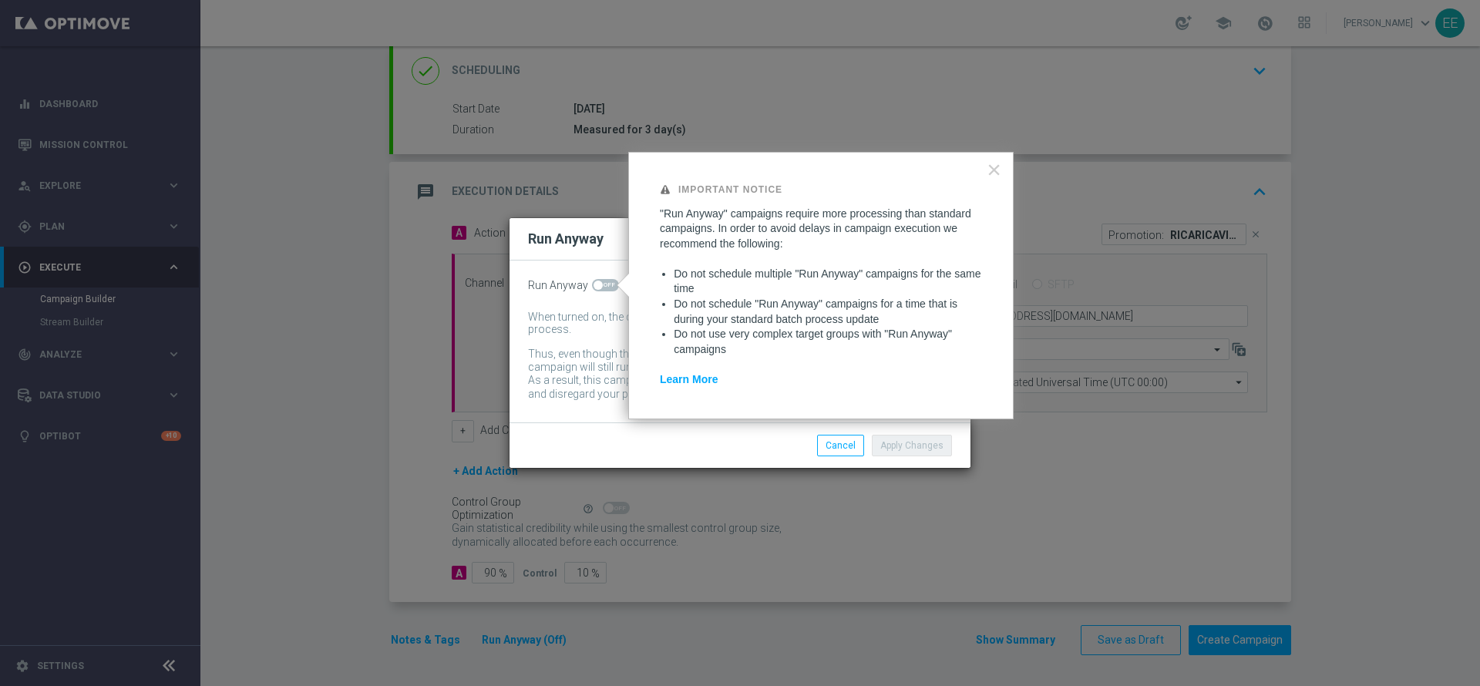
click at [614, 281] on span at bounding box center [605, 285] width 27 height 12
click at [614, 281] on input "checkbox" at bounding box center [605, 285] width 27 height 12
checkbox input "true"
click at [937, 446] on button "Apply Changes" at bounding box center [912, 446] width 80 height 22
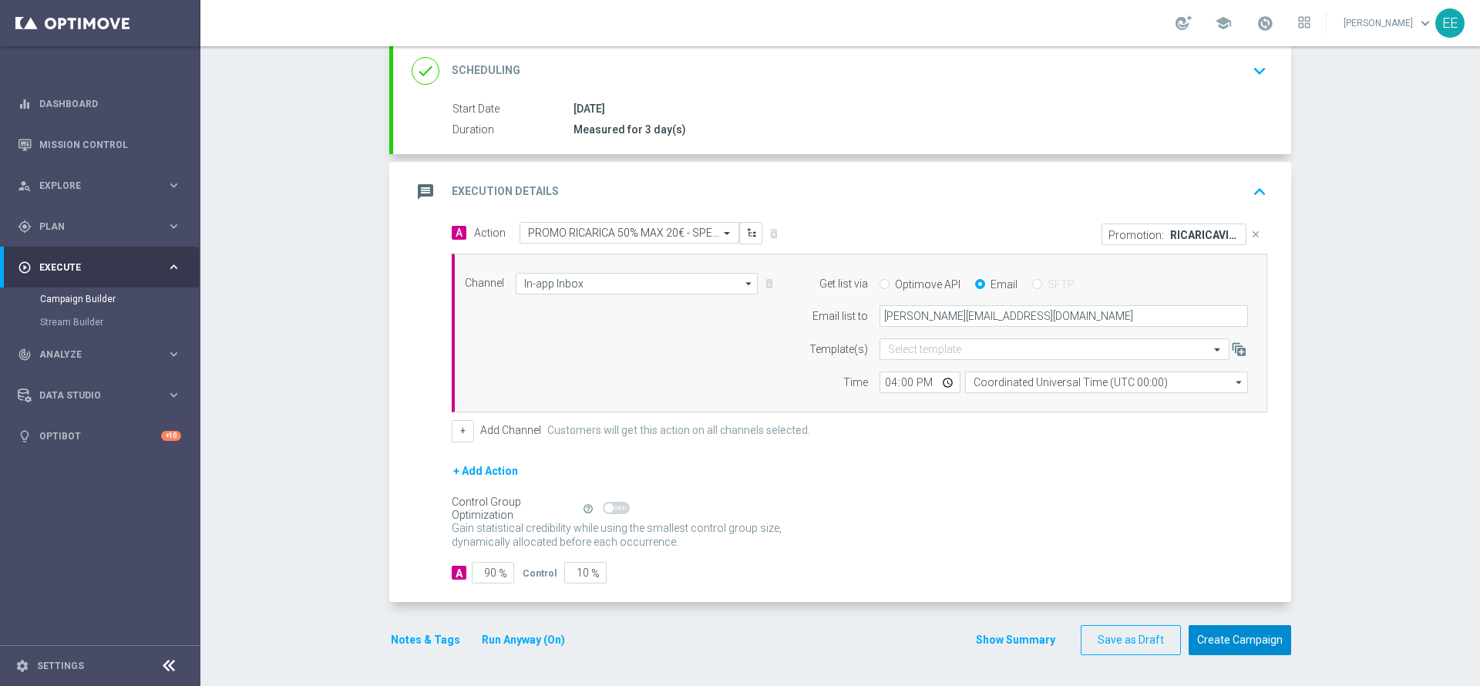
click at [1228, 637] on button "Create Campaign" at bounding box center [1240, 640] width 103 height 30
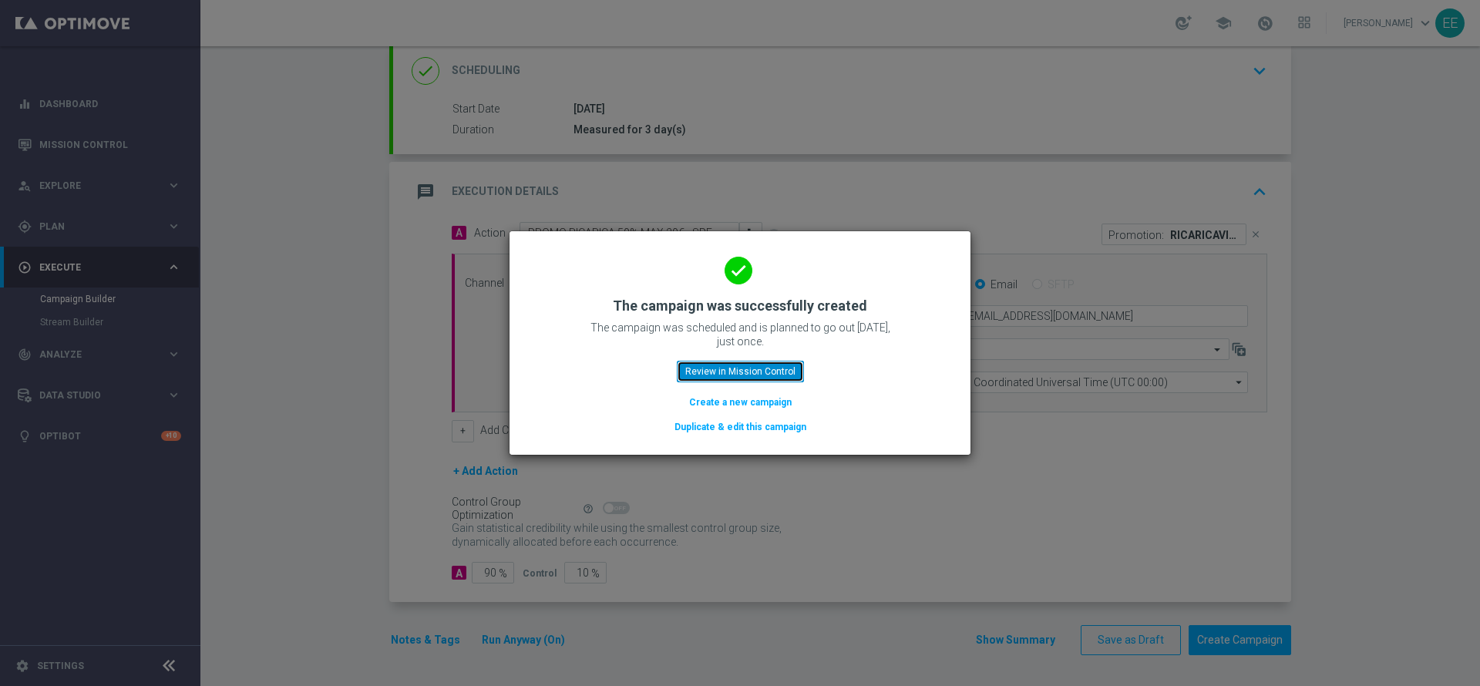
click at [755, 365] on button "Review in Mission Control" at bounding box center [740, 372] width 127 height 22
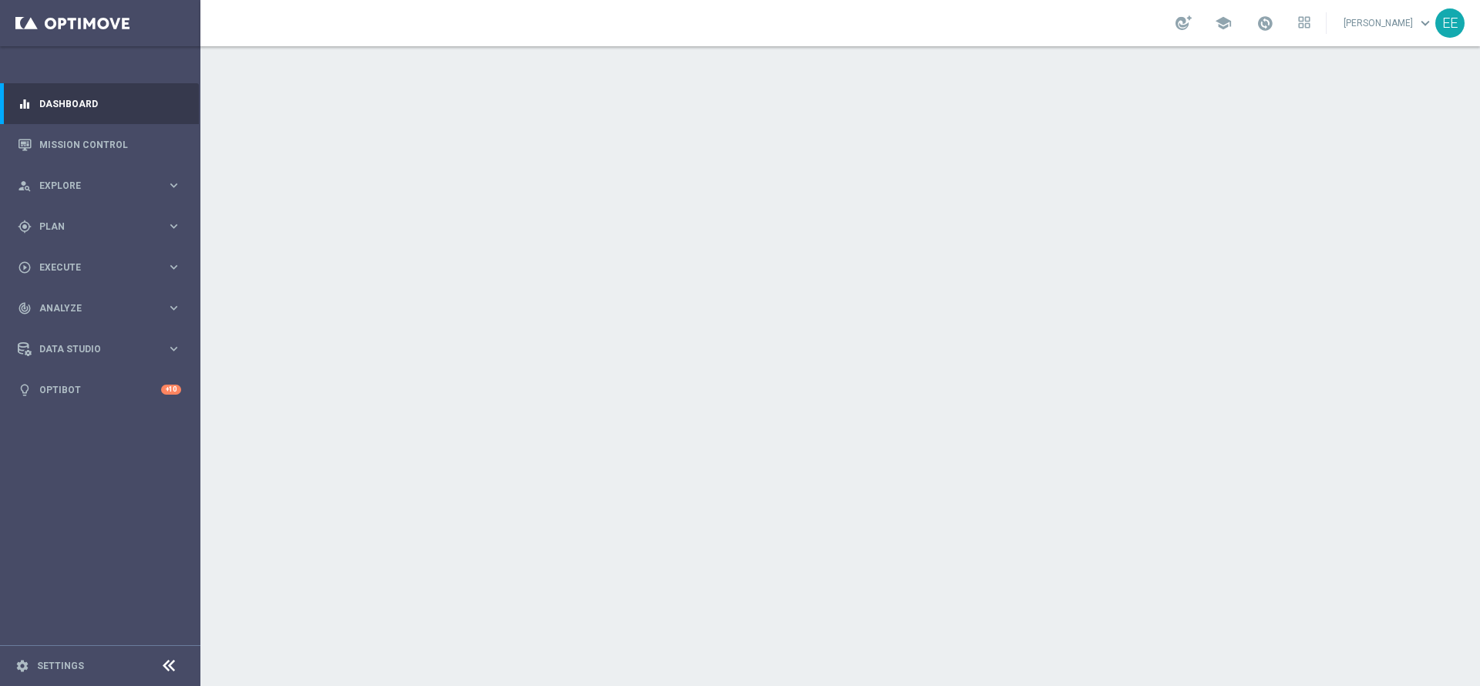
click at [1274, 20] on span at bounding box center [1265, 23] width 17 height 17
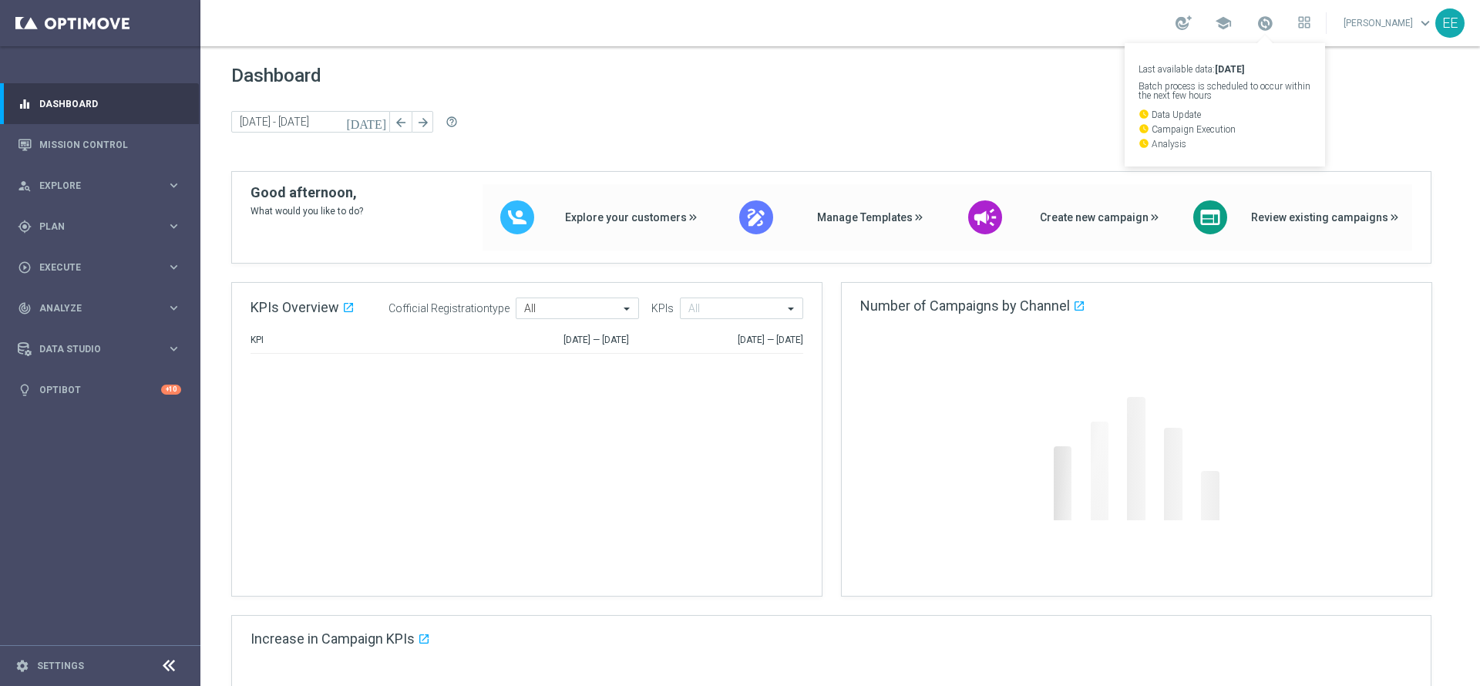
click at [1274, 20] on span at bounding box center [1265, 23] width 17 height 17
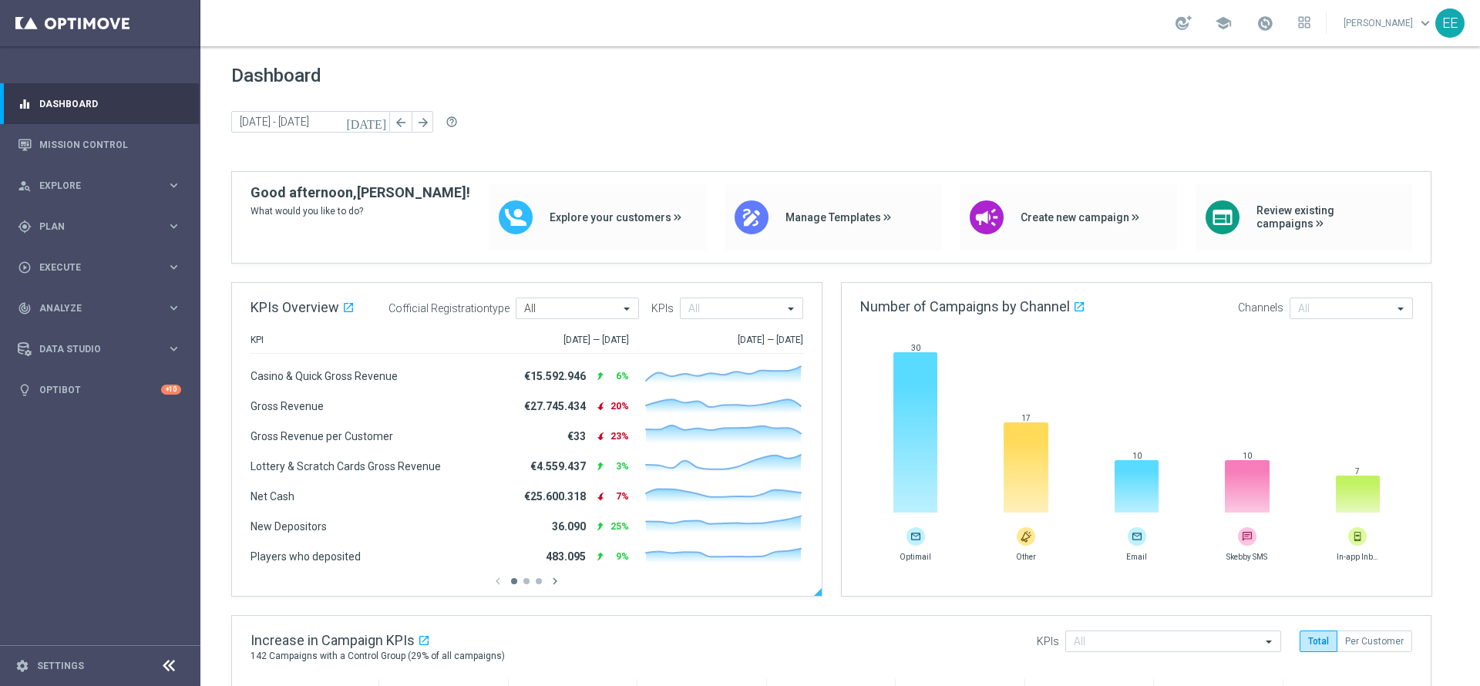
scroll to position [39, 0]
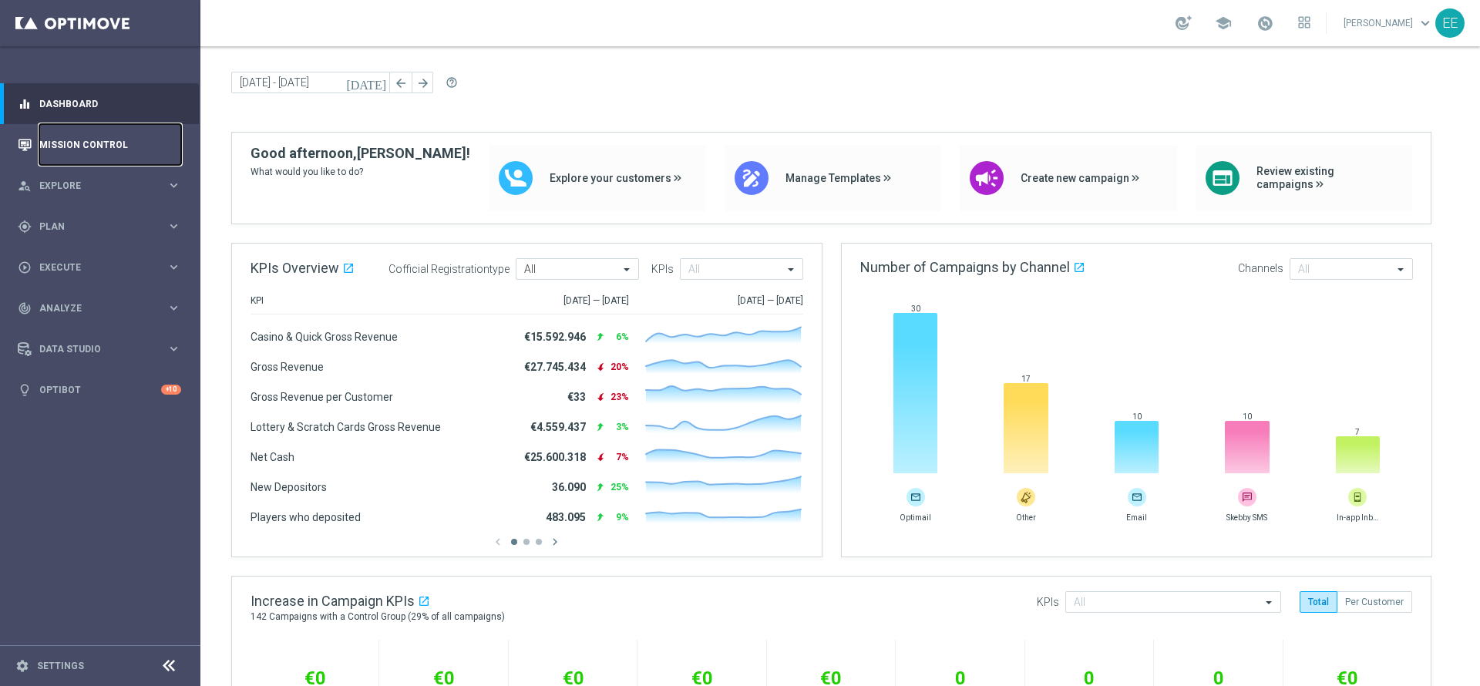
click at [99, 133] on link "Mission Control" at bounding box center [110, 144] width 142 height 41
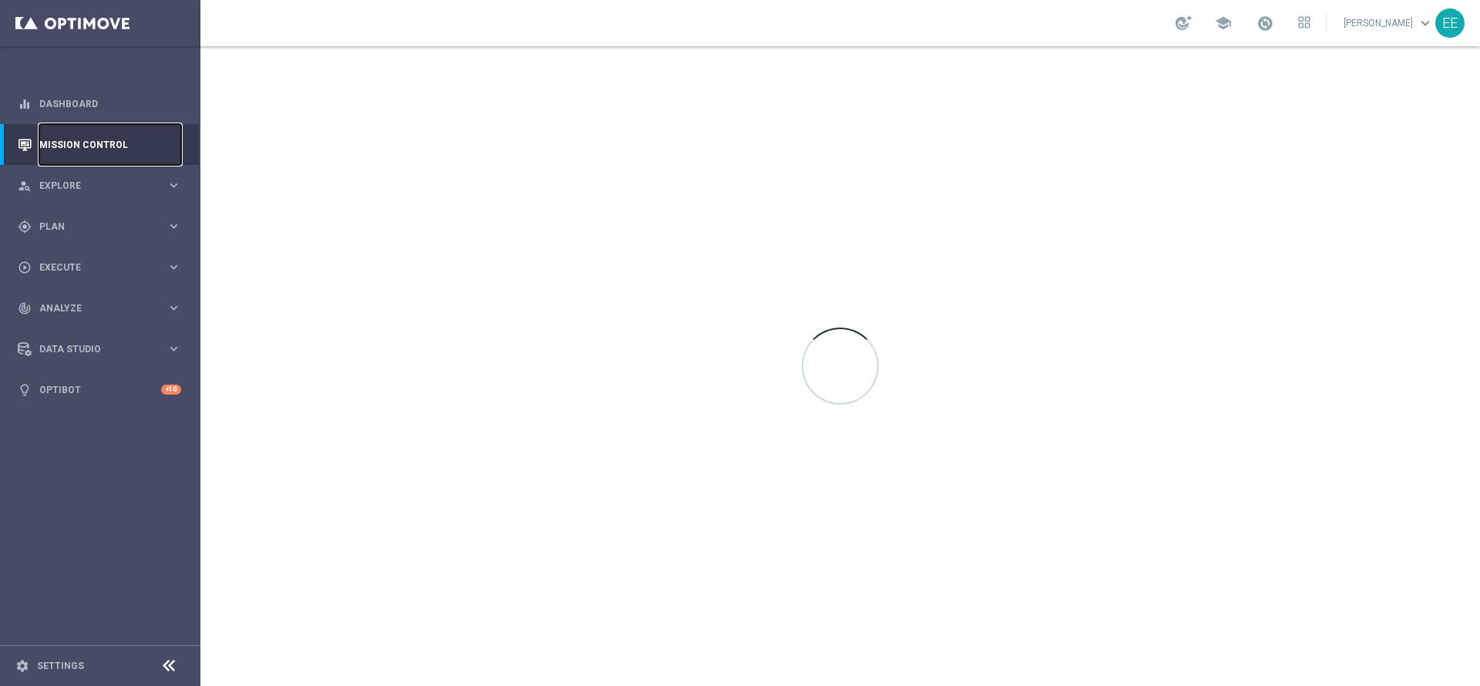
scroll to position [0, 0]
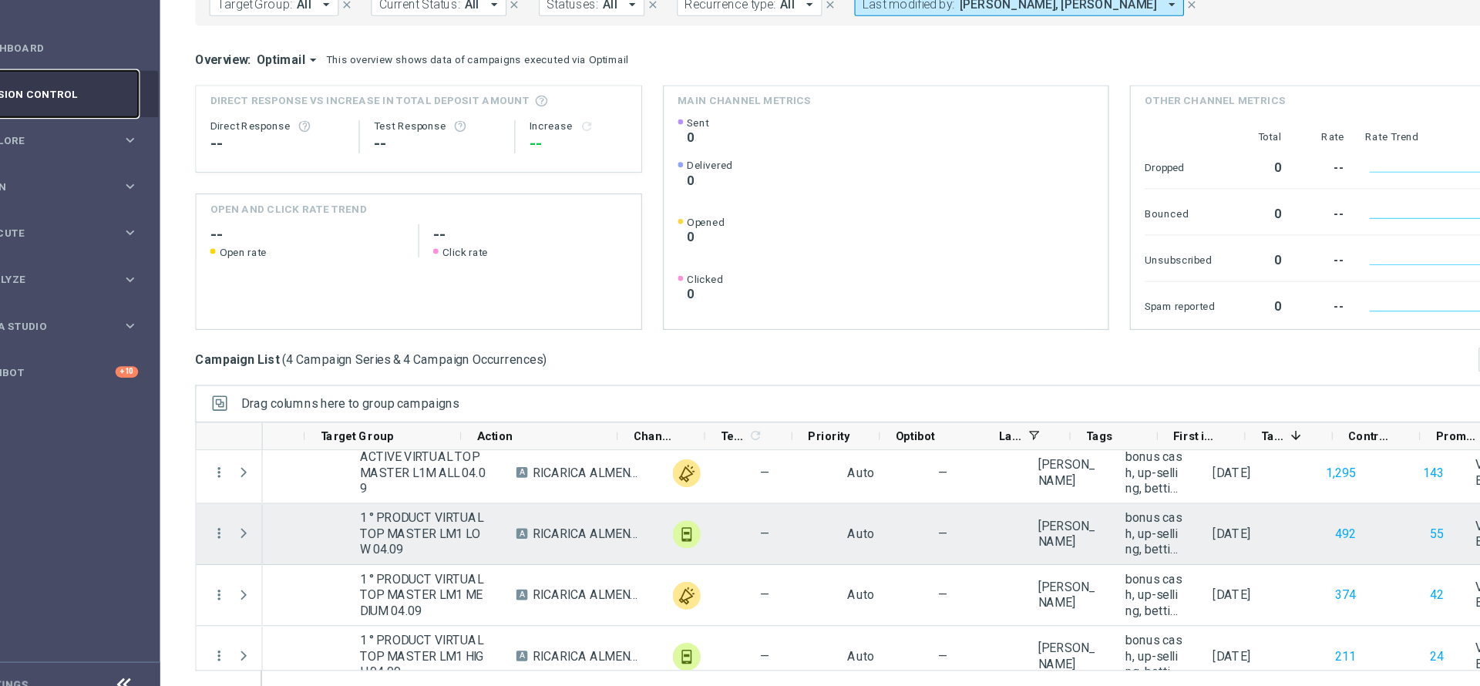
scroll to position [0, 279]
